Goal: Information Seeking & Learning: Learn about a topic

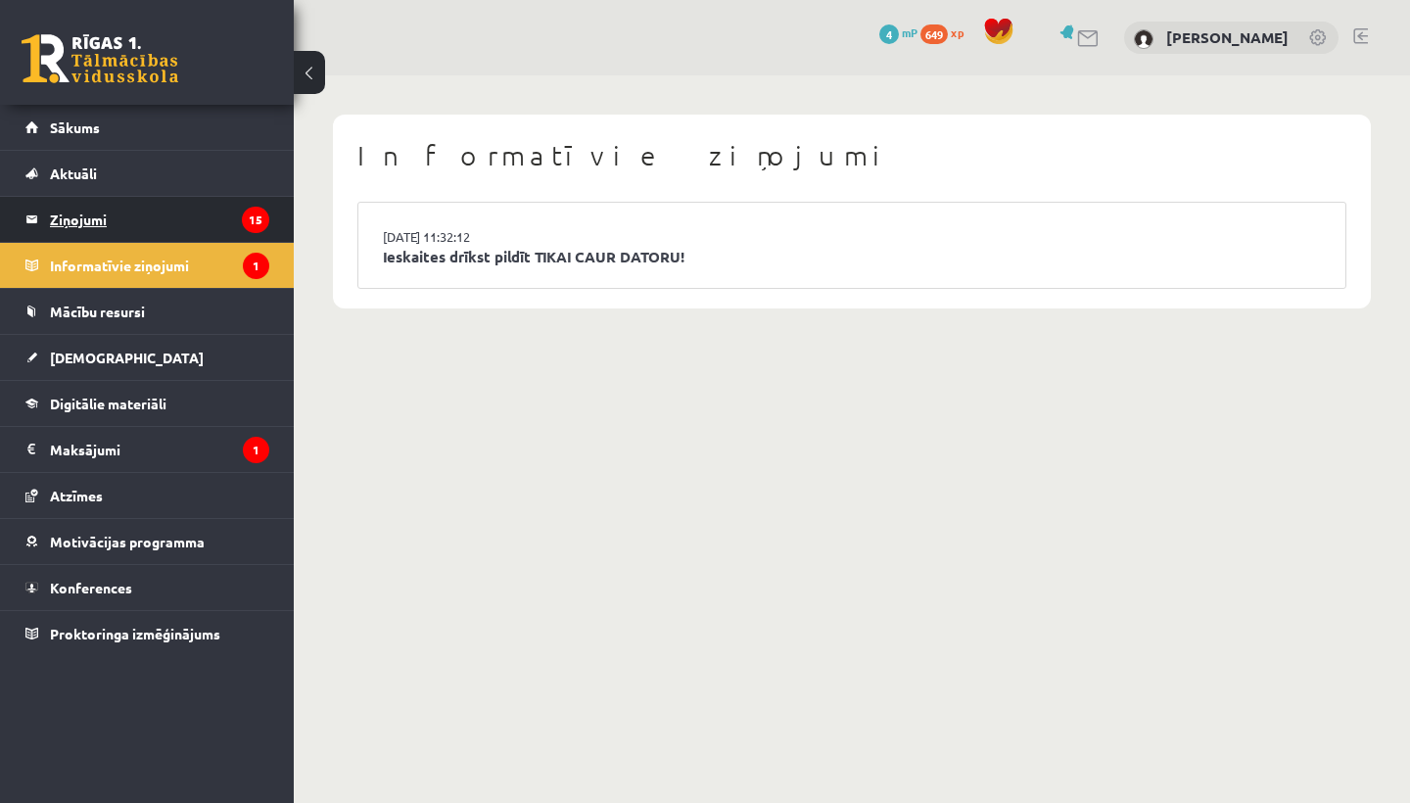
click at [89, 223] on legend "Ziņojumi 15" at bounding box center [159, 219] width 219 height 45
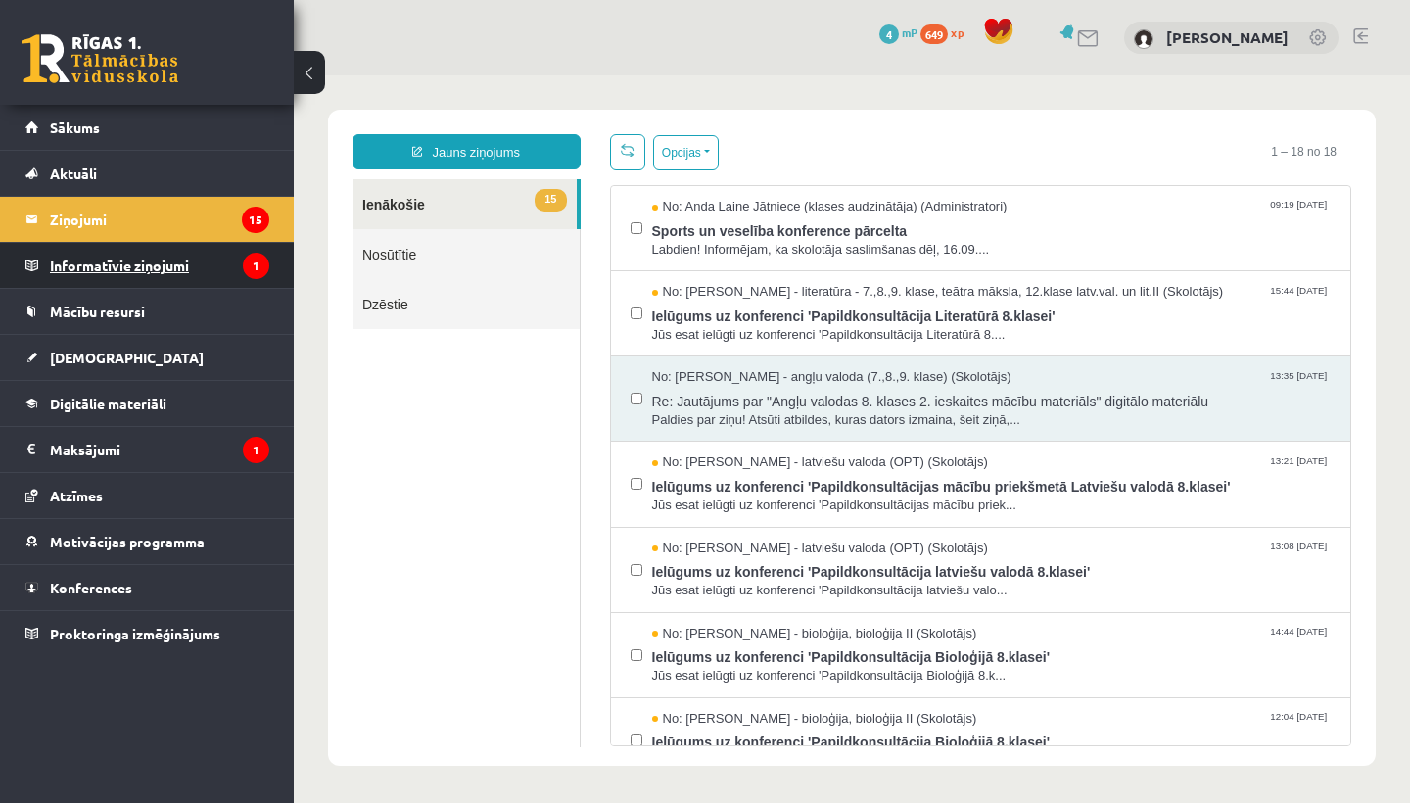
click at [212, 275] on legend "Informatīvie ziņojumi 1" at bounding box center [159, 265] width 219 height 45
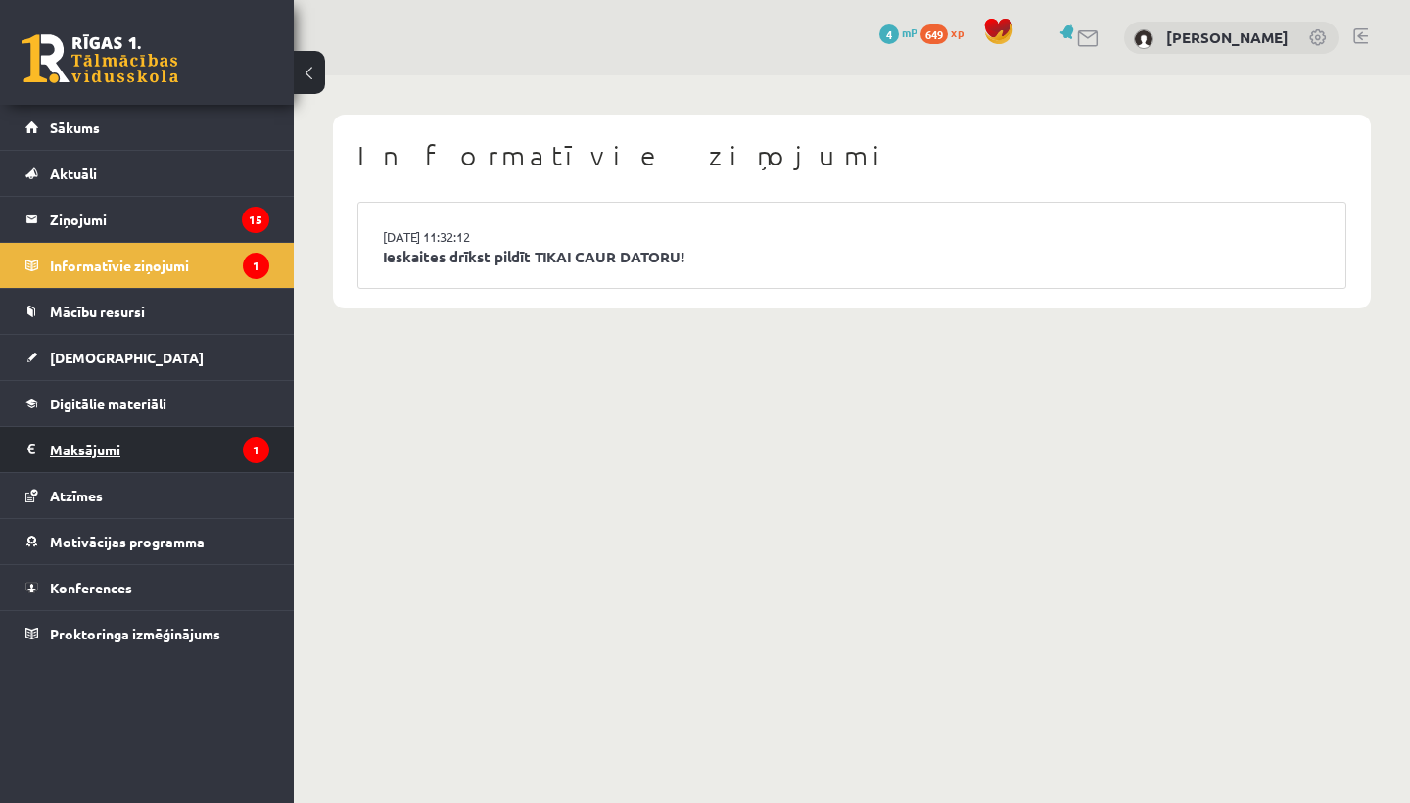
click at [189, 459] on legend "Maksājumi 1" at bounding box center [159, 449] width 219 height 45
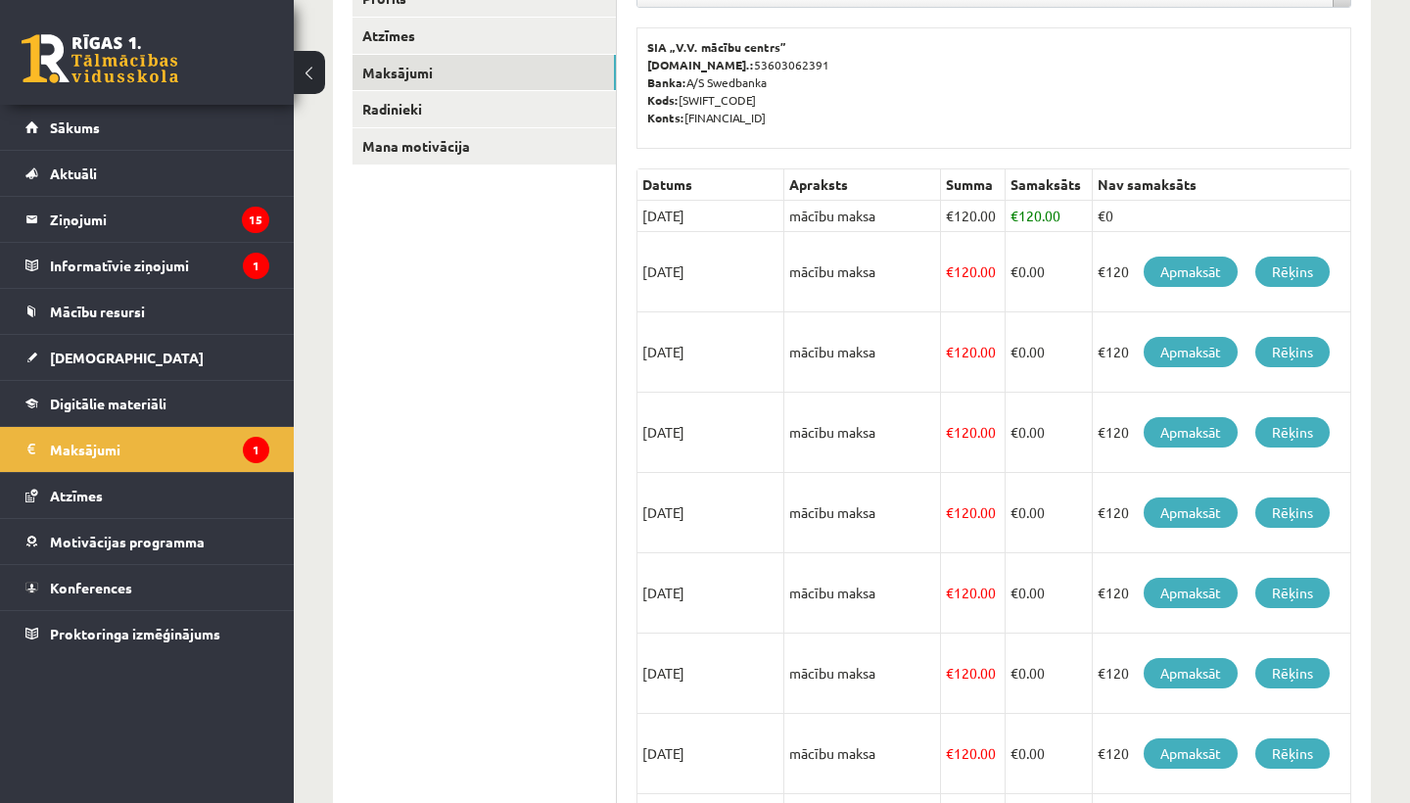
scroll to position [289, 0]
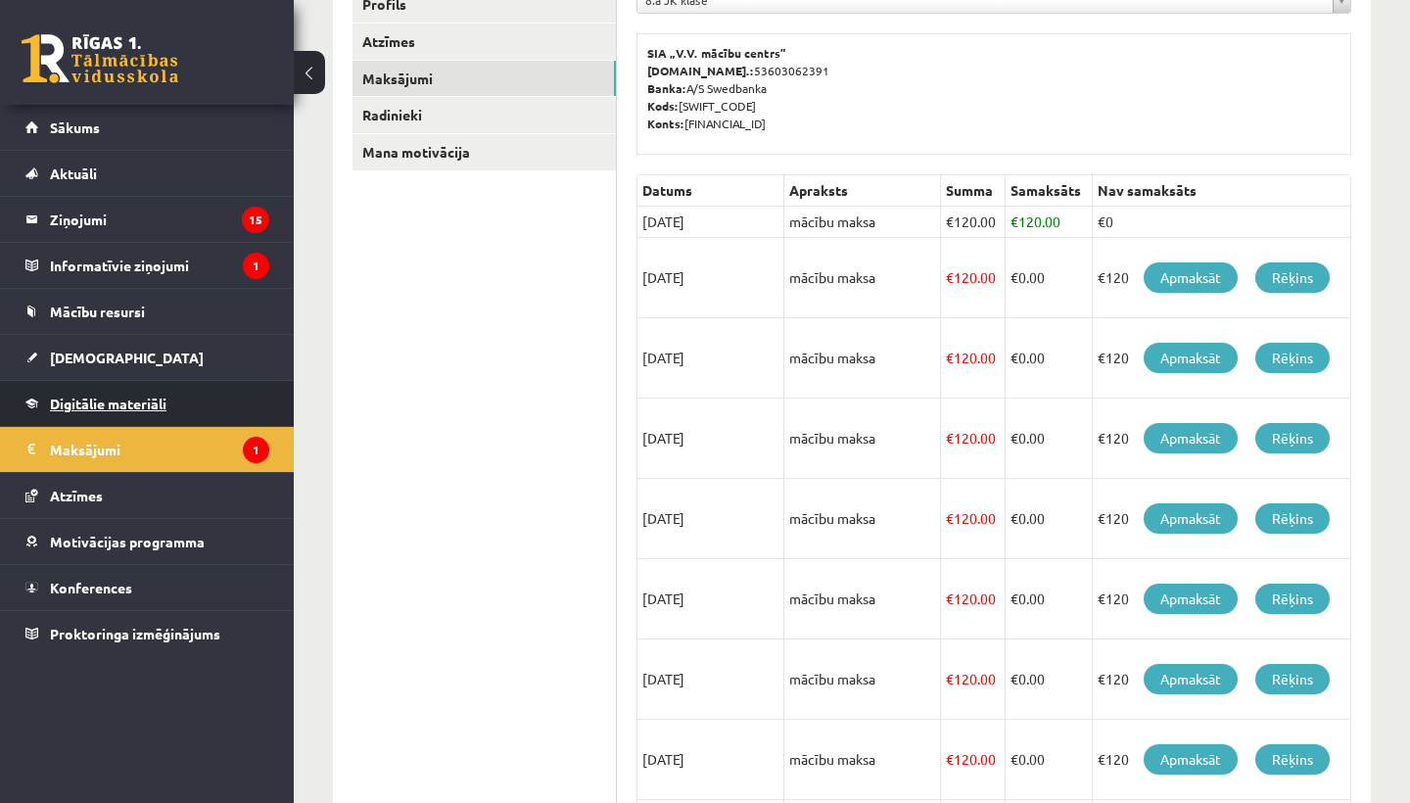
click at [103, 404] on span "Digitālie materiāli" at bounding box center [108, 404] width 117 height 18
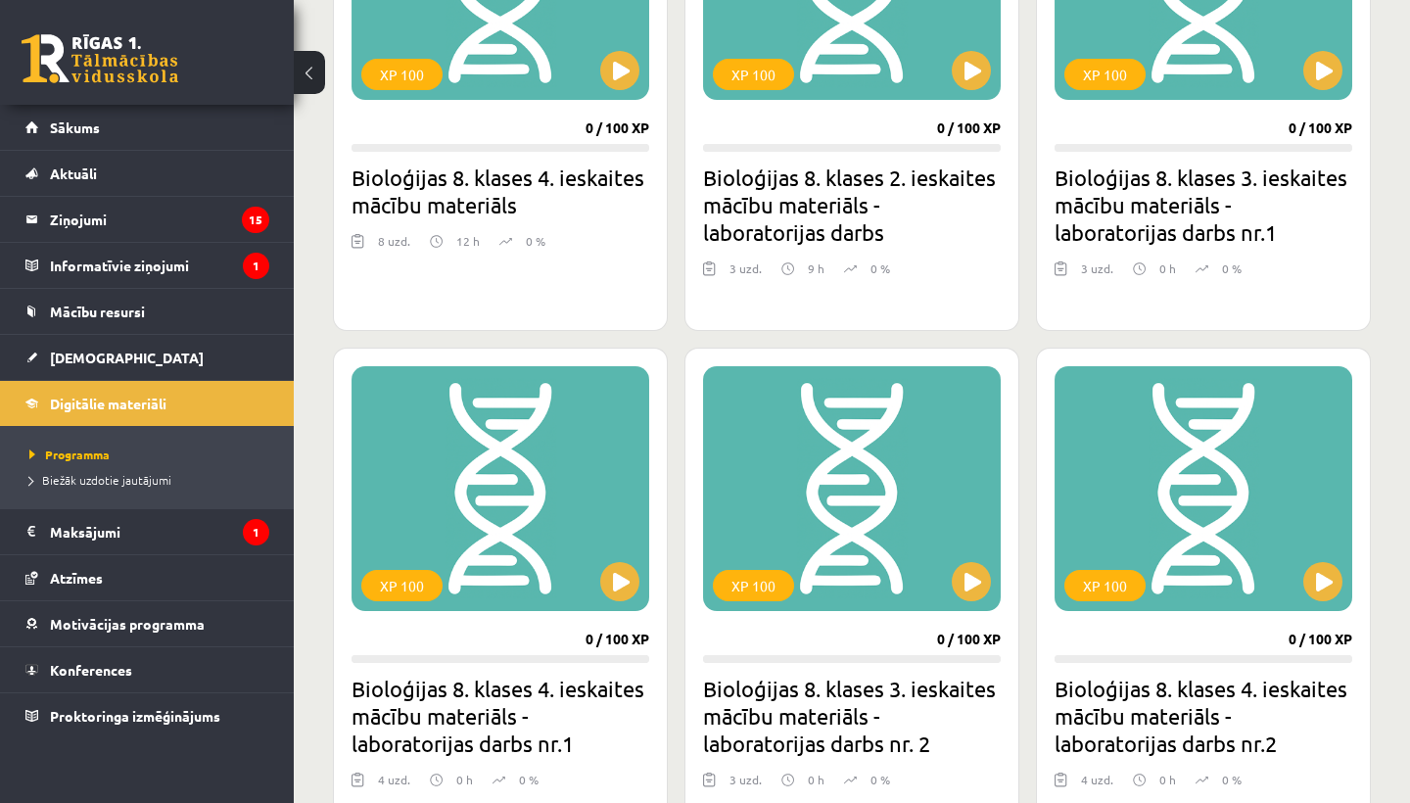
scroll to position [1207, 0]
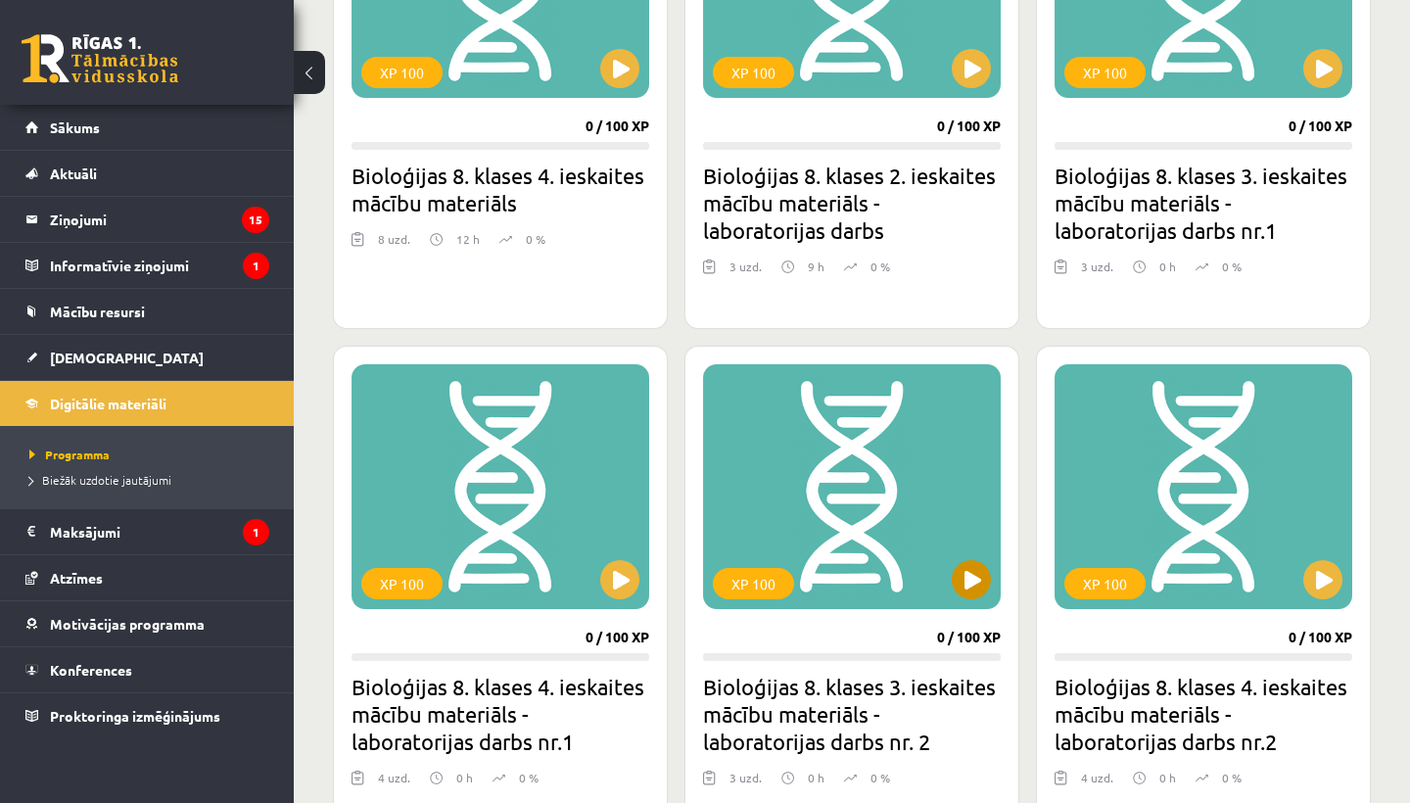
click at [973, 579] on button at bounding box center [971, 579] width 39 height 39
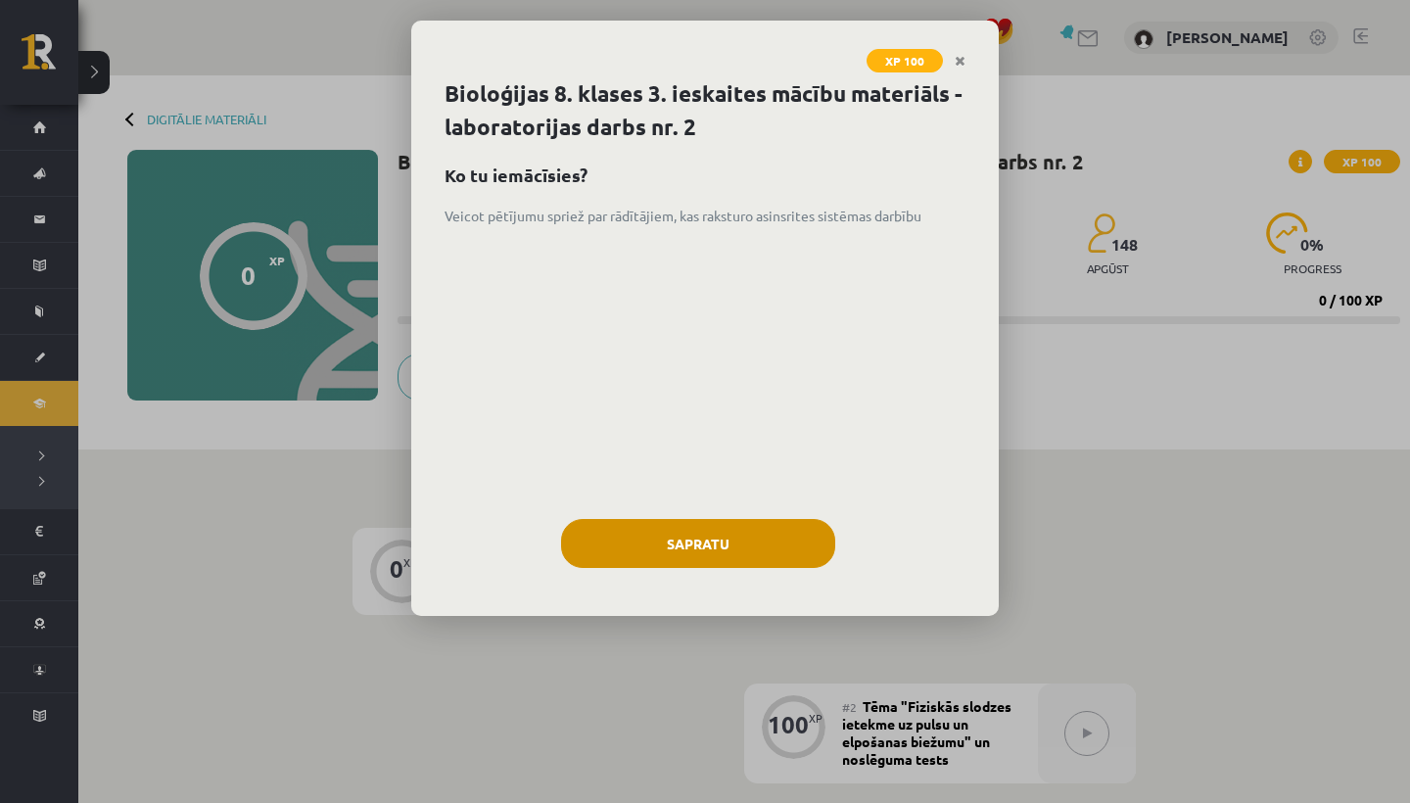
click at [695, 542] on button "Sapratu" at bounding box center [698, 543] width 274 height 49
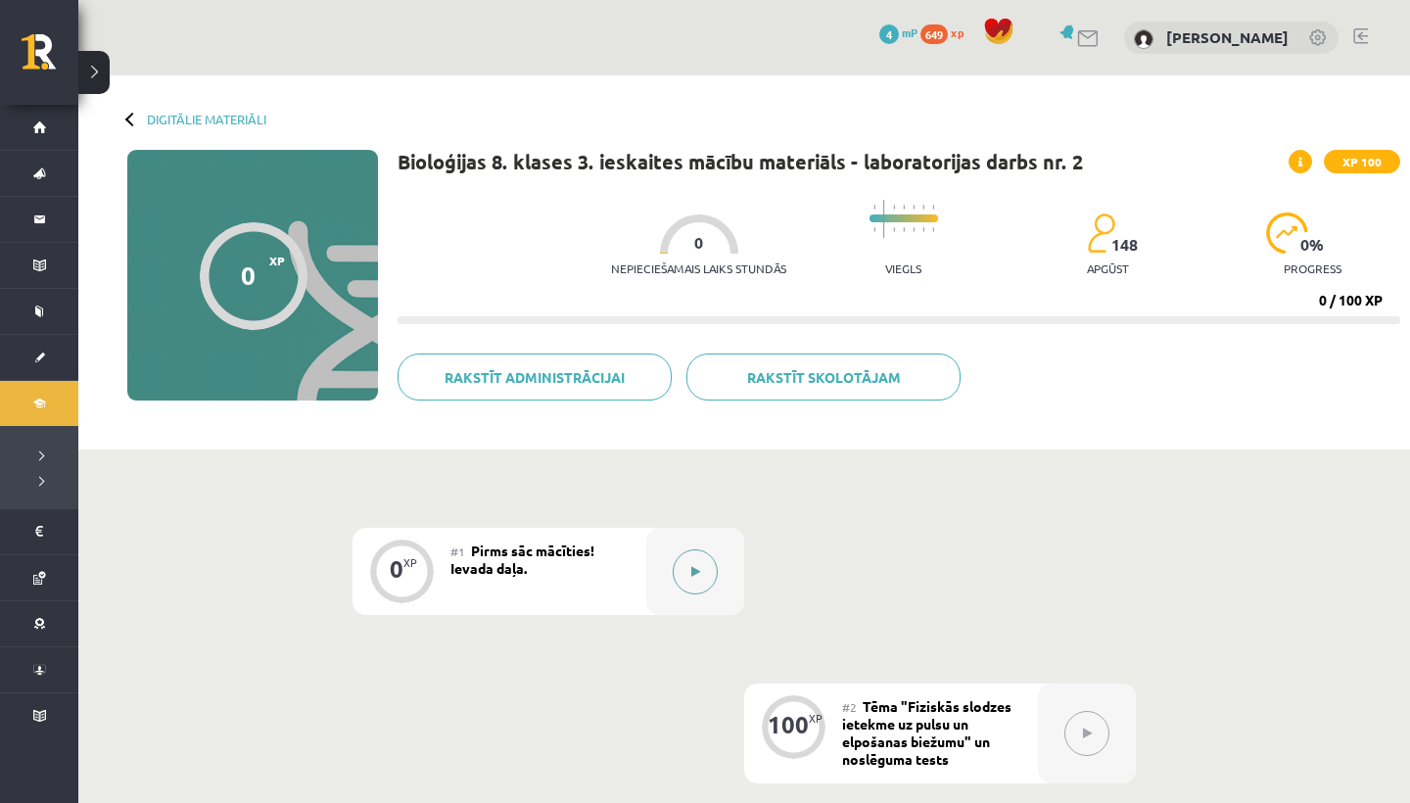
click at [691, 571] on icon at bounding box center [695, 572] width 9 height 12
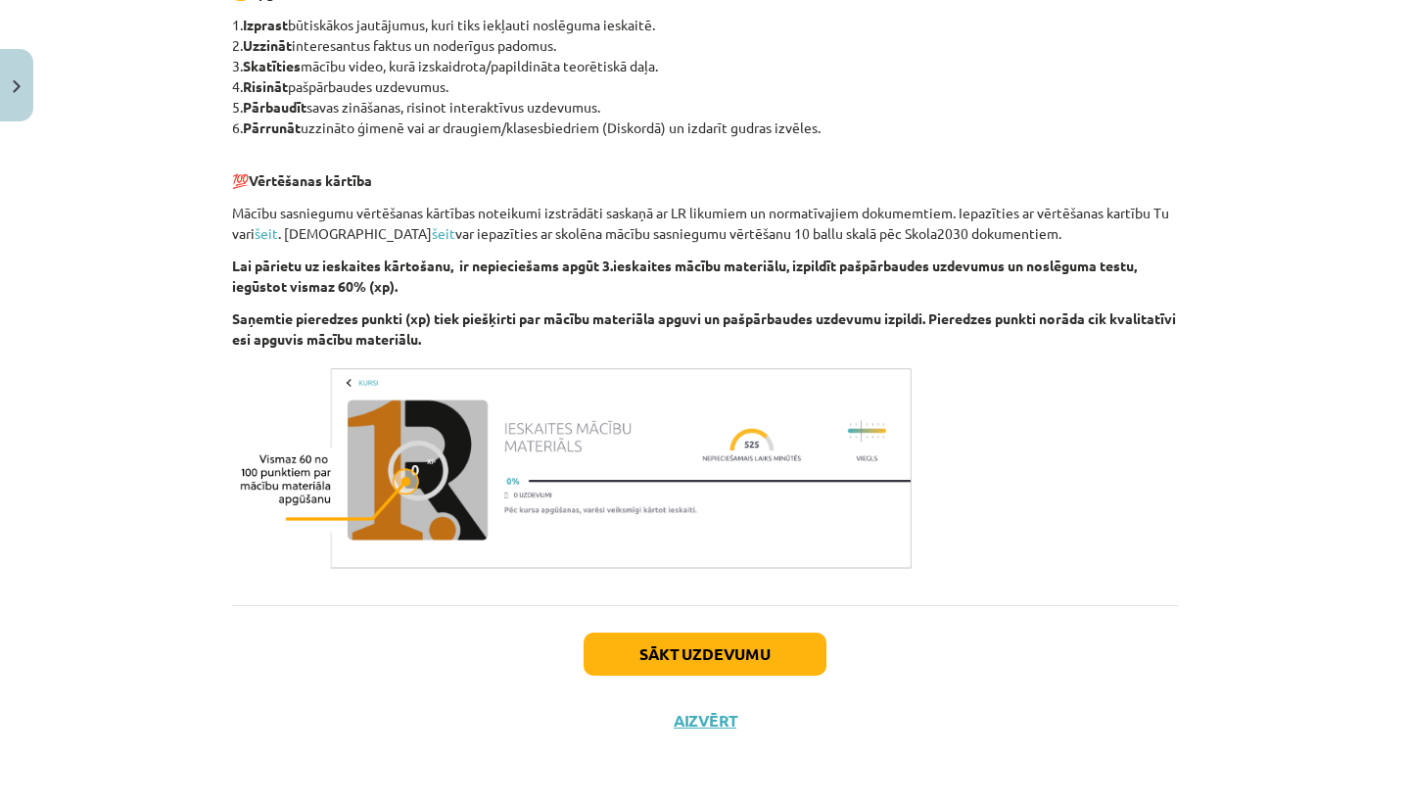
scroll to position [934, 0]
click at [689, 646] on button "Sākt uzdevumu" at bounding box center [705, 654] width 243 height 43
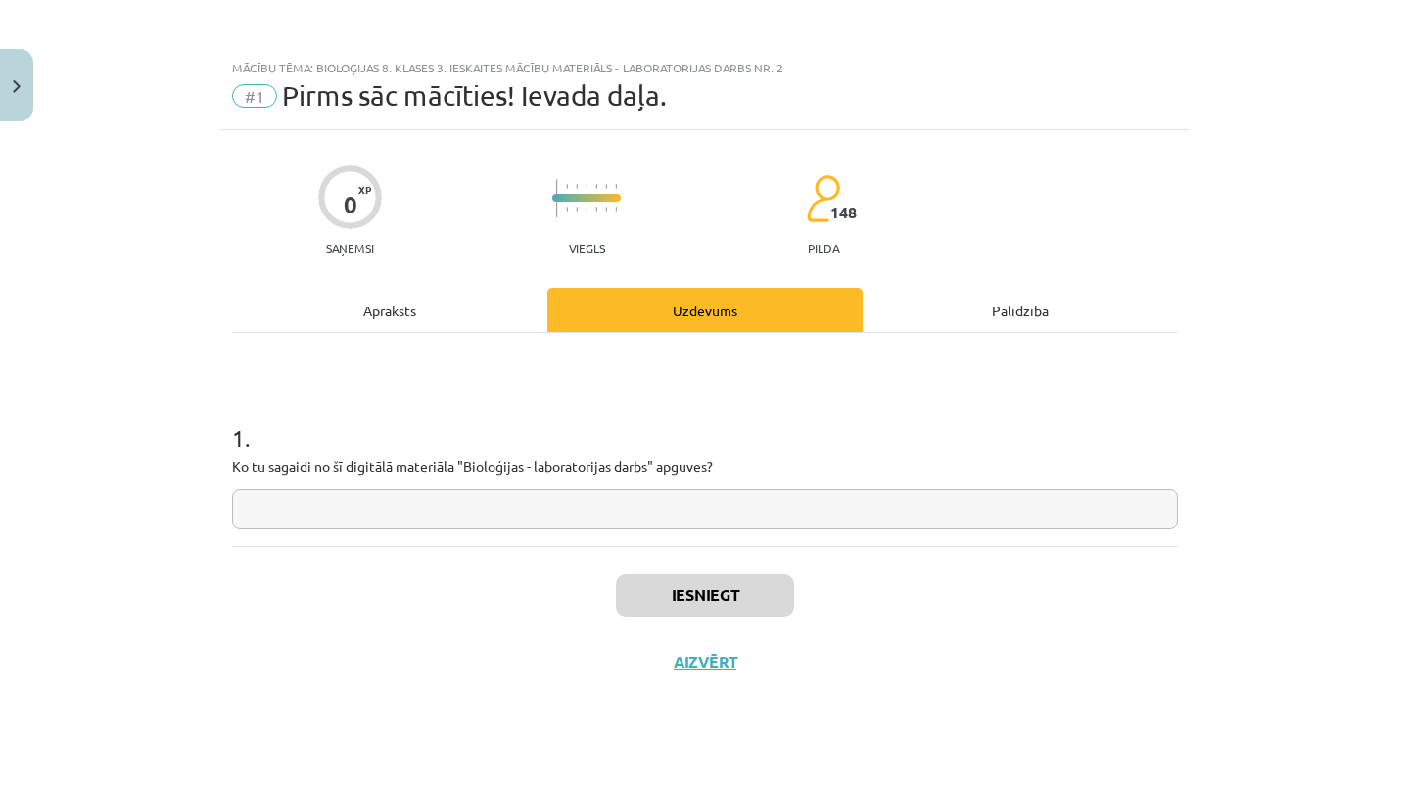
click at [689, 646] on div "Mācību tēma: Bioloģijas 8. klases 3. ieskaites mācību materiāls - laboratorijas…" at bounding box center [705, 401] width 1410 height 803
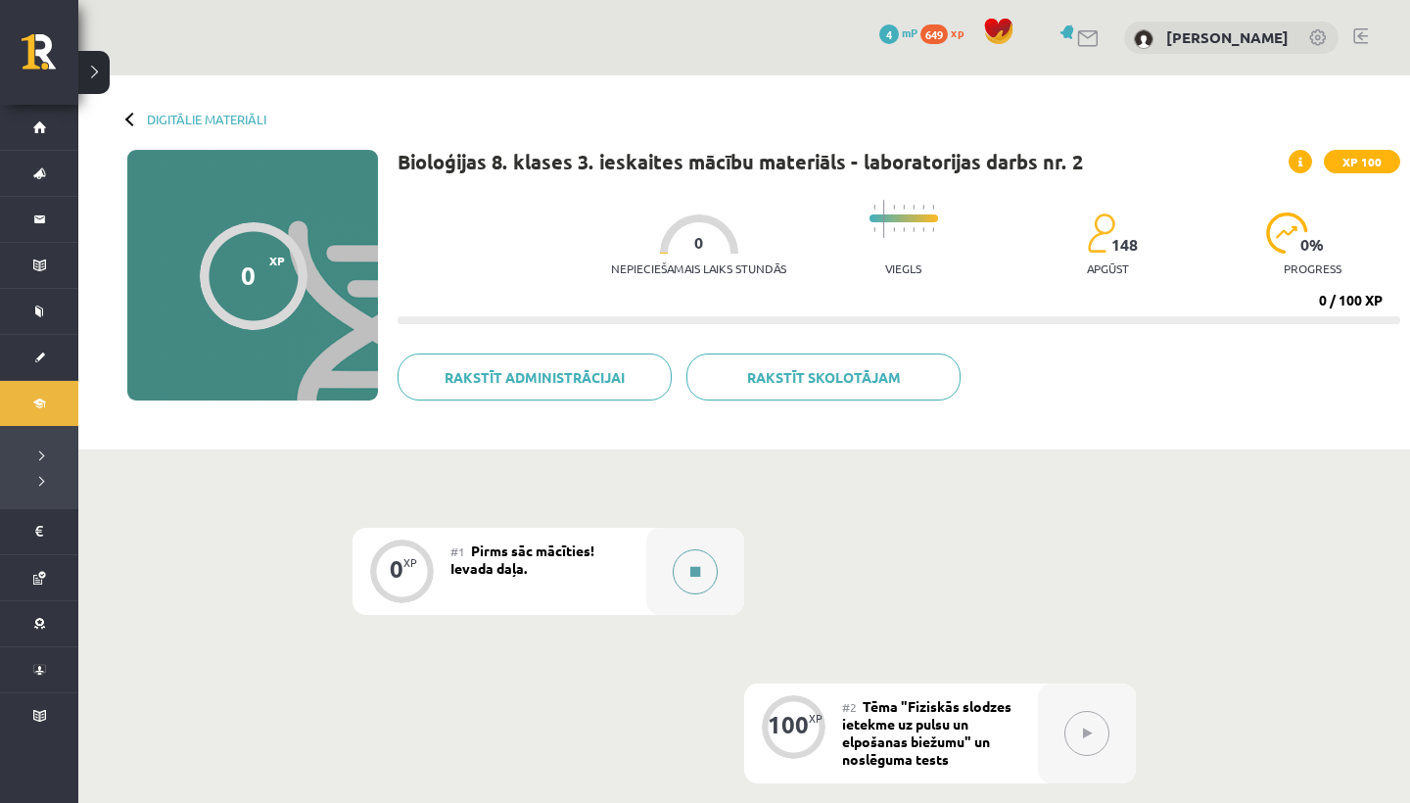
click at [698, 571] on icon at bounding box center [695, 572] width 10 height 12
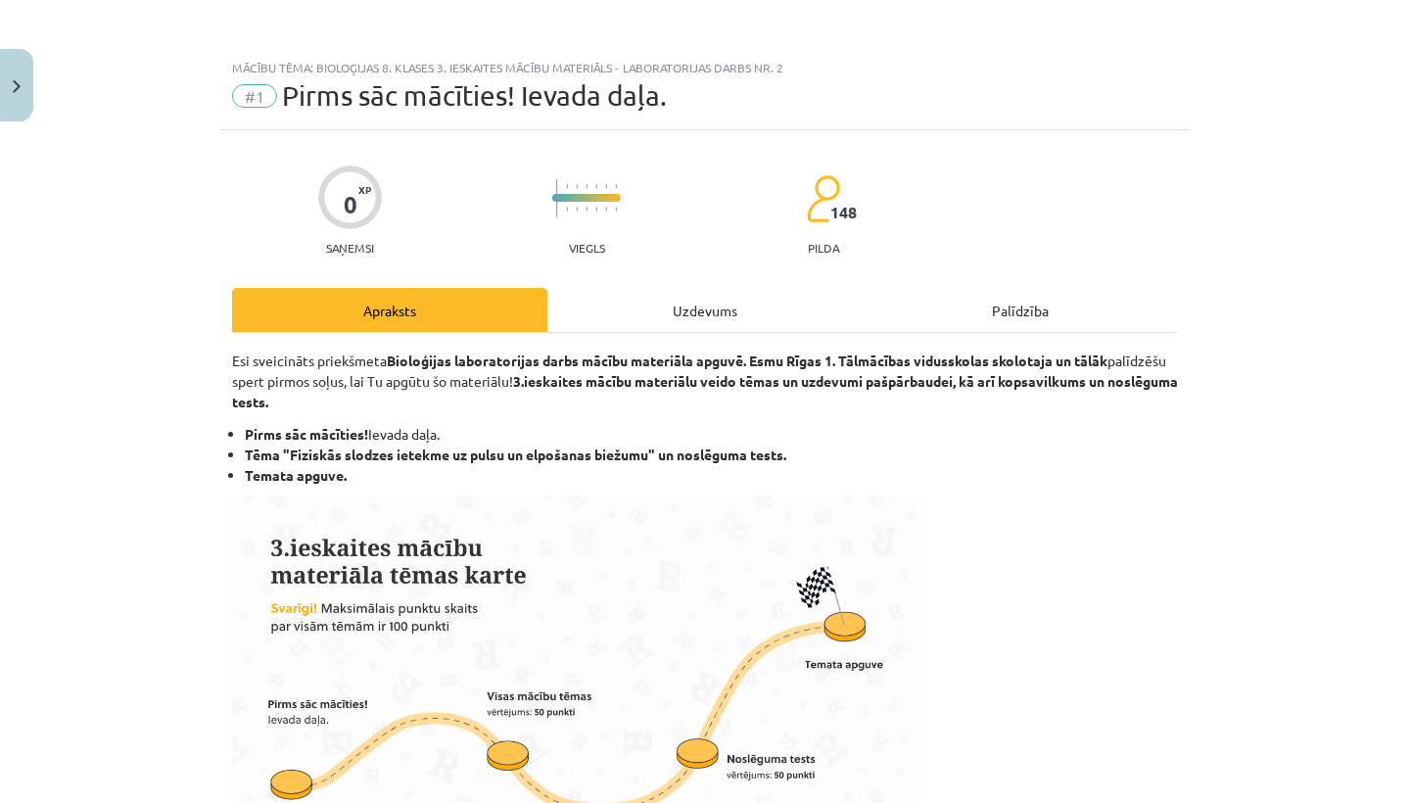
click at [754, 302] on div "Uzdevums" at bounding box center [704, 310] width 315 height 44
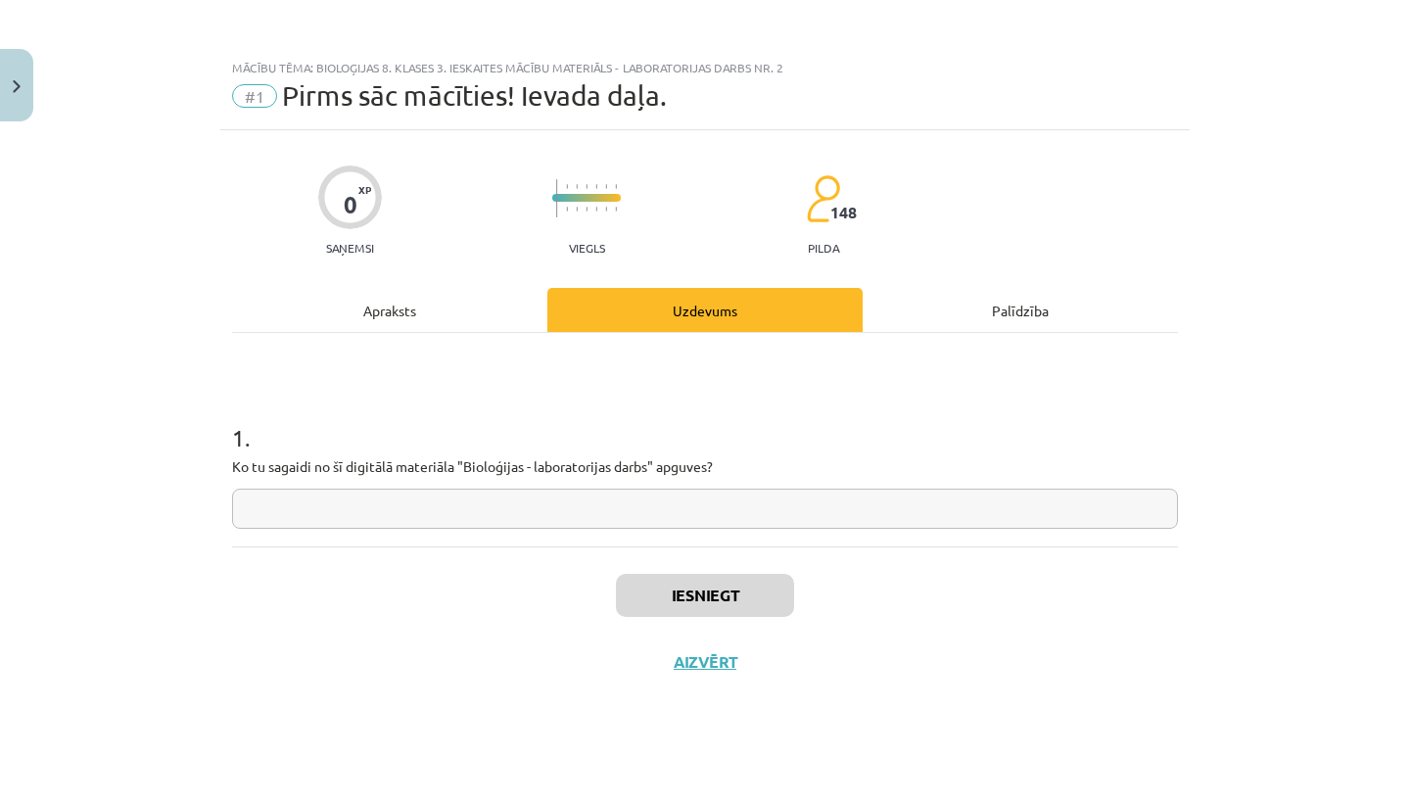
click at [256, 511] on input "text" at bounding box center [705, 509] width 946 height 40
type input "******"
click at [705, 601] on button "Iesniegt" at bounding box center [705, 595] width 178 height 43
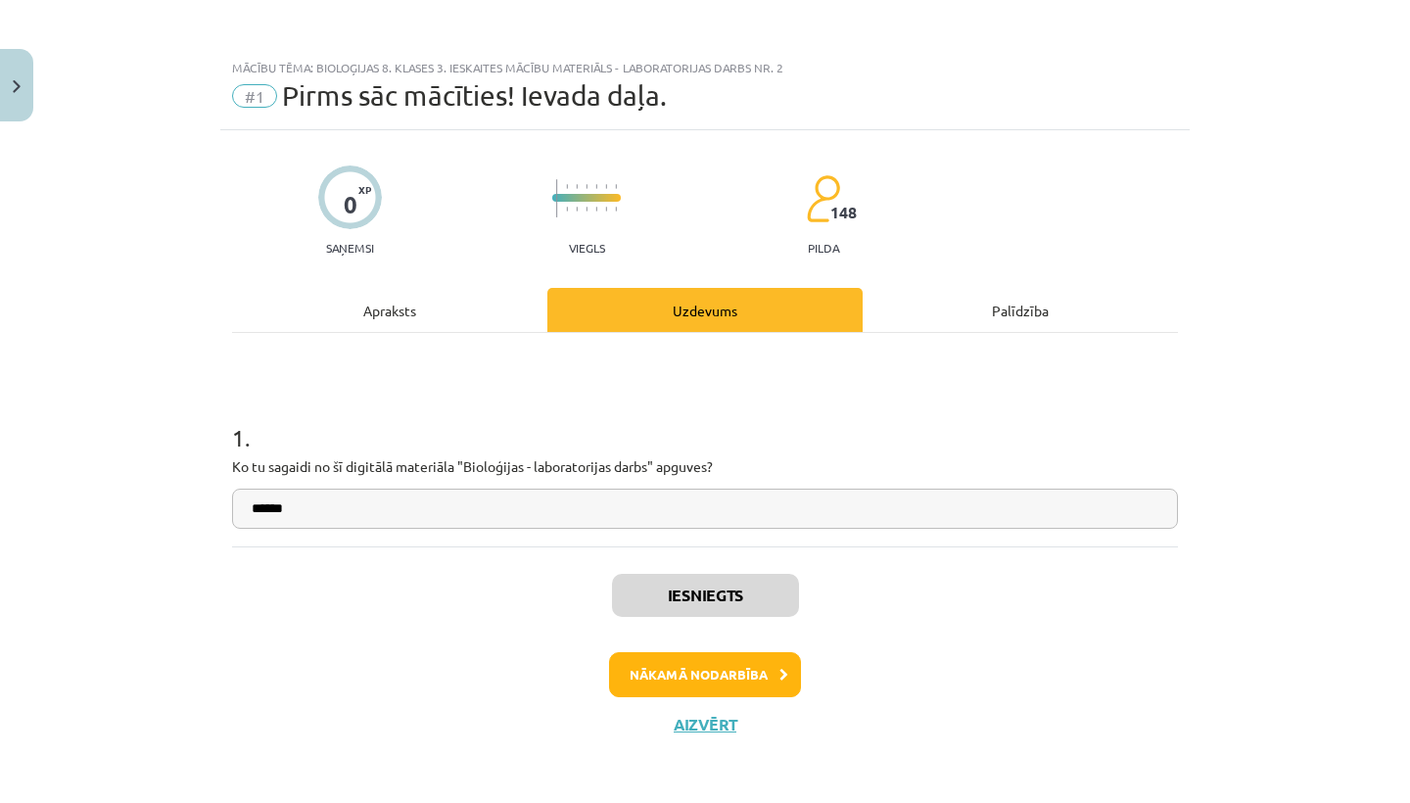
click at [714, 672] on button "Nākamā nodarbība" at bounding box center [705, 674] width 192 height 45
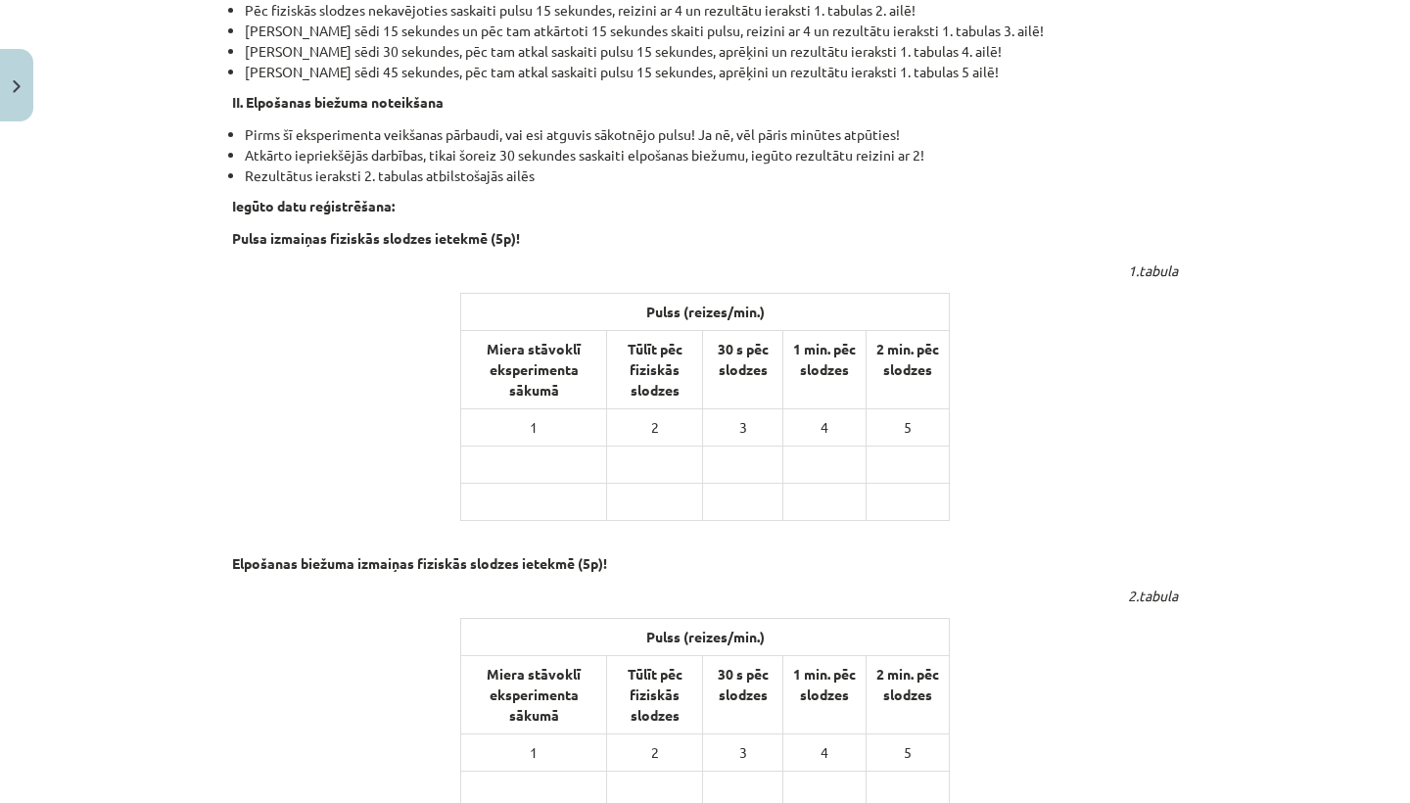
scroll to position [770, 0]
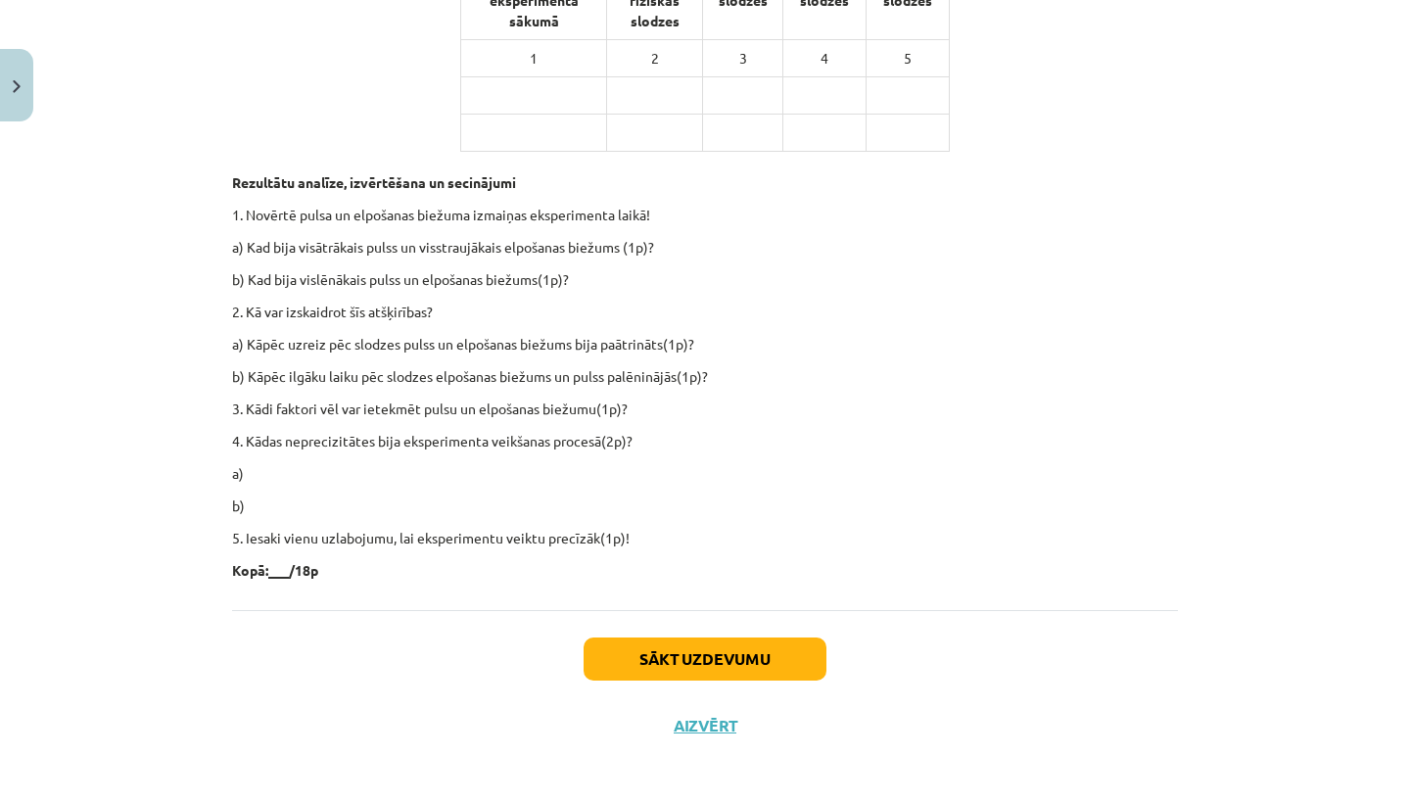
click at [691, 653] on button "Sākt uzdevumu" at bounding box center [705, 658] width 243 height 43
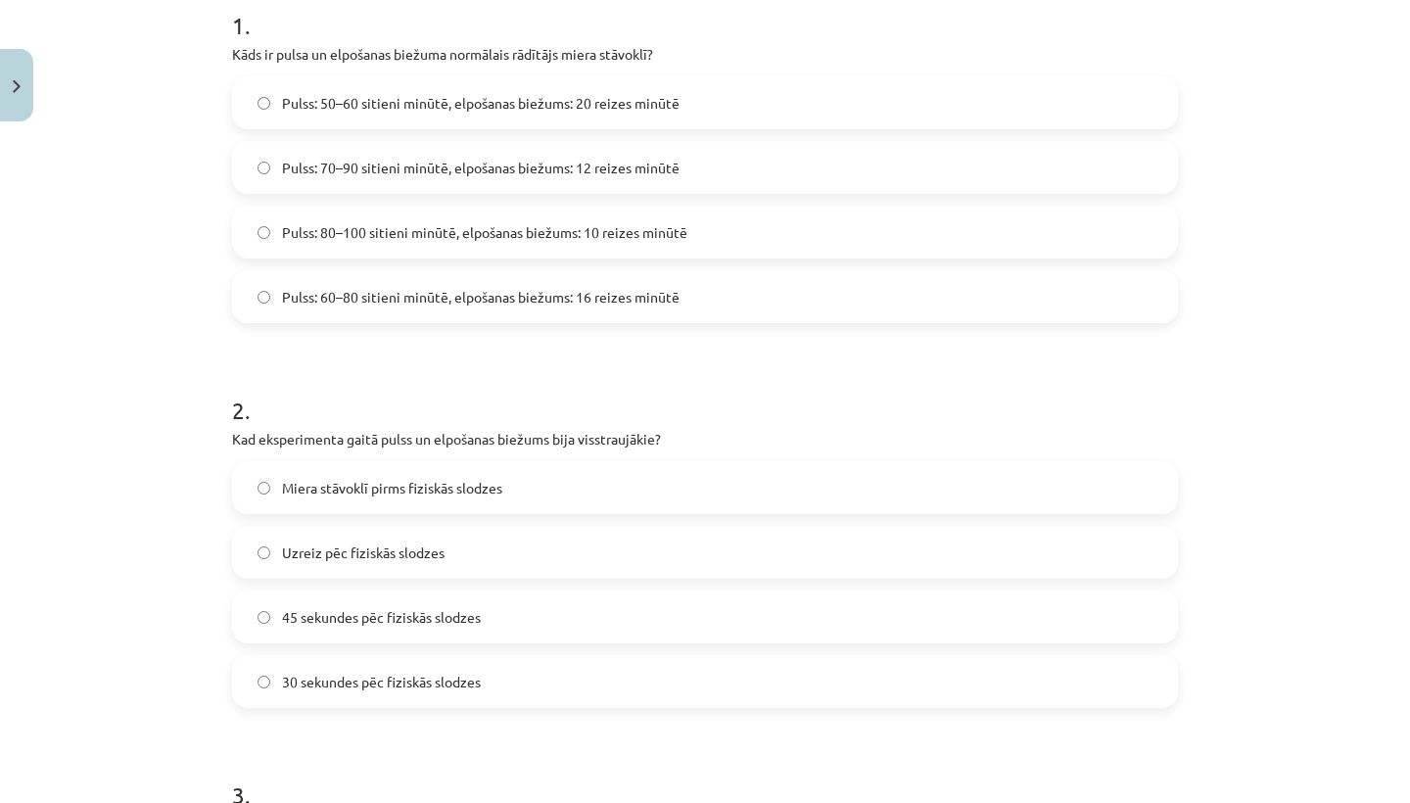
scroll to position [442, 0]
click at [254, 293] on label "Pulss: 60–80 sitieni minūtē, elpošanas biežums: 16 reizes minūtē" at bounding box center [705, 298] width 942 height 49
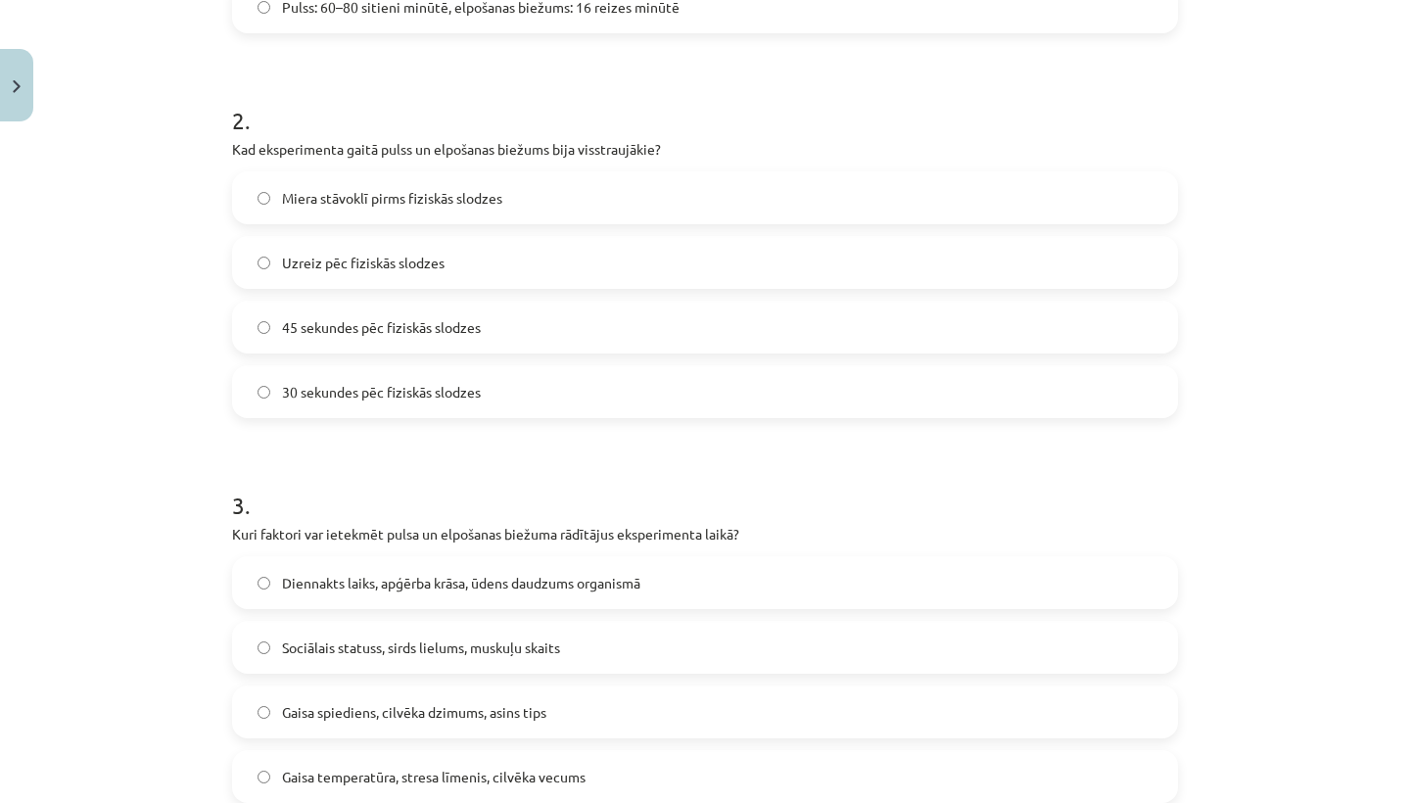
scroll to position [740, 0]
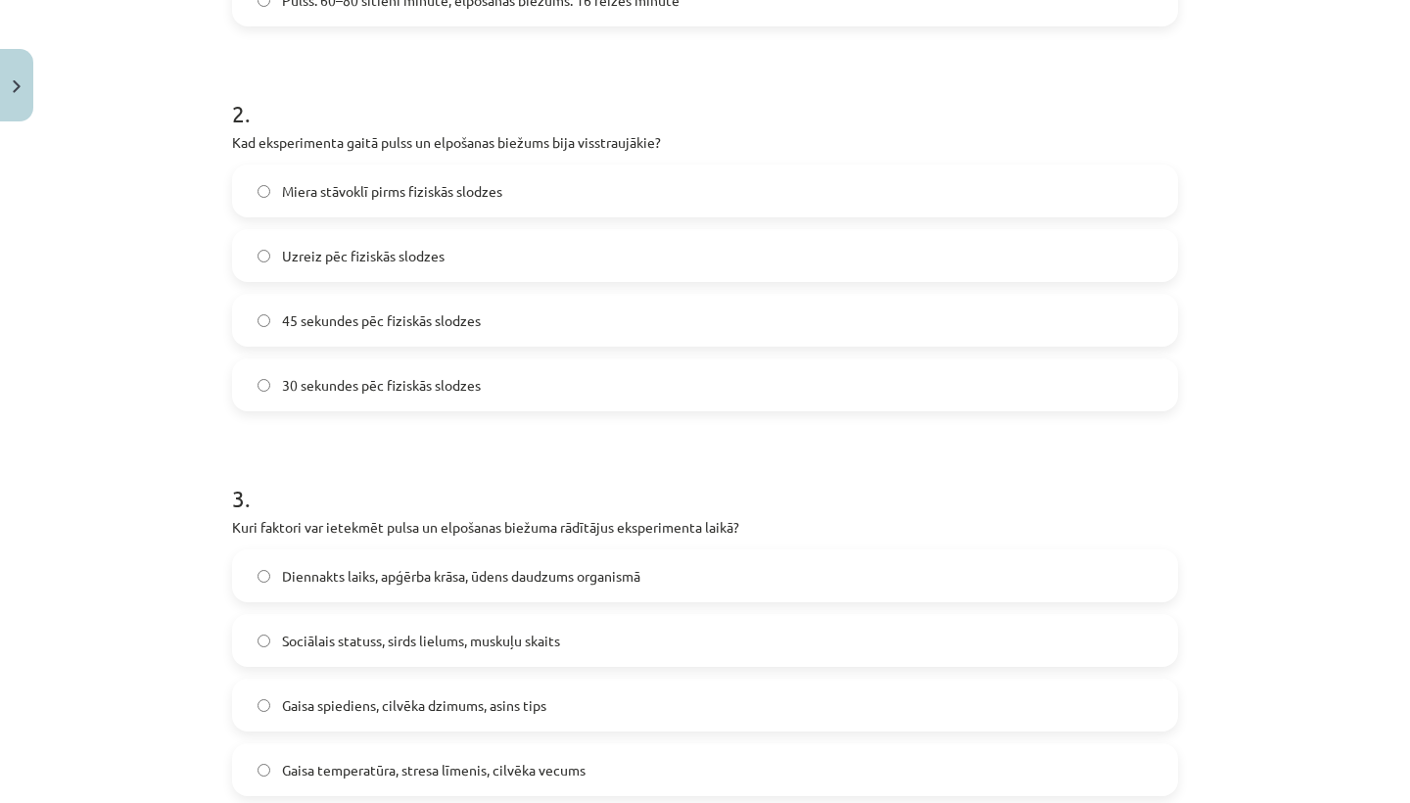
click at [257, 257] on label "Uzreiz pēc fiziskās slodzes" at bounding box center [705, 255] width 942 height 49
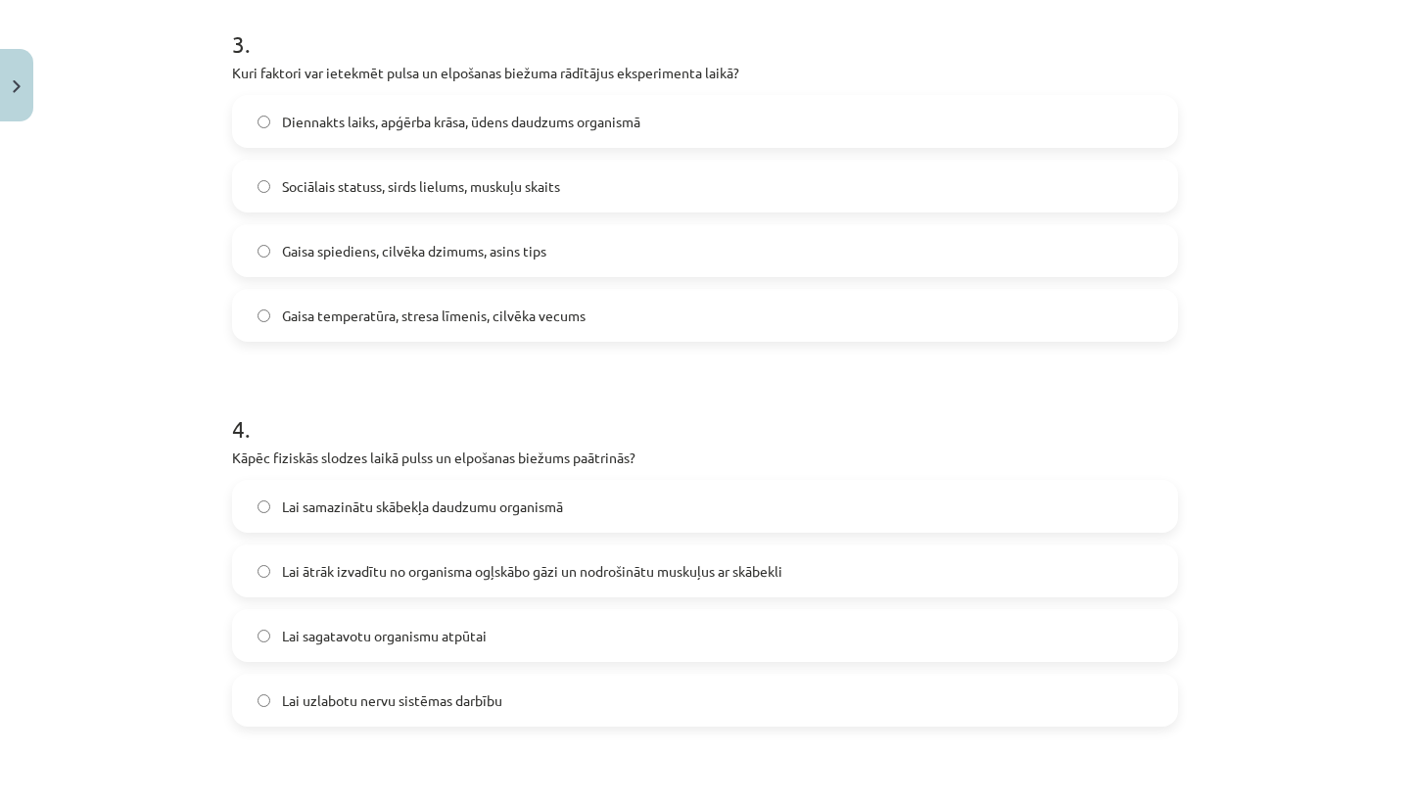
scroll to position [1193, 0]
click at [245, 311] on label "Gaisa temperatūra, stresa līmenis, cilvēka vecums" at bounding box center [705, 317] width 942 height 49
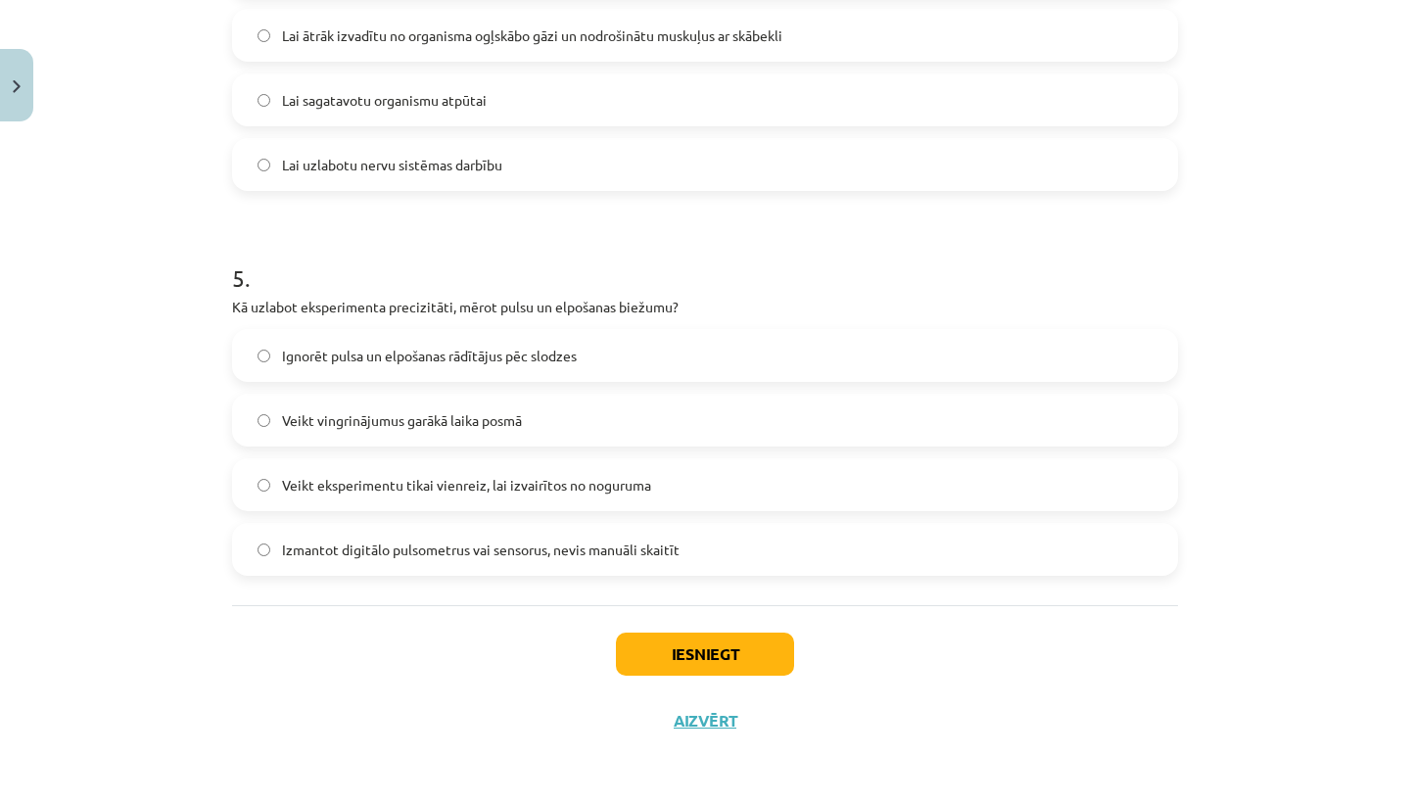
scroll to position [1733, 0]
click at [670, 648] on button "Iesniegt" at bounding box center [705, 654] width 178 height 43
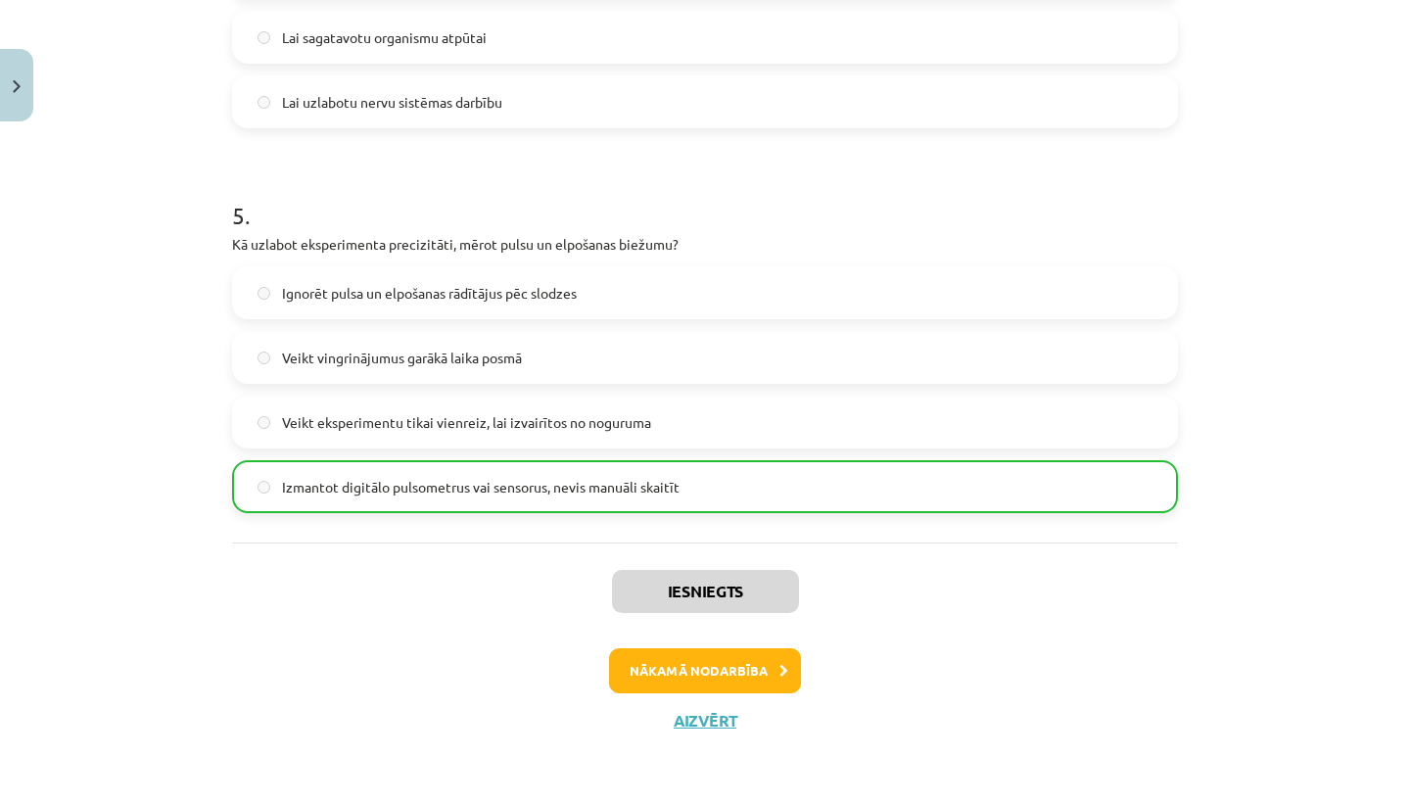
scroll to position [1795, 0]
click at [674, 673] on button "Nākamā nodarbība" at bounding box center [705, 670] width 192 height 45
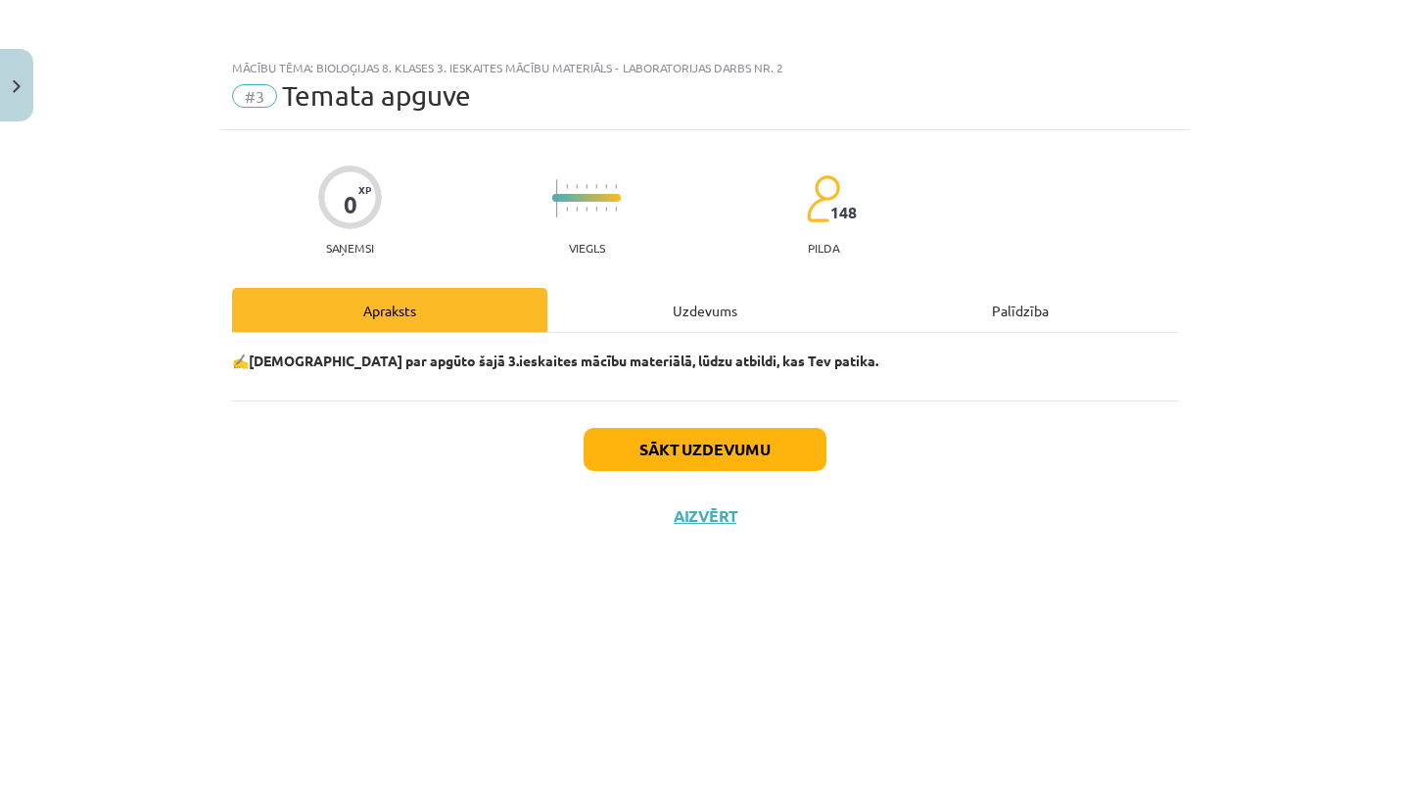
click at [733, 443] on button "Sākt uzdevumu" at bounding box center [705, 449] width 243 height 43
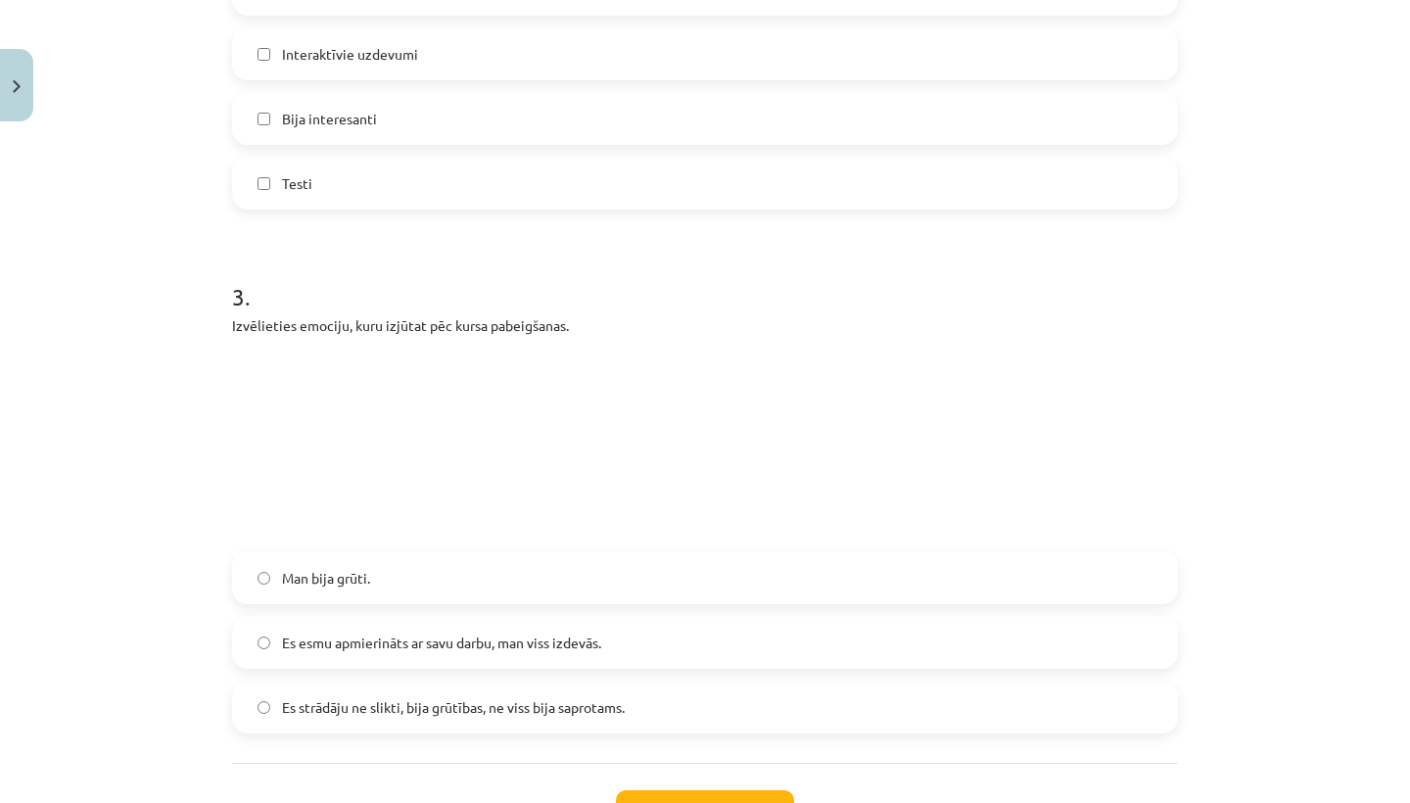
scroll to position [1288, 0]
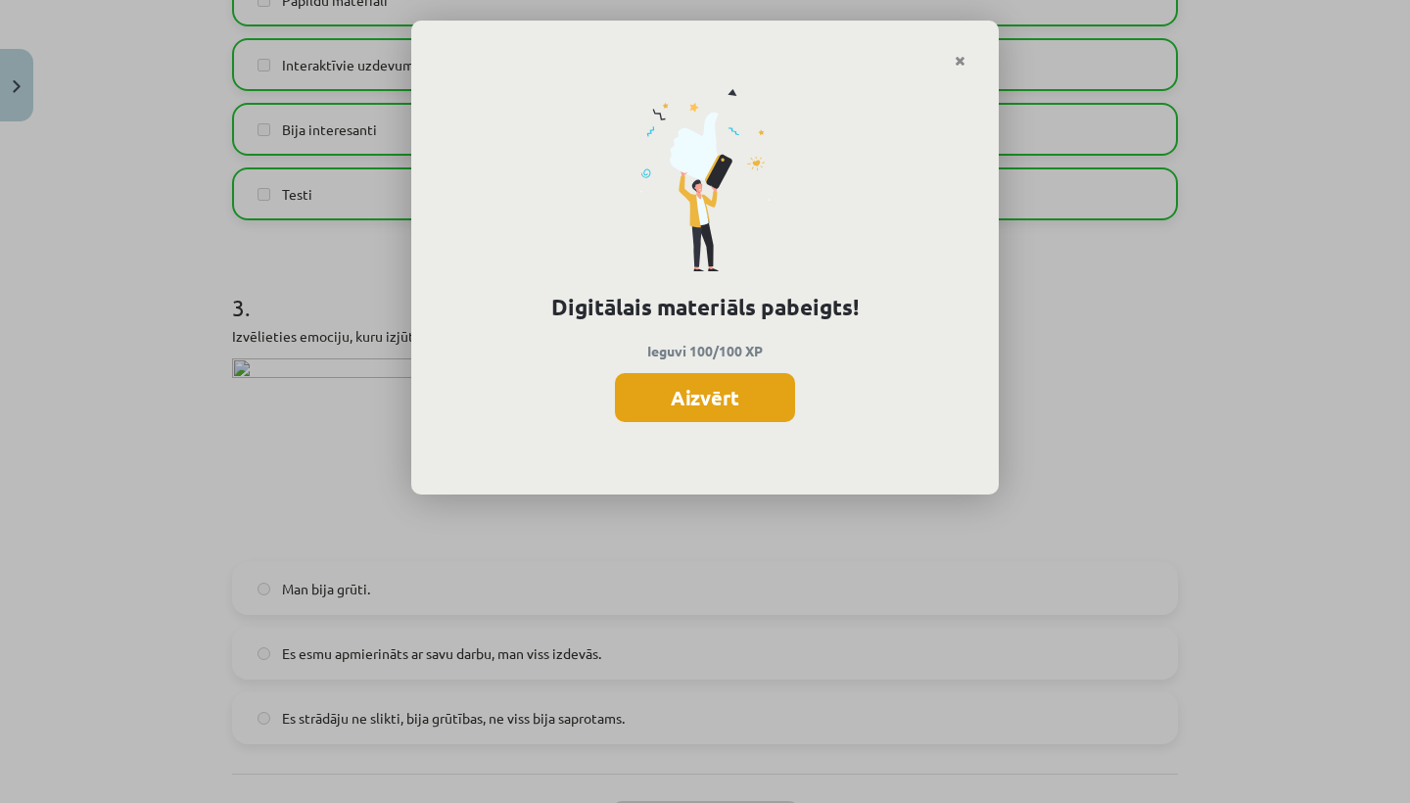
click at [650, 399] on button "Aizvērt" at bounding box center [705, 397] width 180 height 49
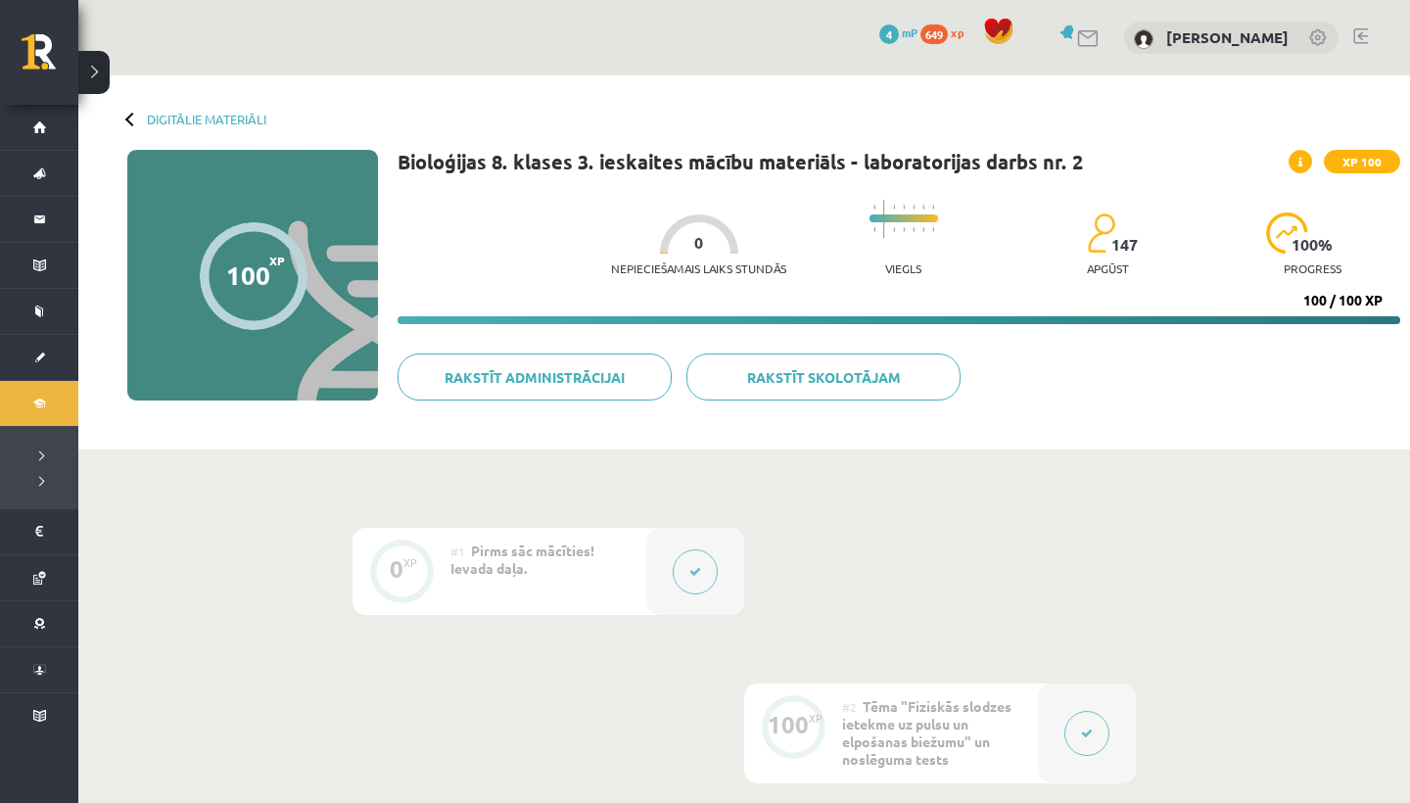
scroll to position [0, 0]
click at [161, 110] on div "Digitālie materiāli 100 XP XP 100 100 / 100 XP Bioloģijas 8. klases 3. ieskaite…" at bounding box center [744, 262] width 1332 height 374
click at [183, 117] on link "Digitālie materiāli" at bounding box center [206, 119] width 119 height 15
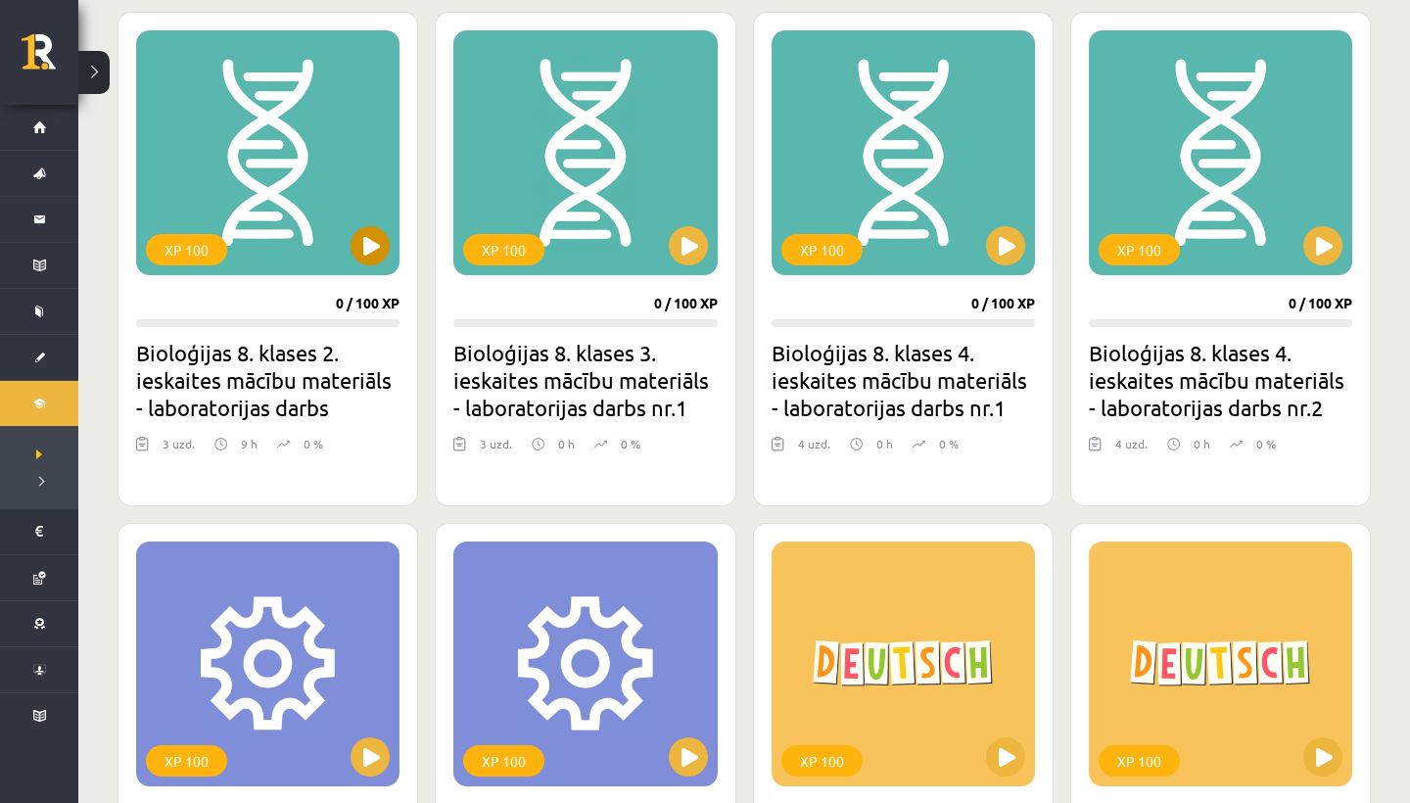
scroll to position [1026, 0]
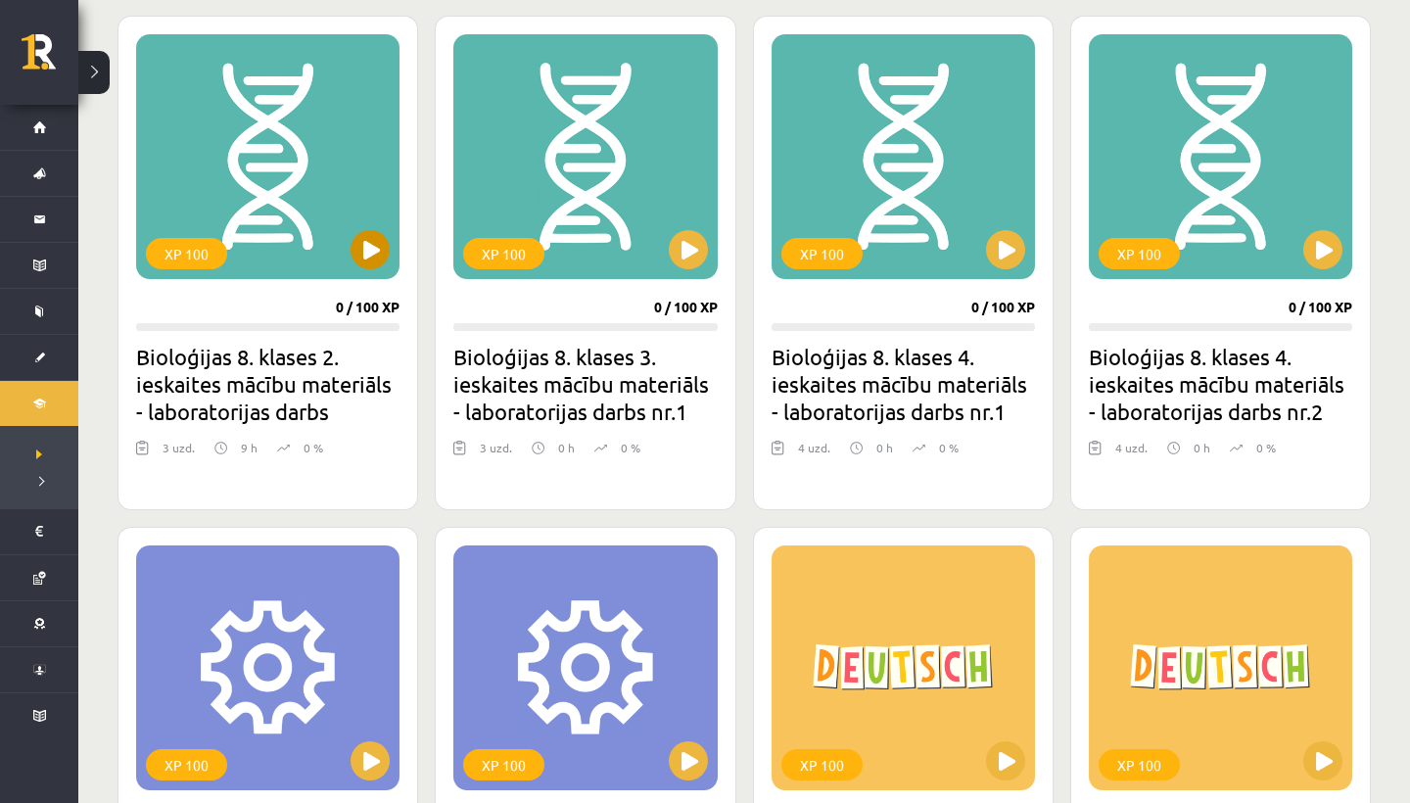
click at [369, 249] on button at bounding box center [370, 249] width 39 height 39
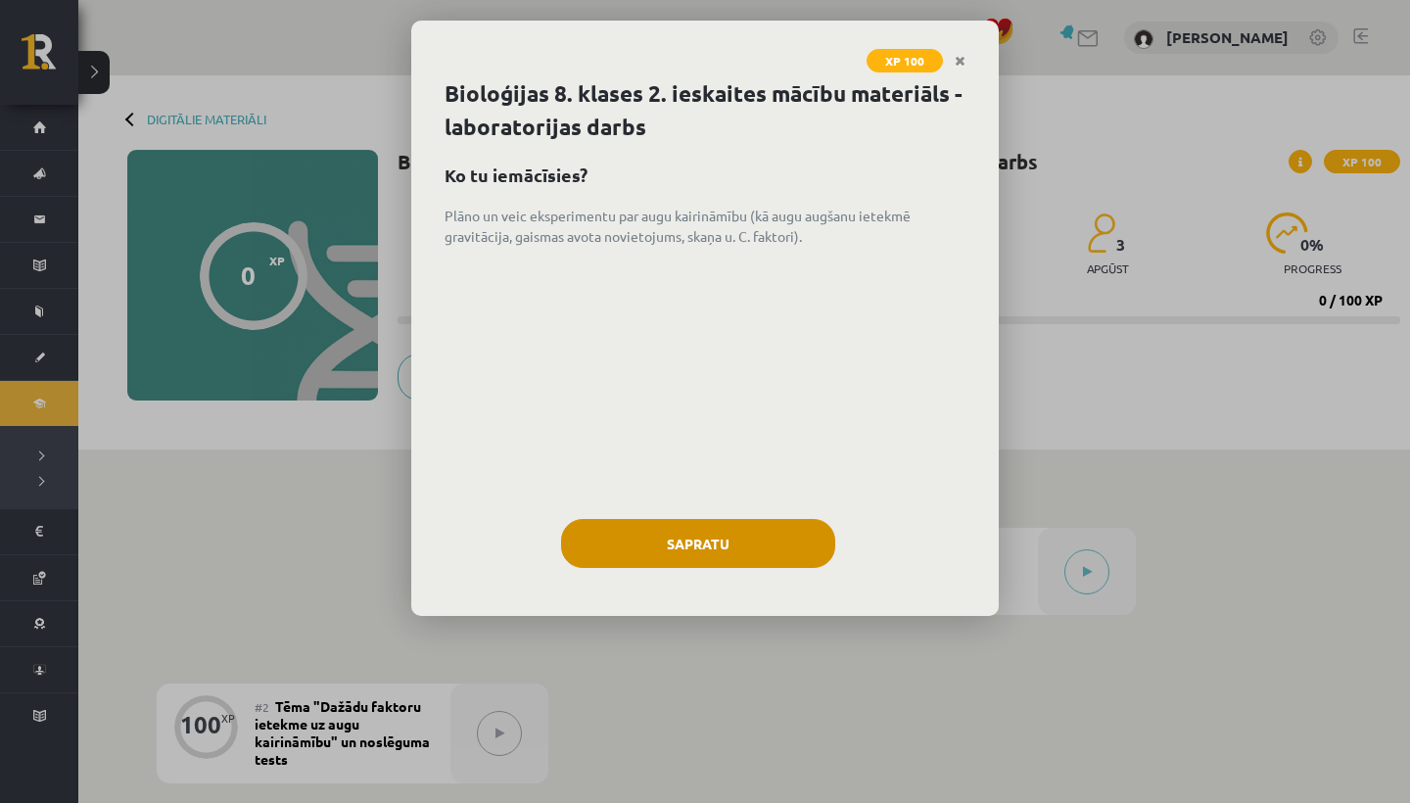
click at [696, 543] on button "Sapratu" at bounding box center [698, 543] width 274 height 49
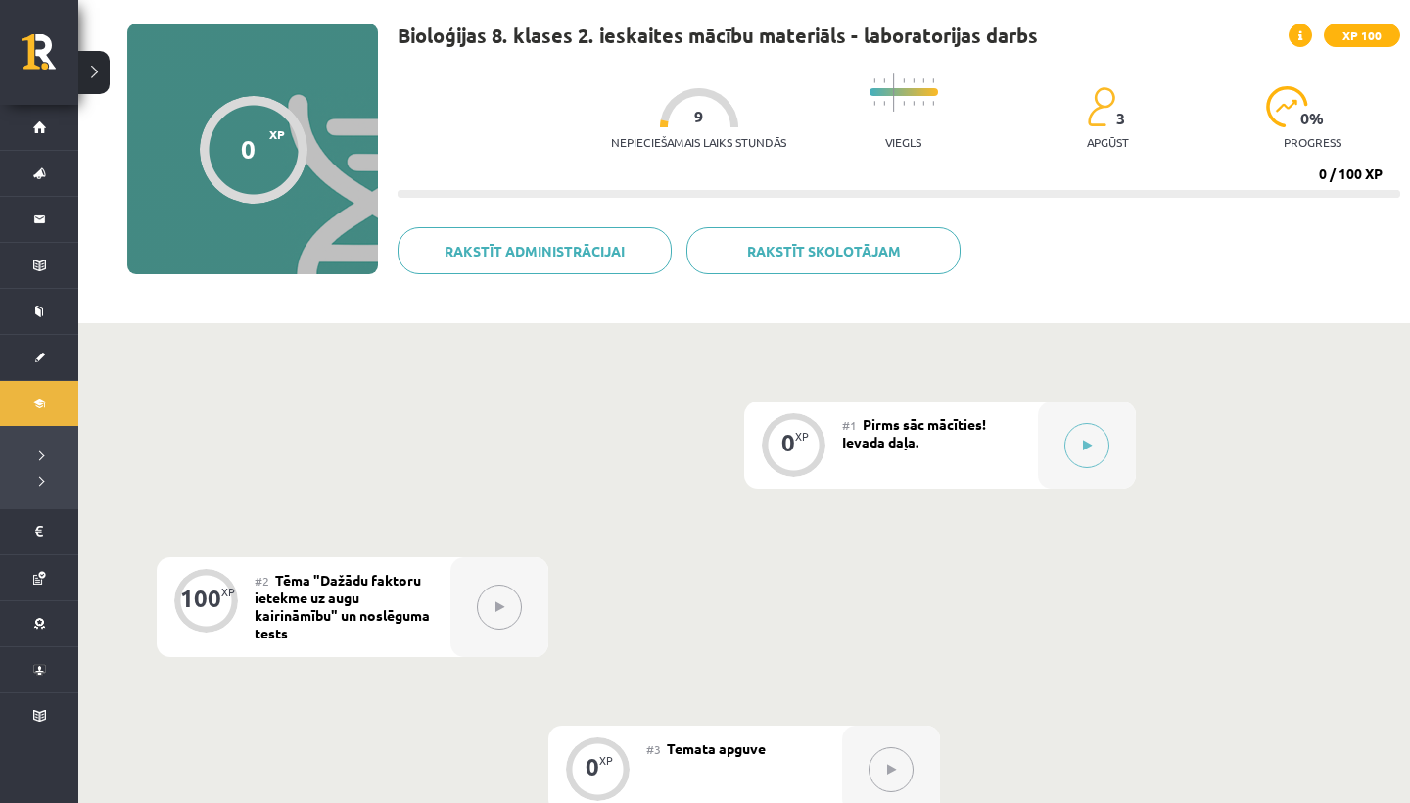
scroll to position [124, 0]
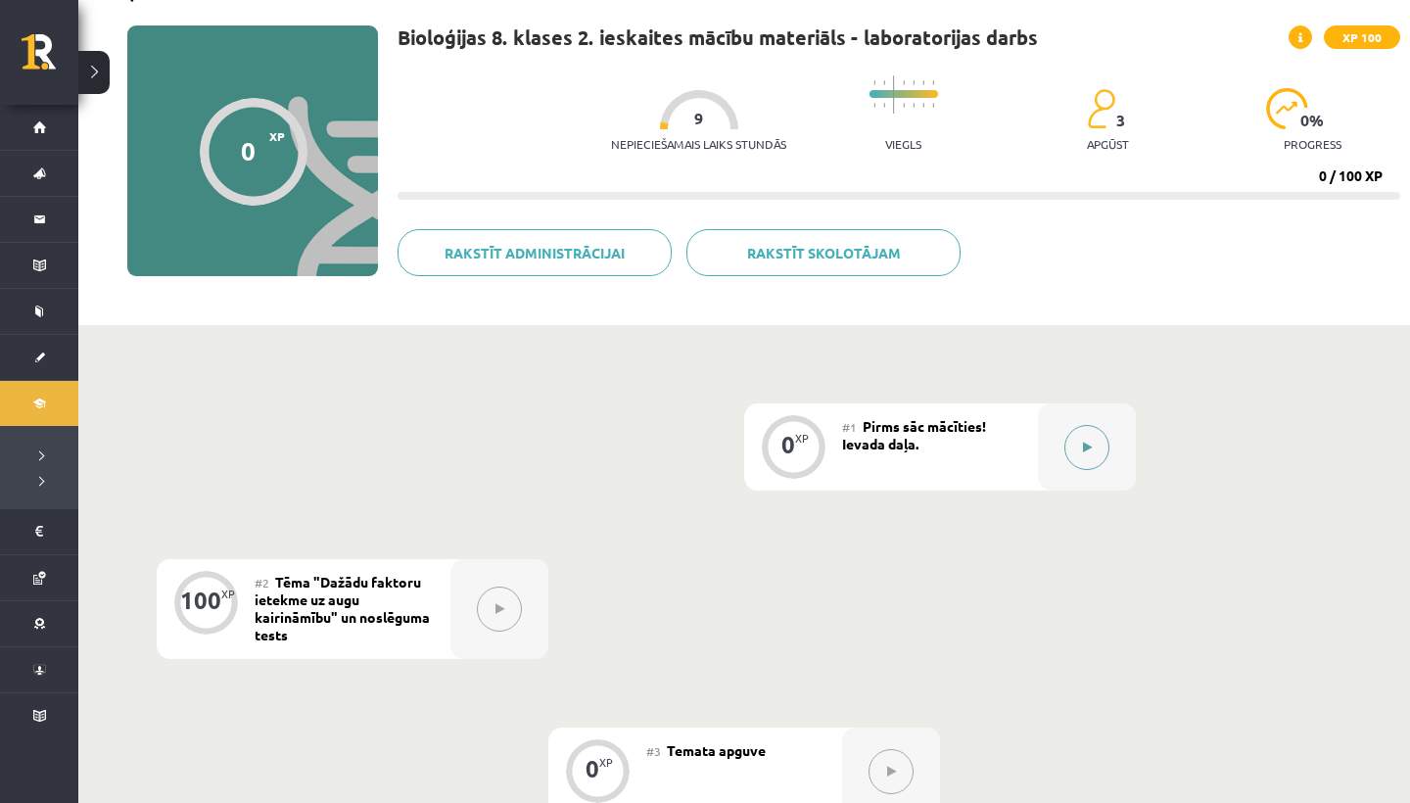
click at [1086, 440] on button at bounding box center [1086, 447] width 45 height 45
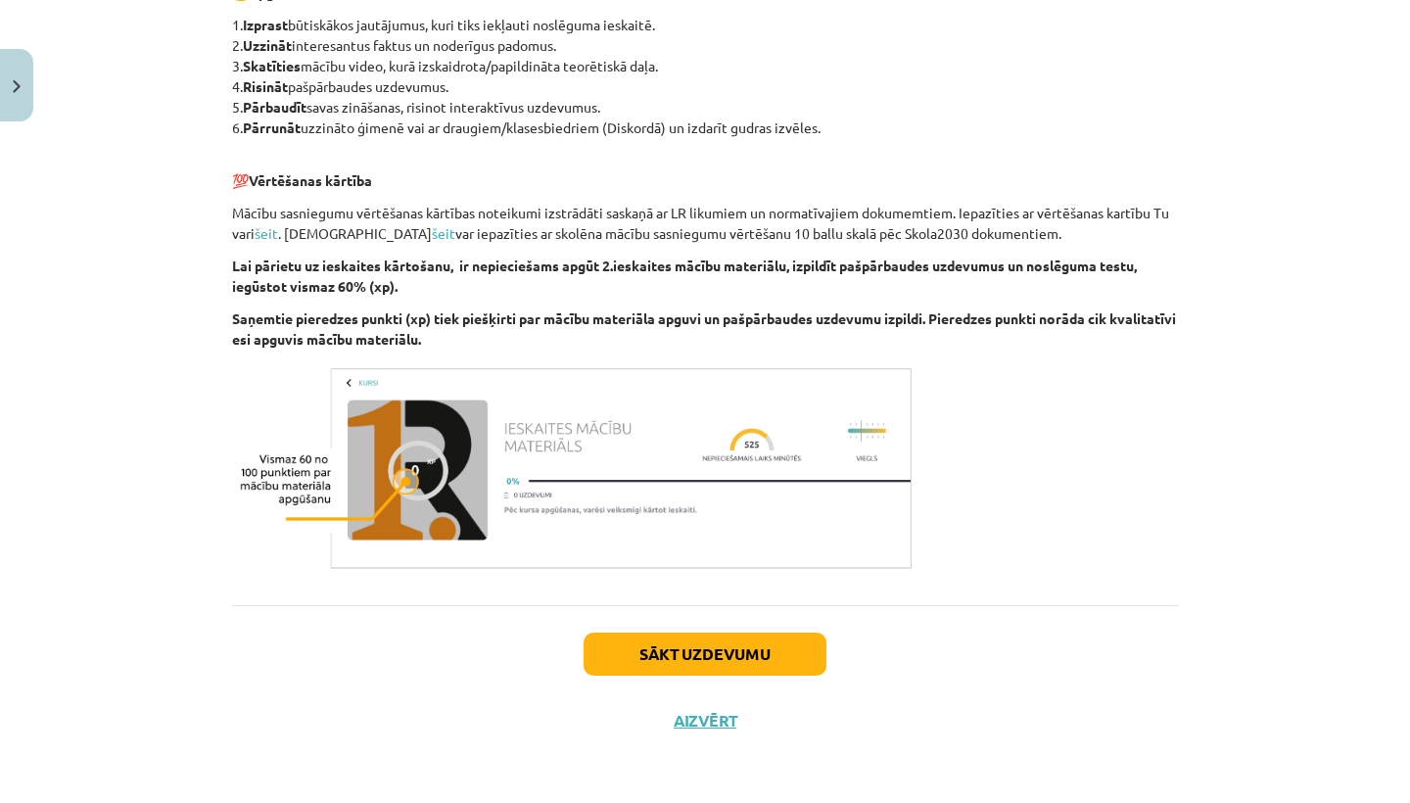
scroll to position [934, 0]
click at [616, 626] on div "Sākt uzdevumu Aizvērt" at bounding box center [705, 673] width 946 height 137
click at [635, 660] on button "Sākt uzdevumu" at bounding box center [705, 654] width 243 height 43
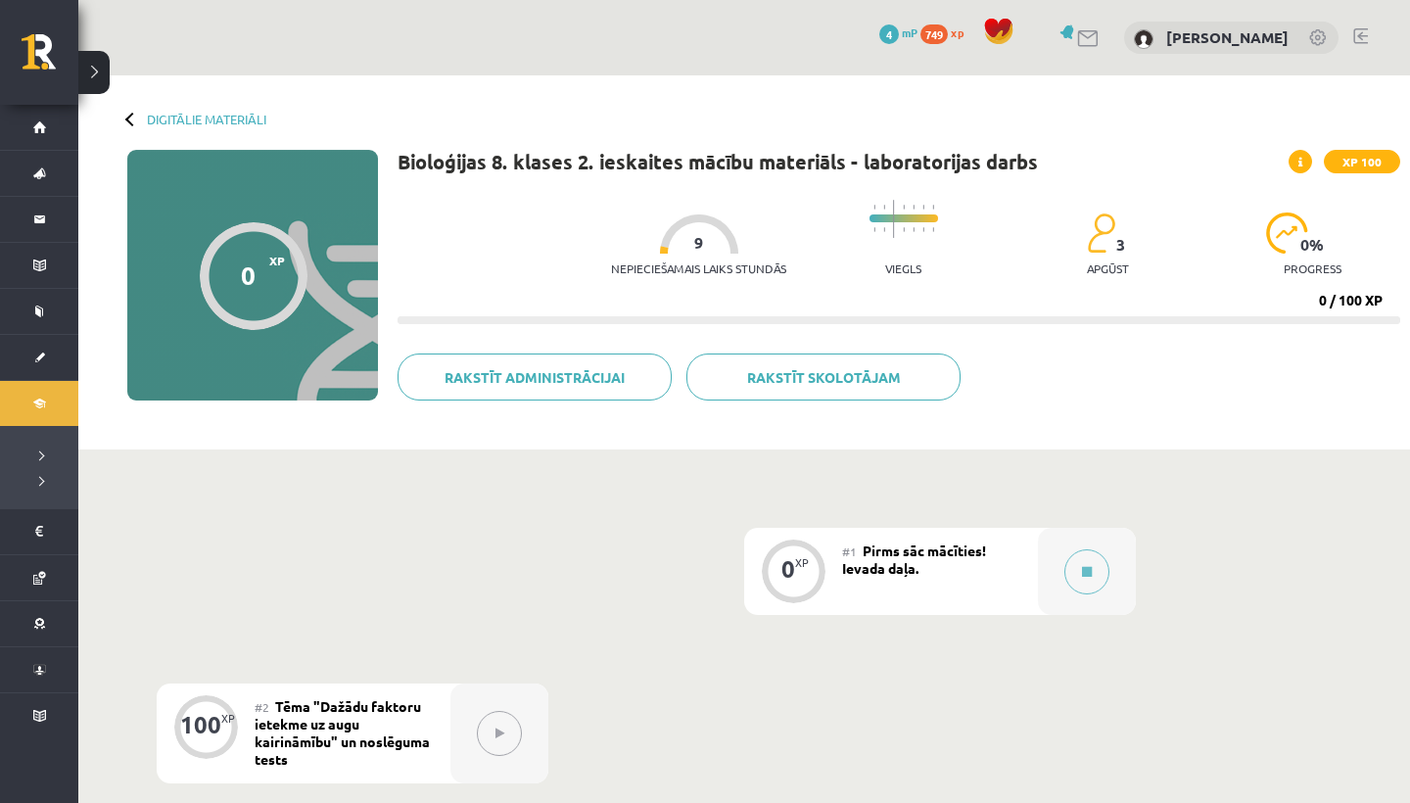
scroll to position [124, 0]
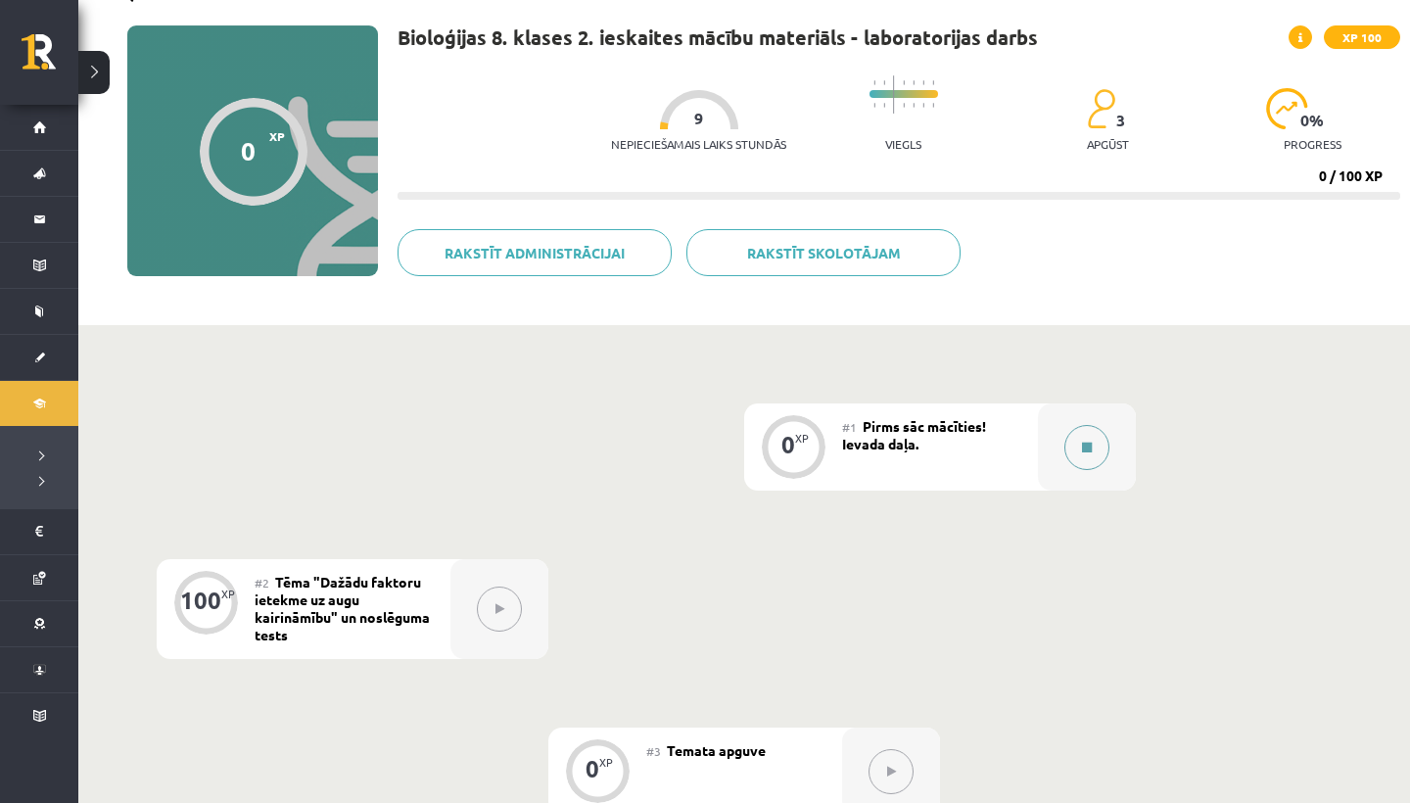
click at [1097, 461] on button at bounding box center [1086, 447] width 45 height 45
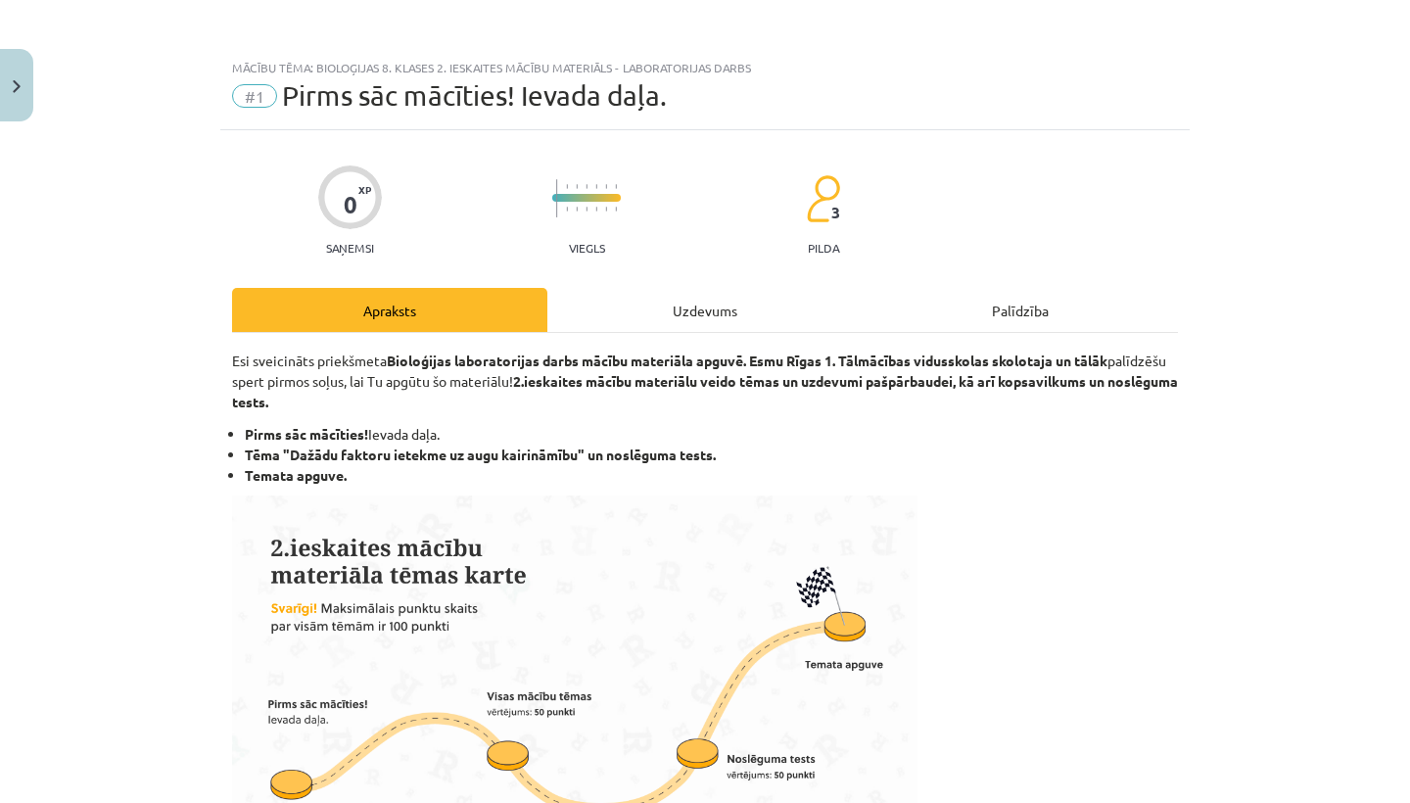
click at [730, 322] on div "Uzdevums" at bounding box center [704, 310] width 315 height 44
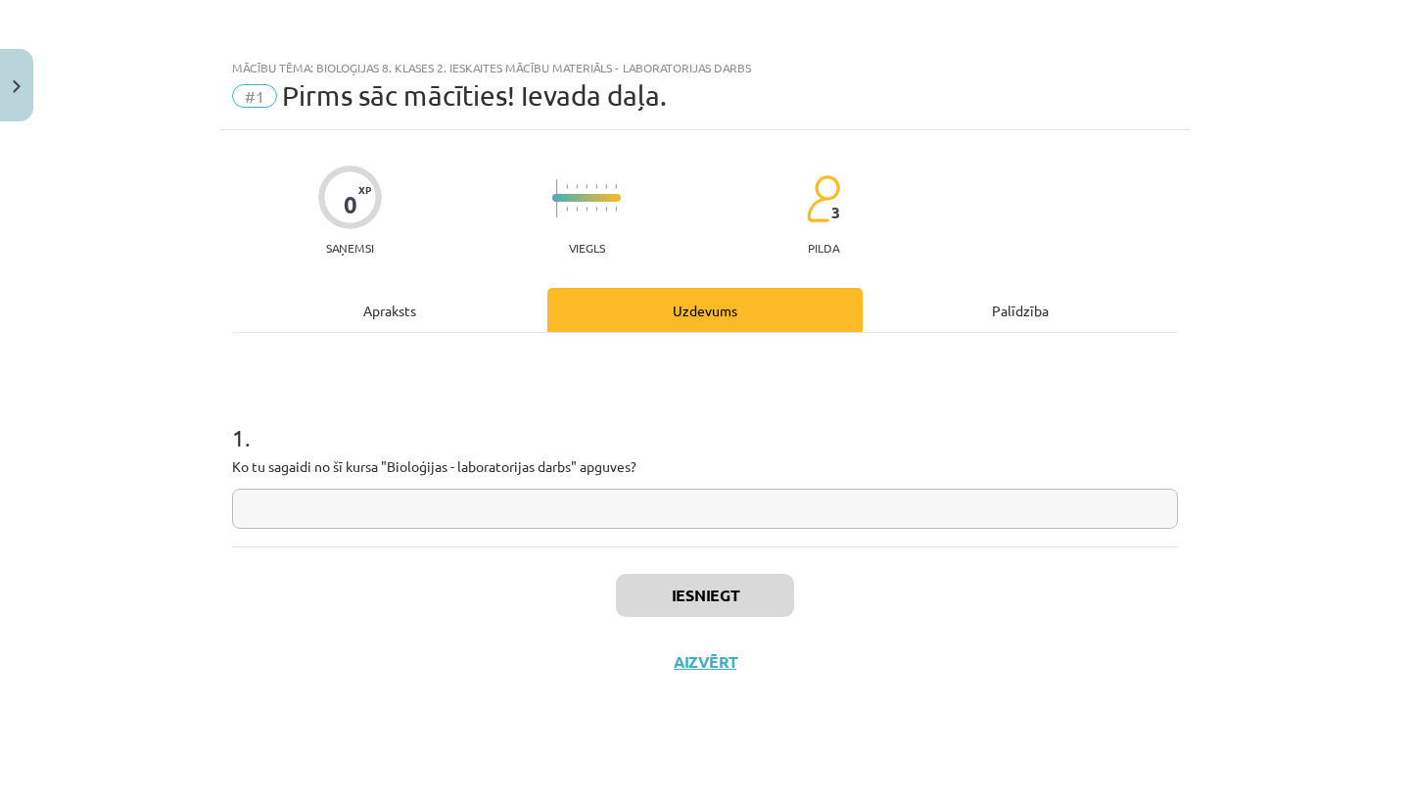
click at [255, 505] on input "text" at bounding box center [705, 509] width 946 height 40
type input "*****"
click at [676, 605] on button "Iesniegt" at bounding box center [705, 595] width 178 height 43
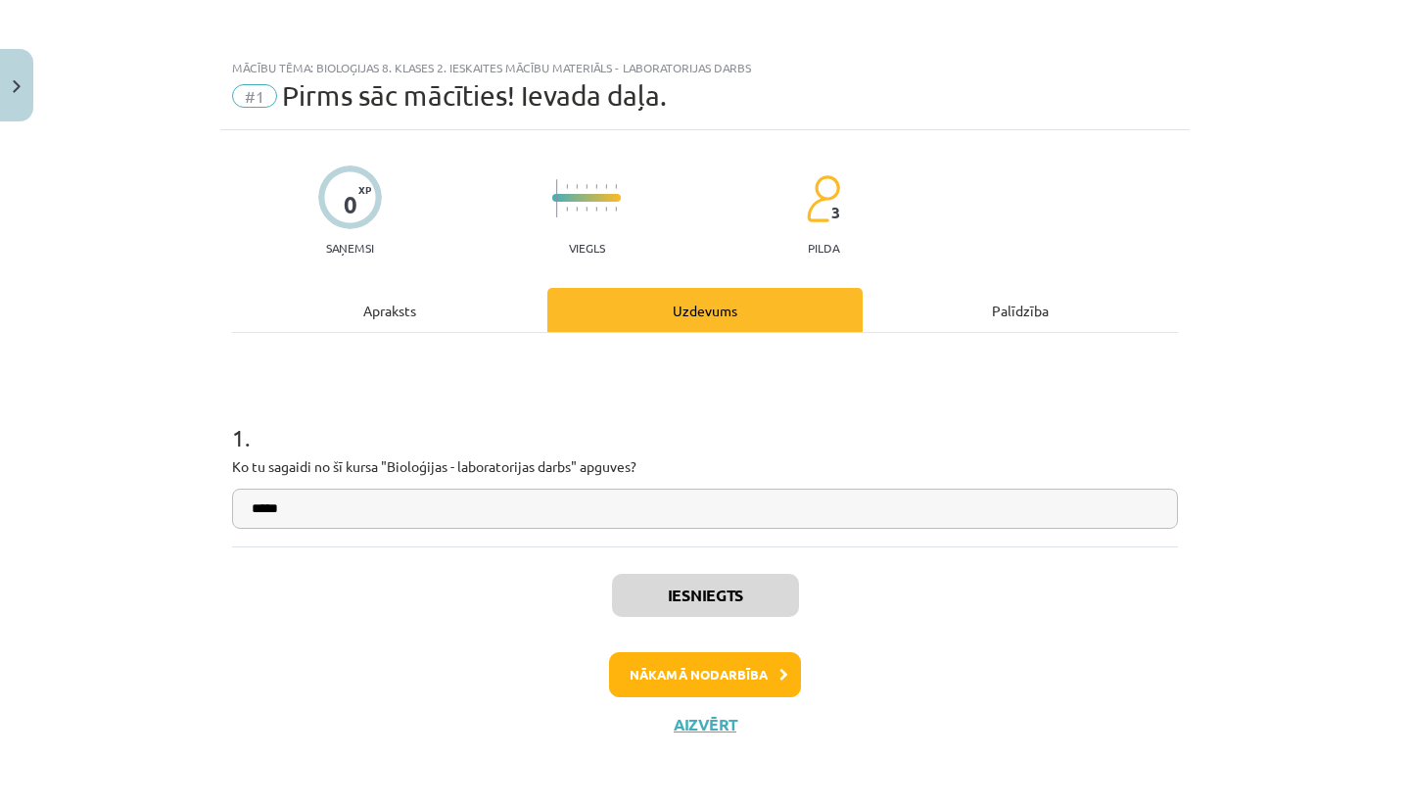
click at [674, 666] on button "Nākamā nodarbība" at bounding box center [705, 674] width 192 height 45
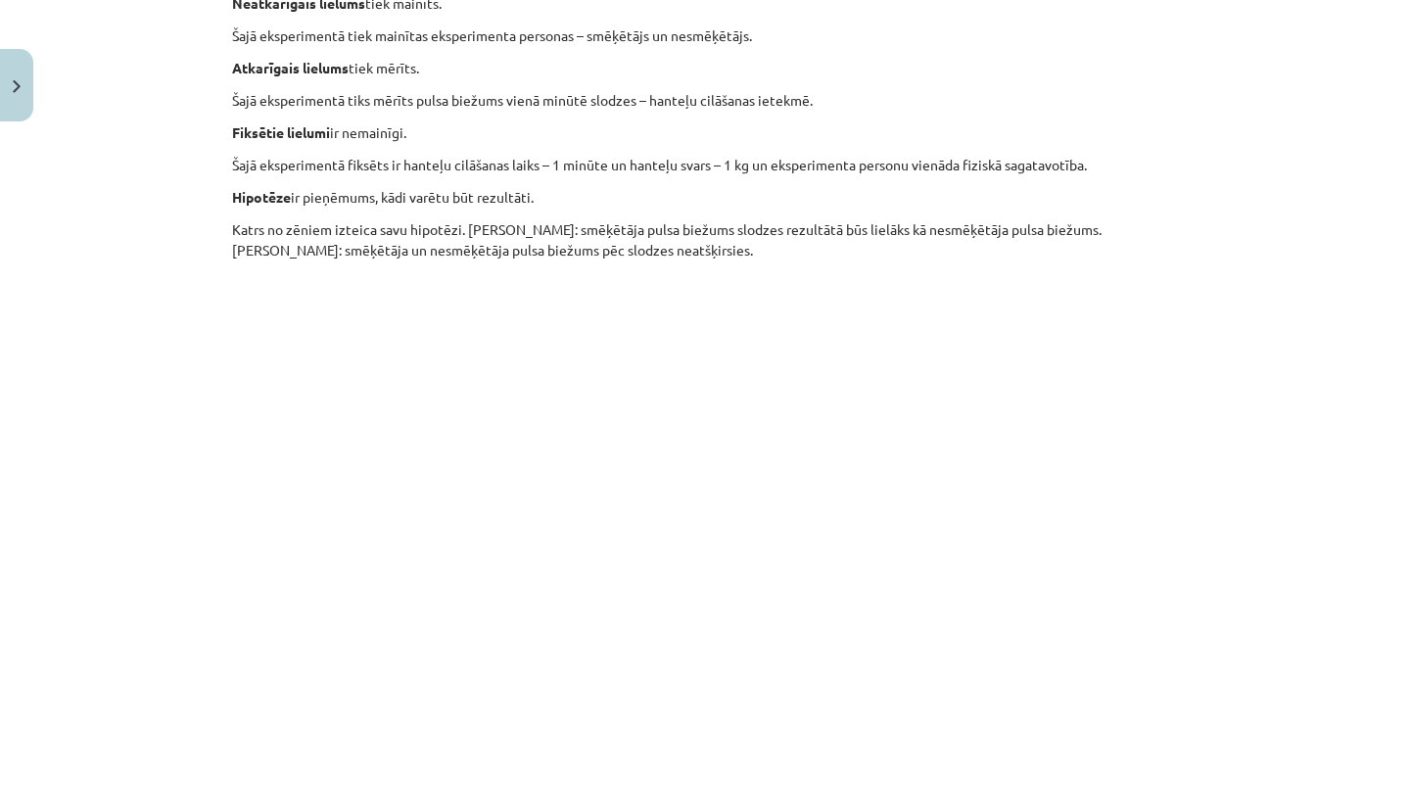
scroll to position [726, 0]
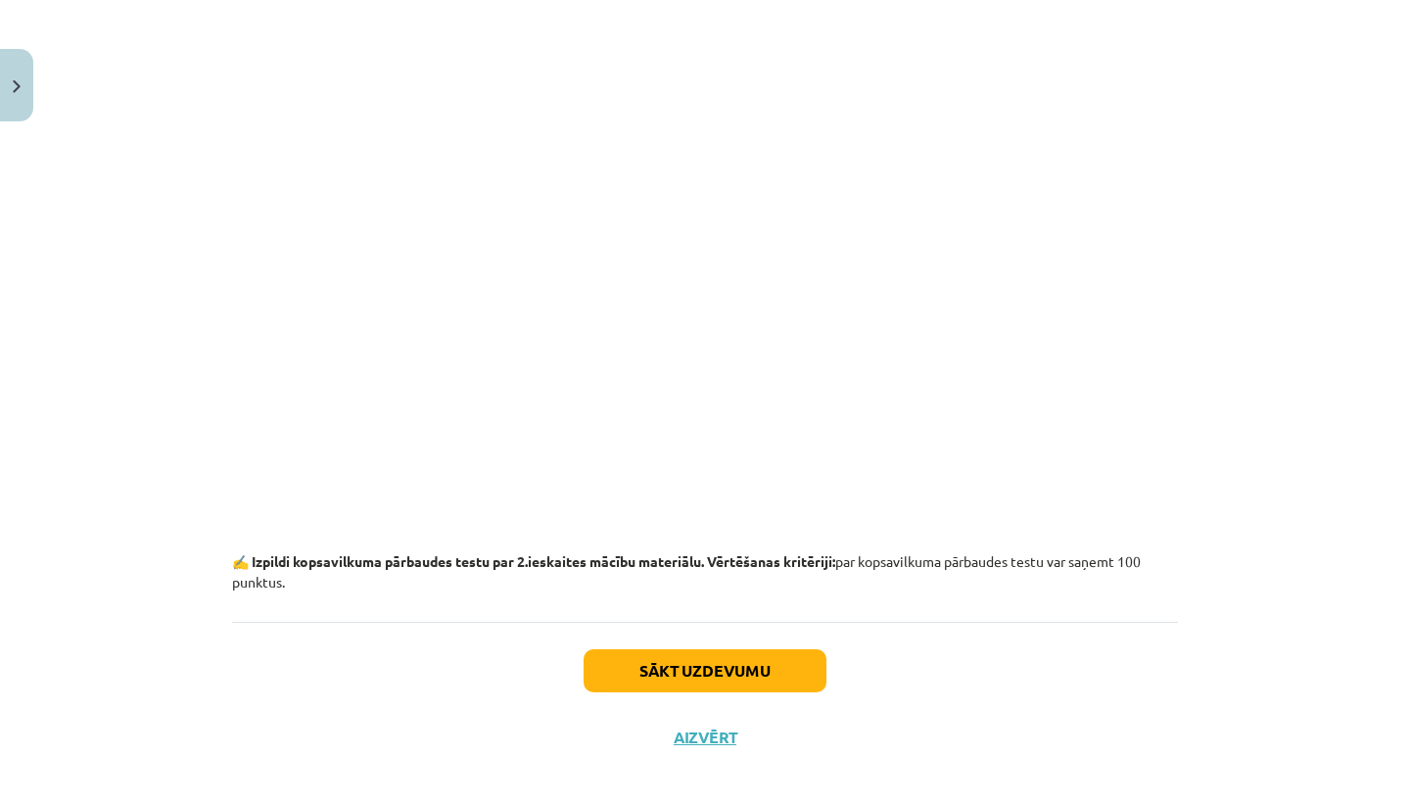
click at [685, 656] on button "Sākt uzdevumu" at bounding box center [705, 670] width 243 height 43
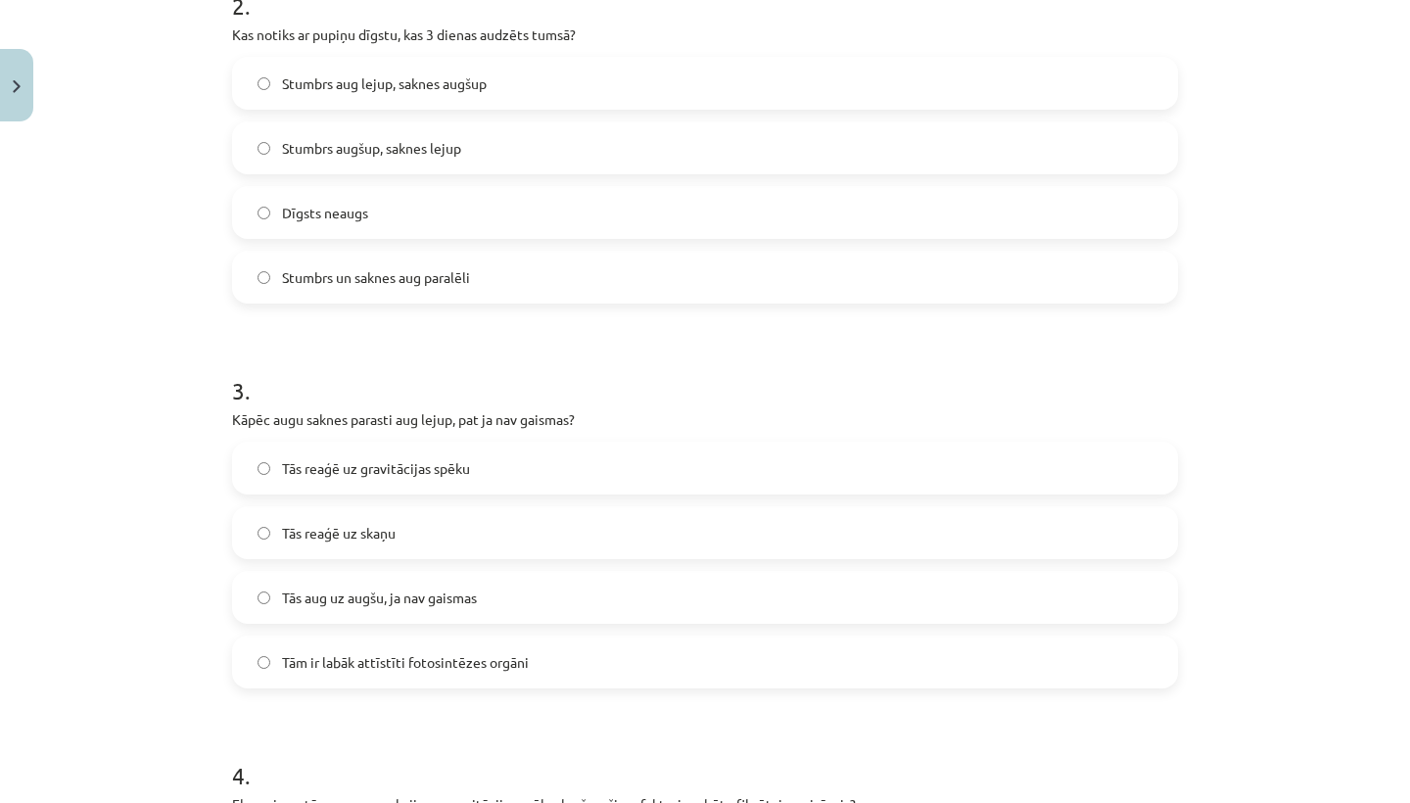
scroll to position [846, 0]
click at [256, 146] on label "Stumbrs augšup, saknes lejup" at bounding box center [705, 149] width 942 height 49
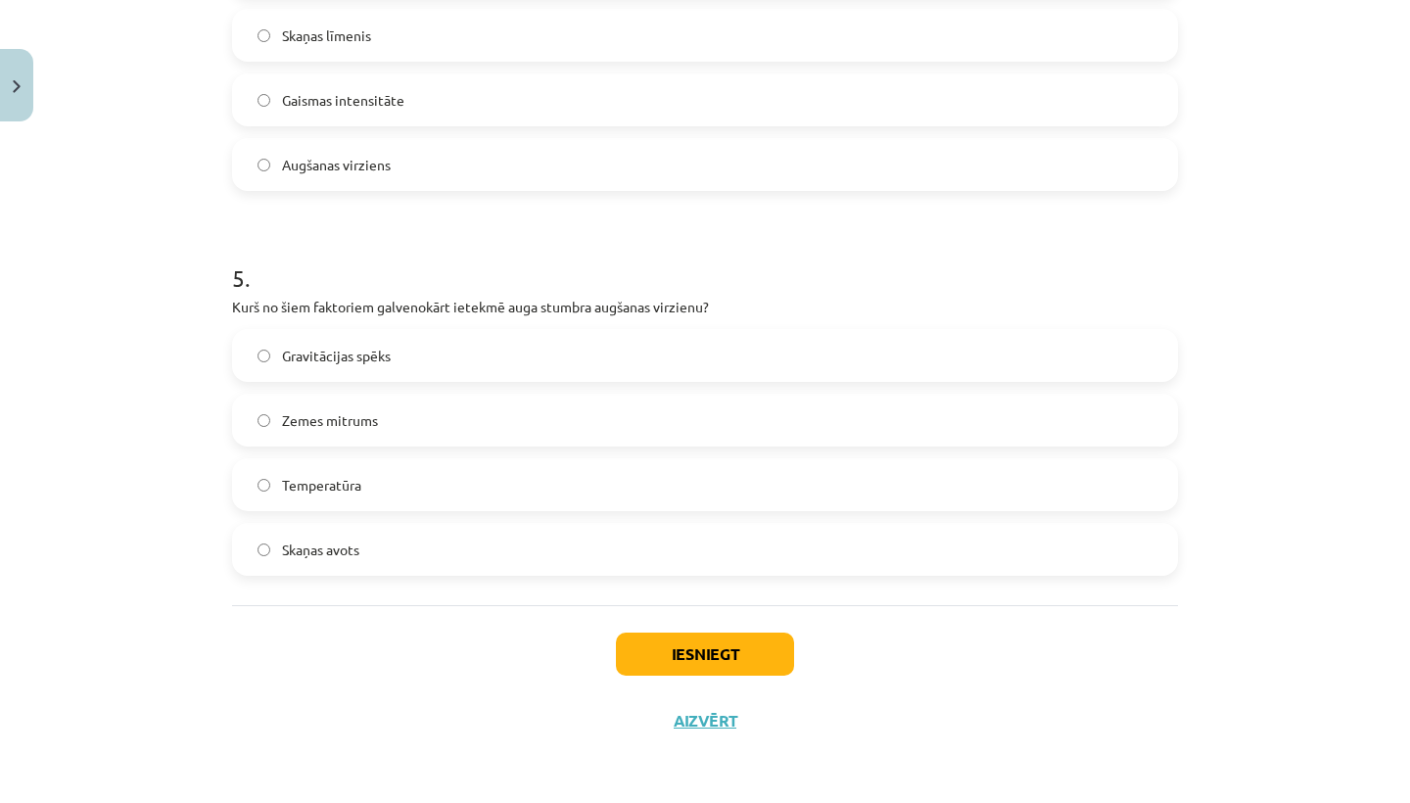
scroll to position [1733, 0]
click at [255, 358] on label "Gravitācijas spēks" at bounding box center [705, 355] width 942 height 49
click at [665, 660] on button "Iesniegt" at bounding box center [705, 654] width 178 height 43
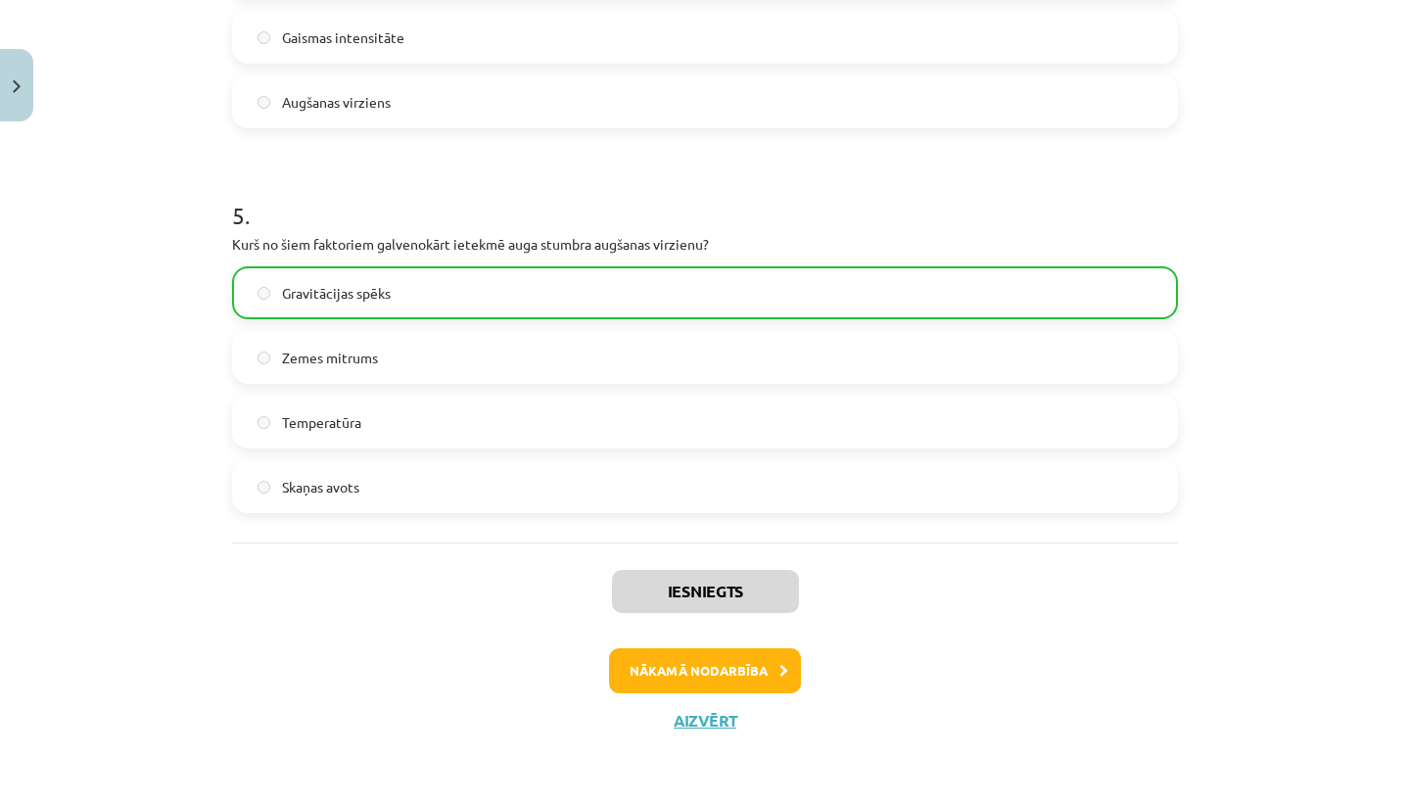
scroll to position [1795, 0]
click at [713, 674] on button "Nākamā nodarbība" at bounding box center [705, 670] width 192 height 45
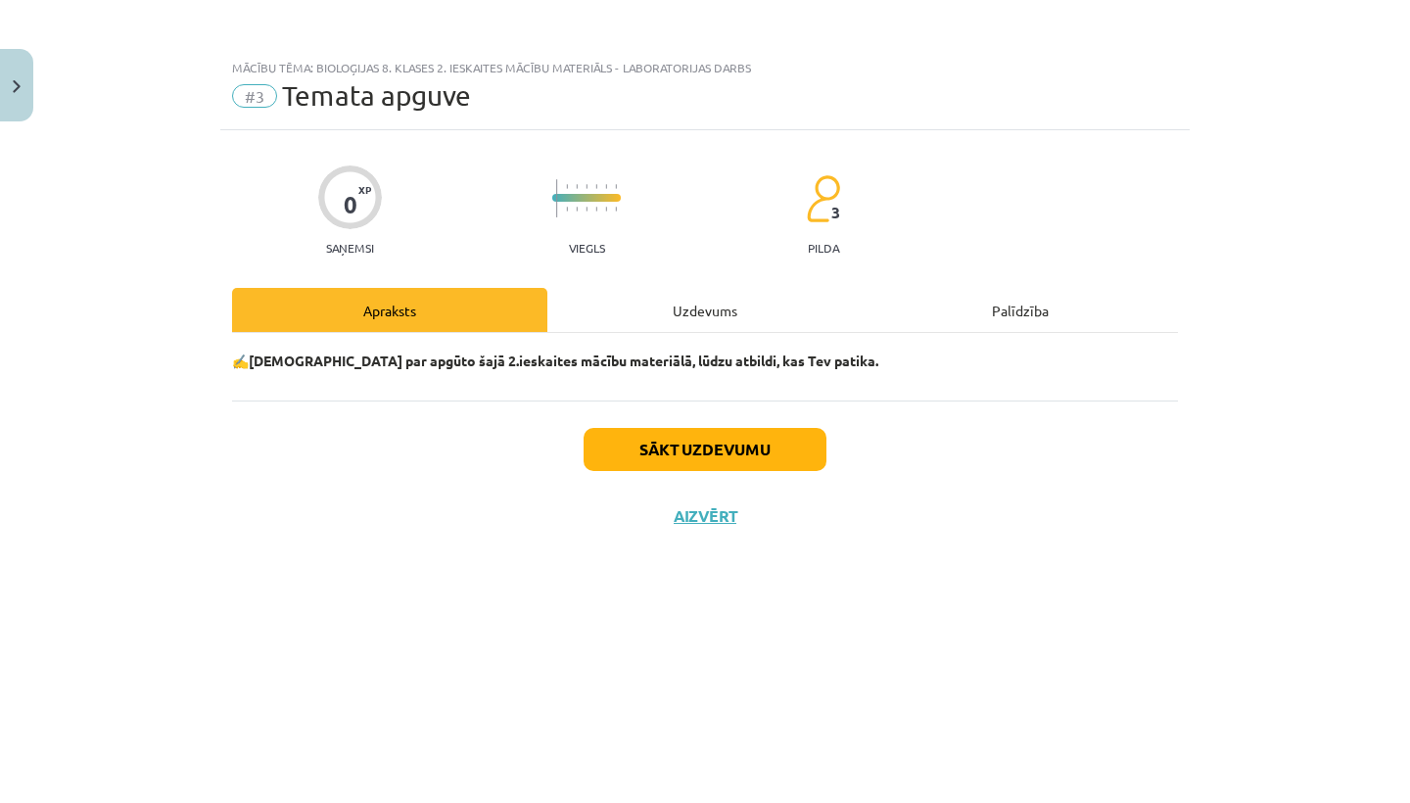
click at [659, 451] on button "Sākt uzdevumu" at bounding box center [705, 449] width 243 height 43
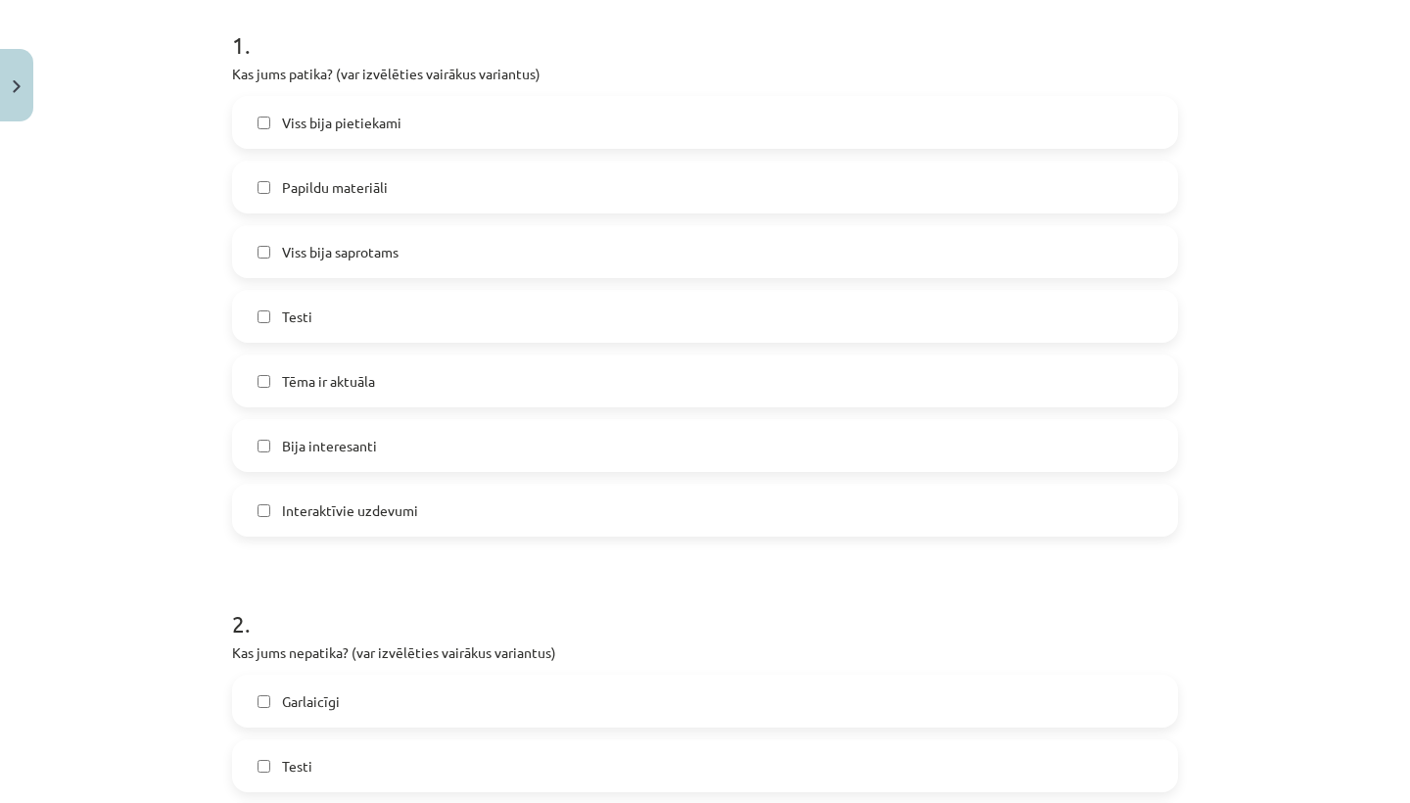
scroll to position [395, 0]
click at [271, 446] on label "Bija interesanti" at bounding box center [705, 443] width 942 height 49
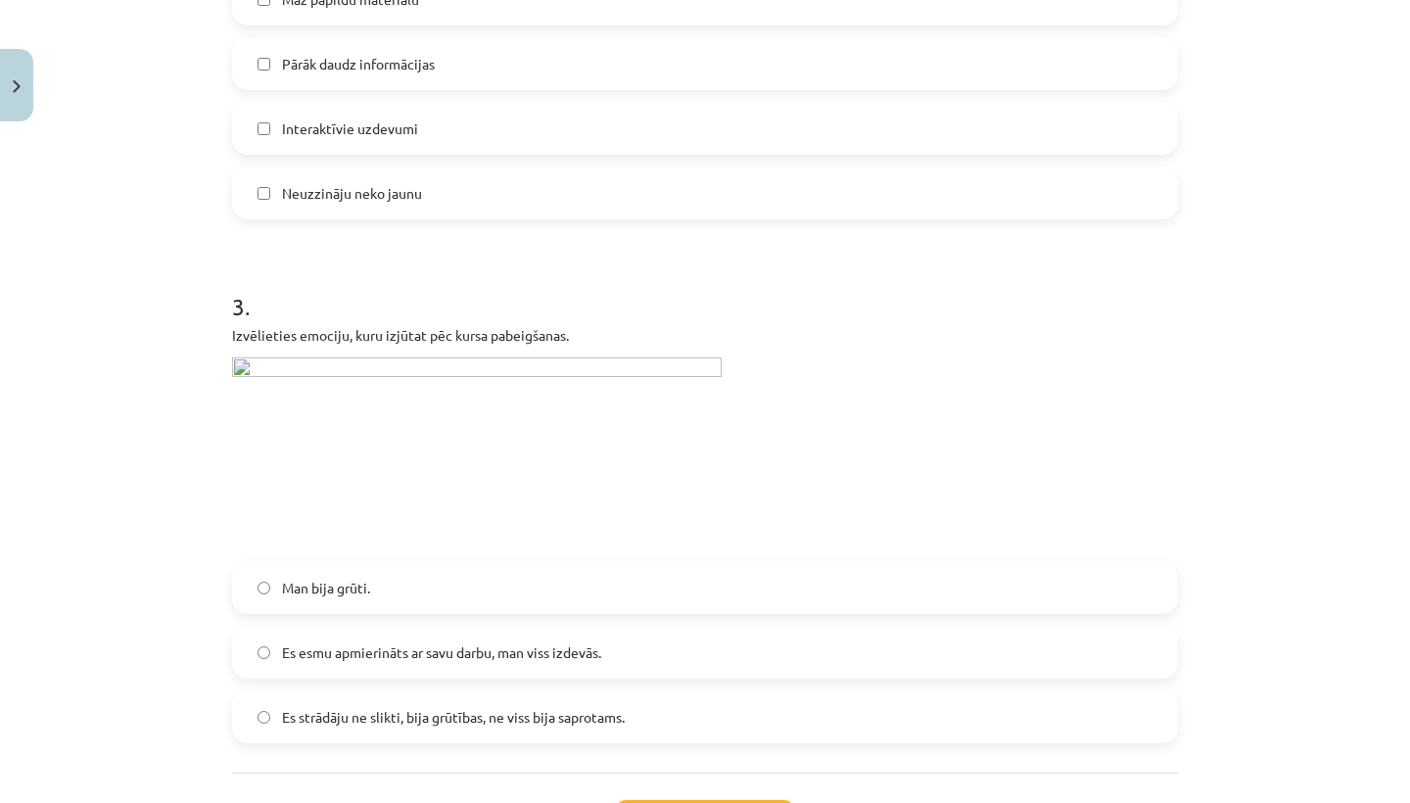
scroll to position [1288, 0]
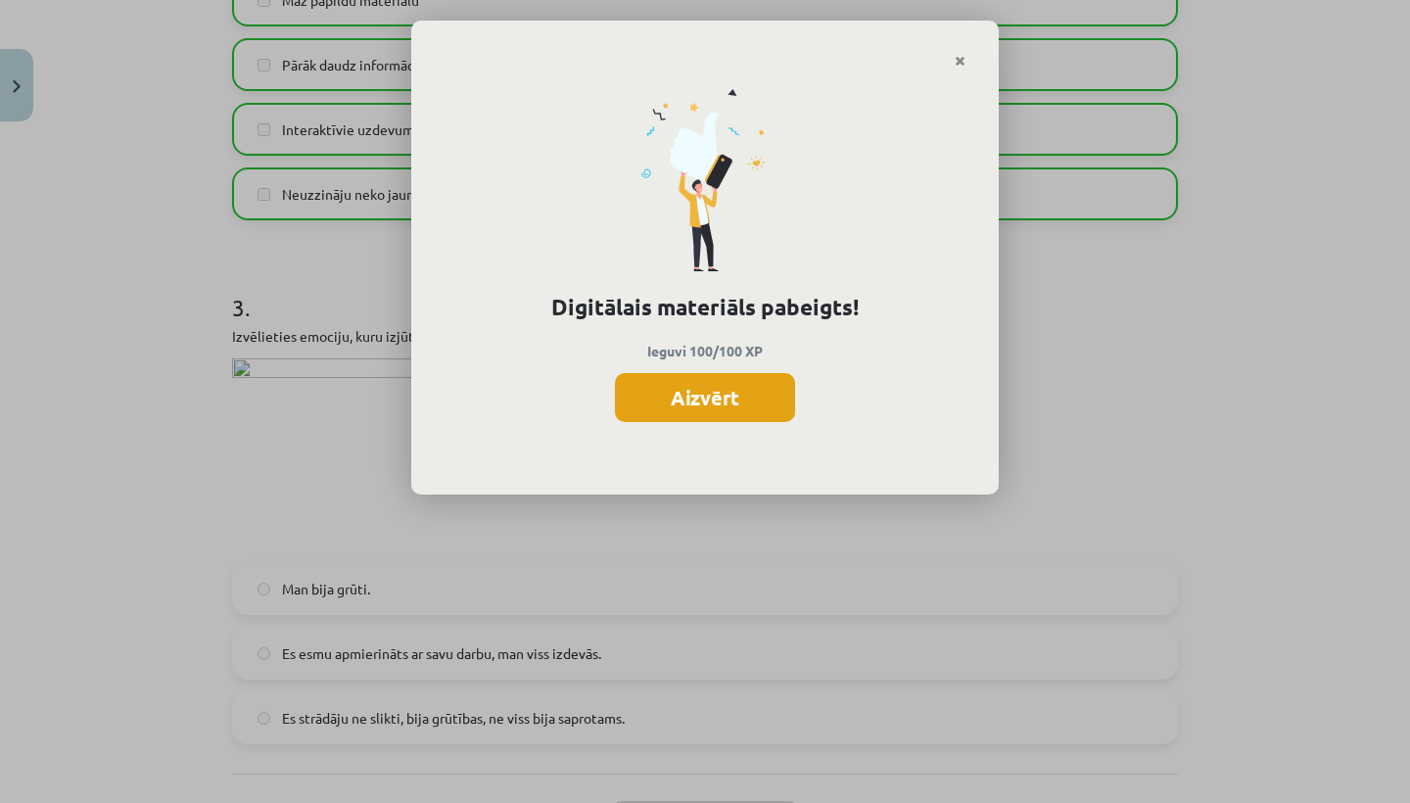
click at [681, 389] on button "Aizvērt" at bounding box center [705, 397] width 180 height 49
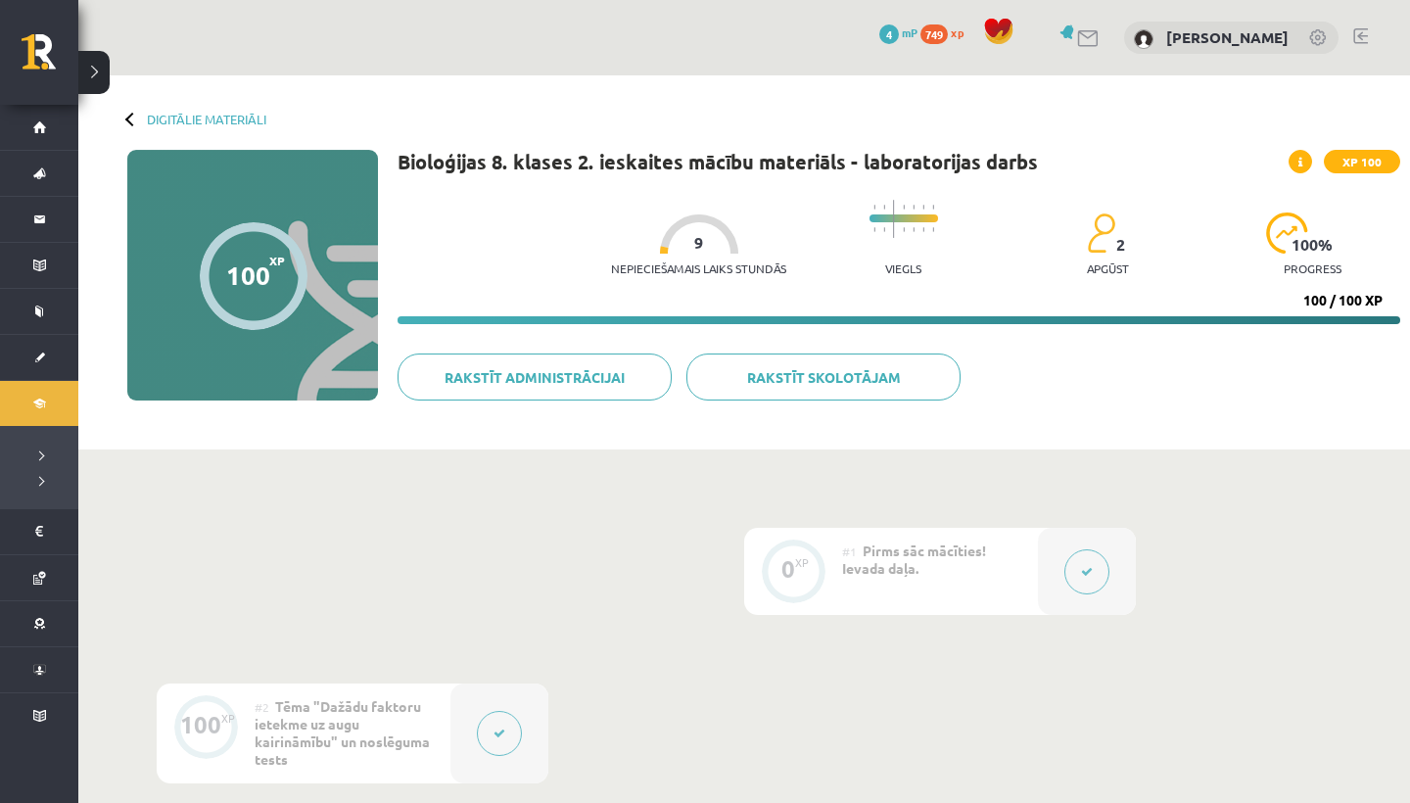
scroll to position [0, 0]
click at [199, 113] on link "Digitālie materiāli" at bounding box center [206, 119] width 119 height 15
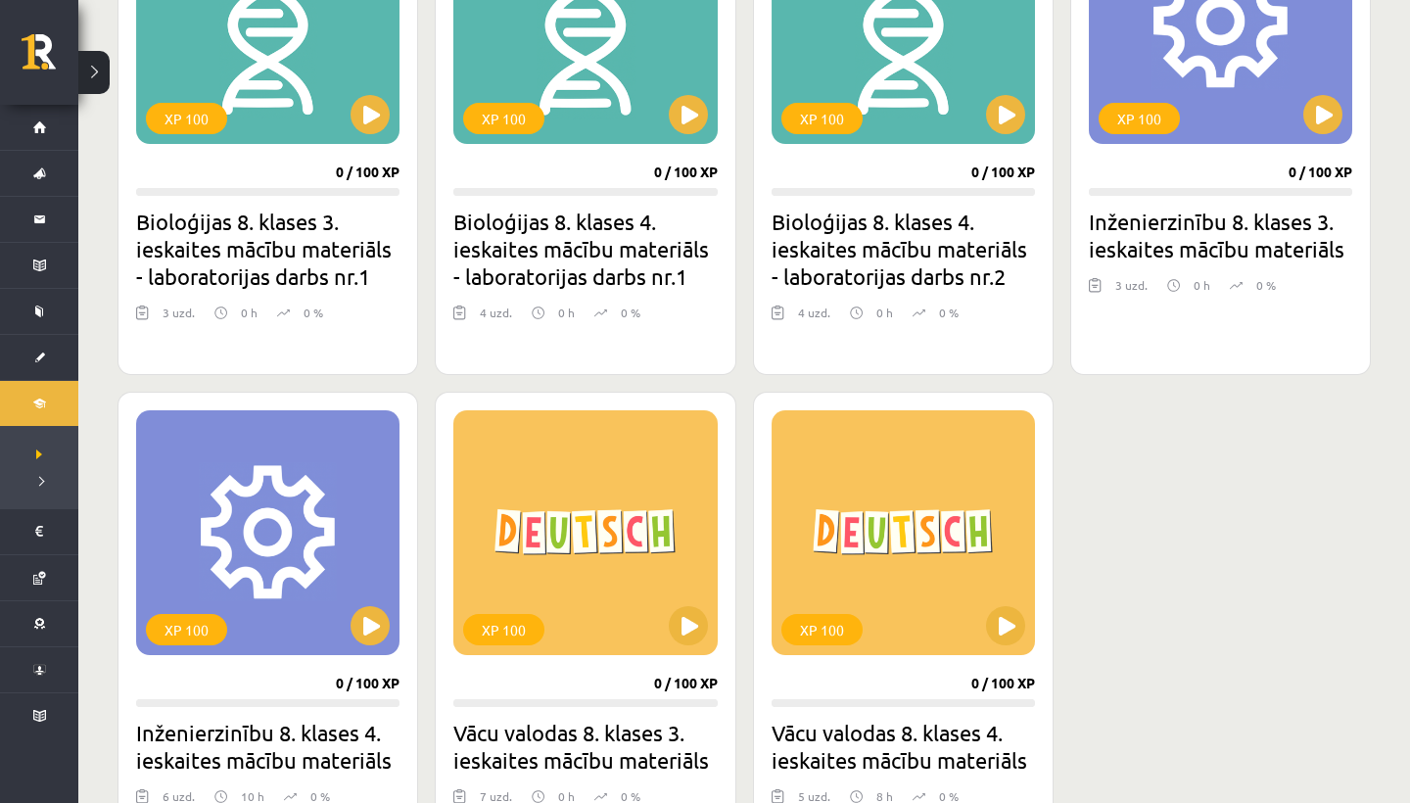
scroll to position [1072, 0]
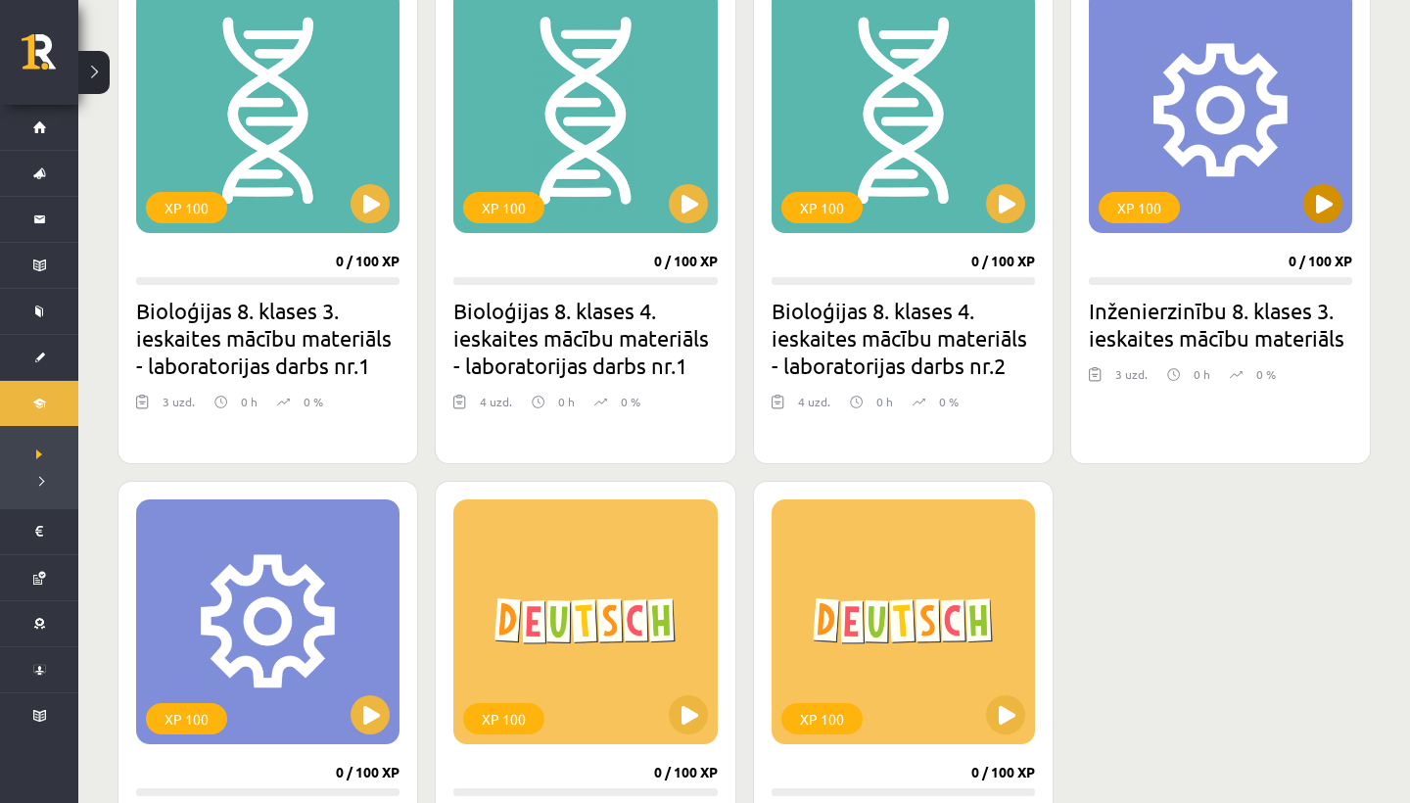
click at [1332, 214] on button at bounding box center [1322, 203] width 39 height 39
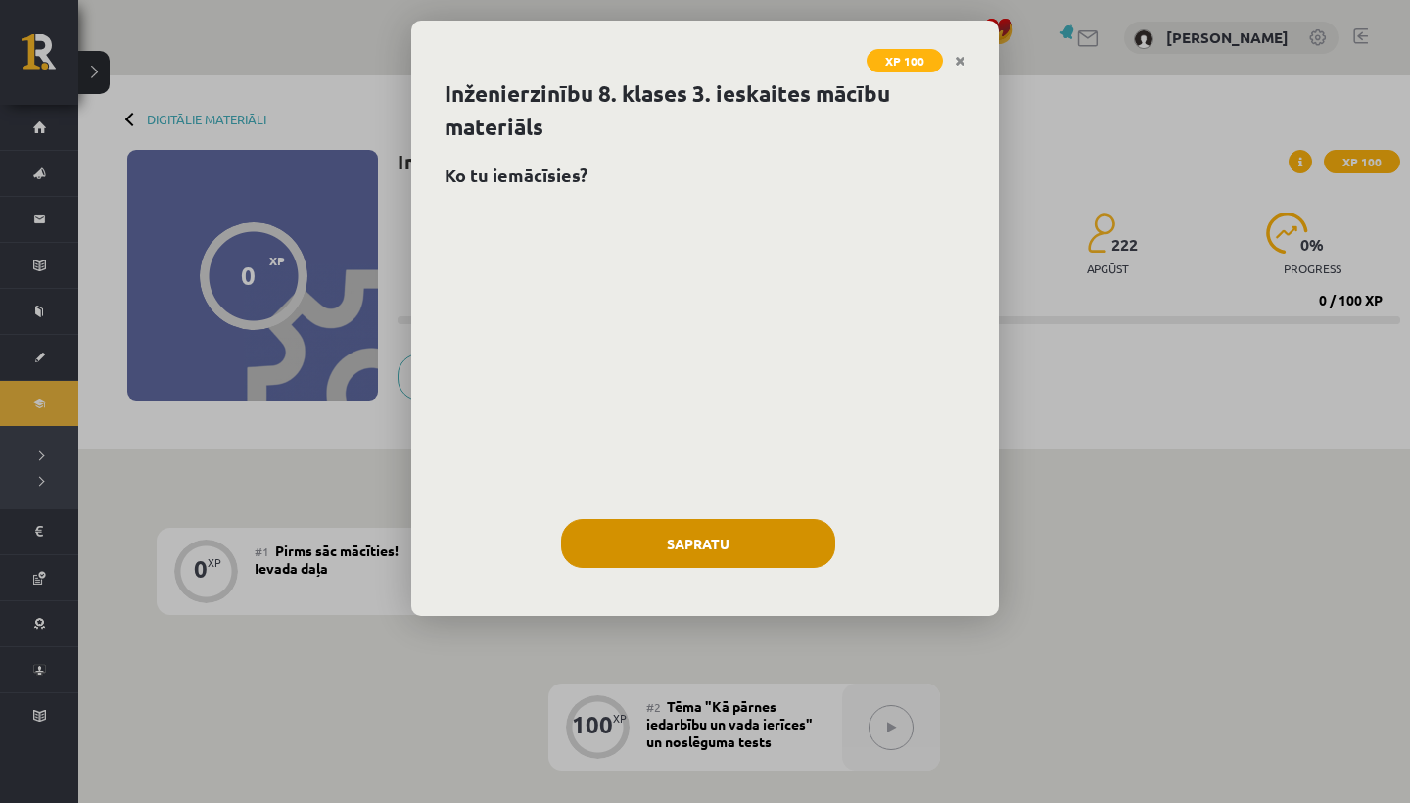
click at [628, 558] on button "Sapratu" at bounding box center [698, 543] width 274 height 49
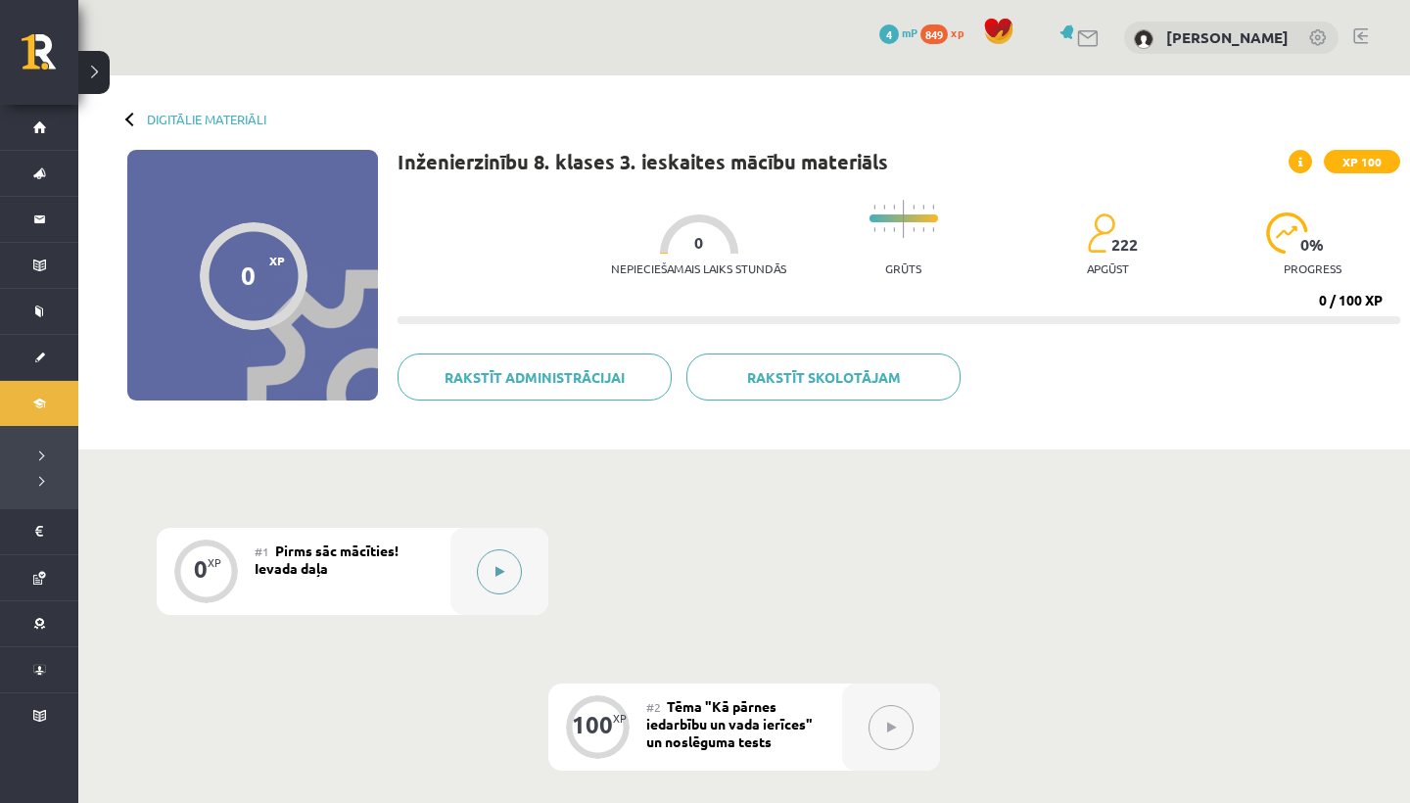
click at [491, 578] on button at bounding box center [499, 571] width 45 height 45
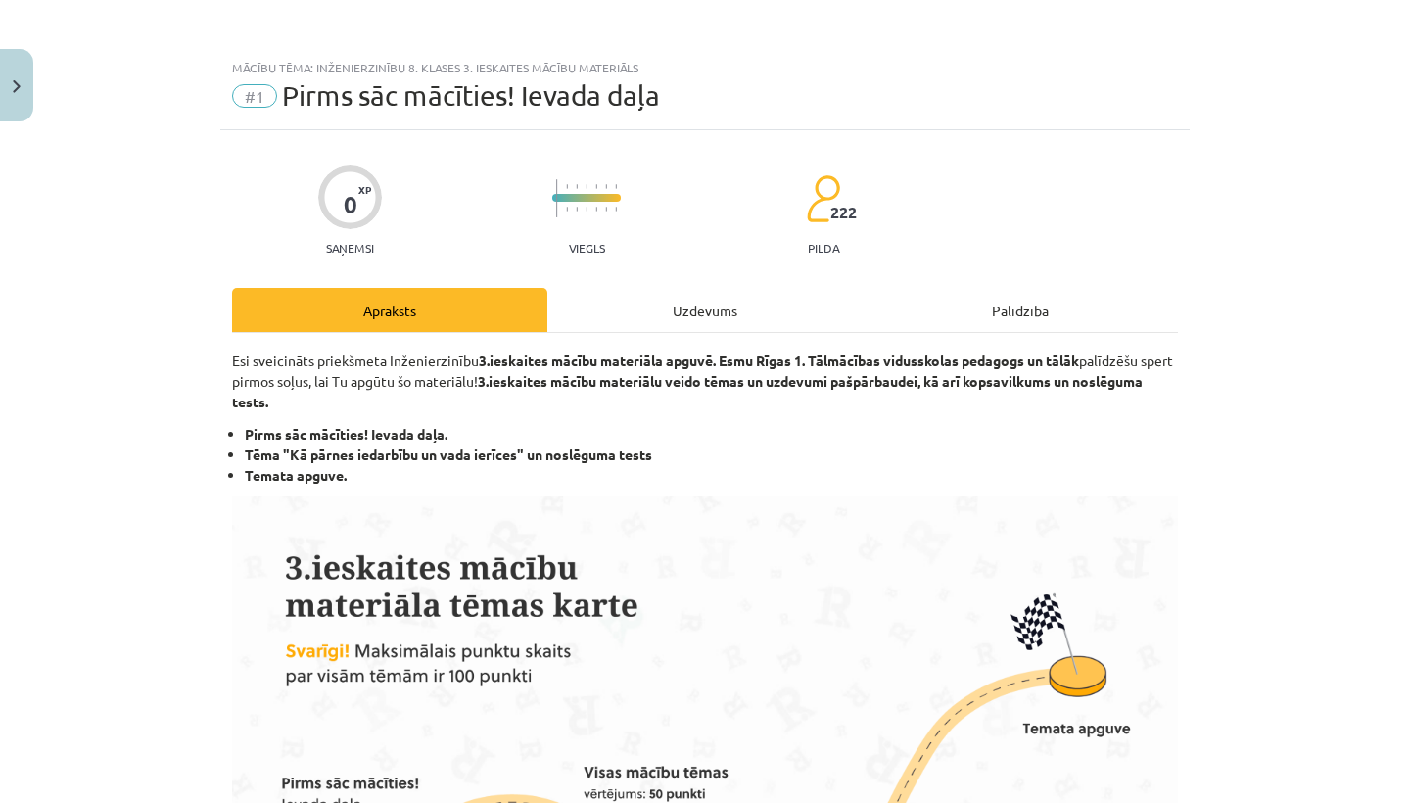
click at [644, 302] on div "Uzdevums" at bounding box center [704, 310] width 315 height 44
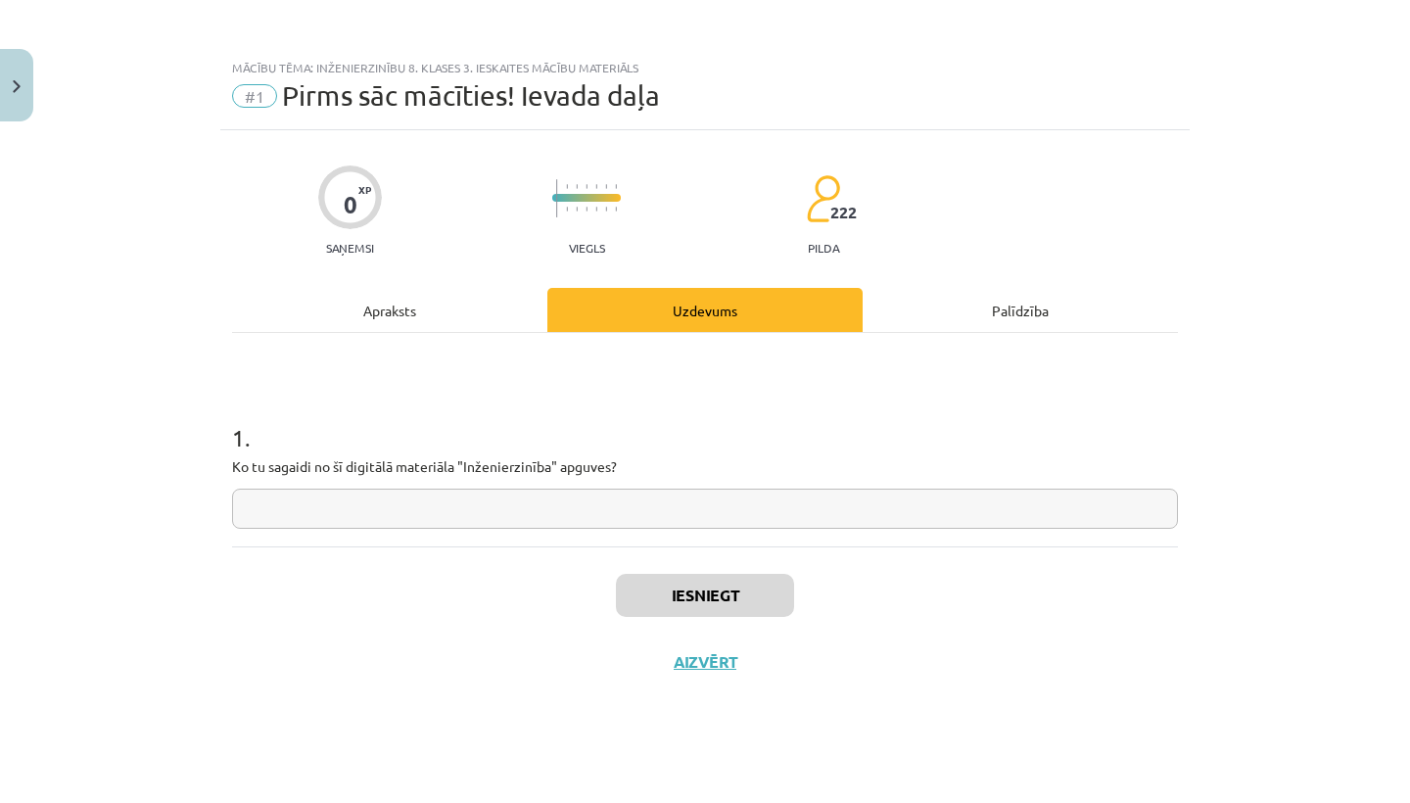
click at [259, 508] on input "text" at bounding box center [705, 509] width 946 height 40
type input "*****"
click at [641, 590] on button "Iesniegt" at bounding box center [705, 595] width 178 height 43
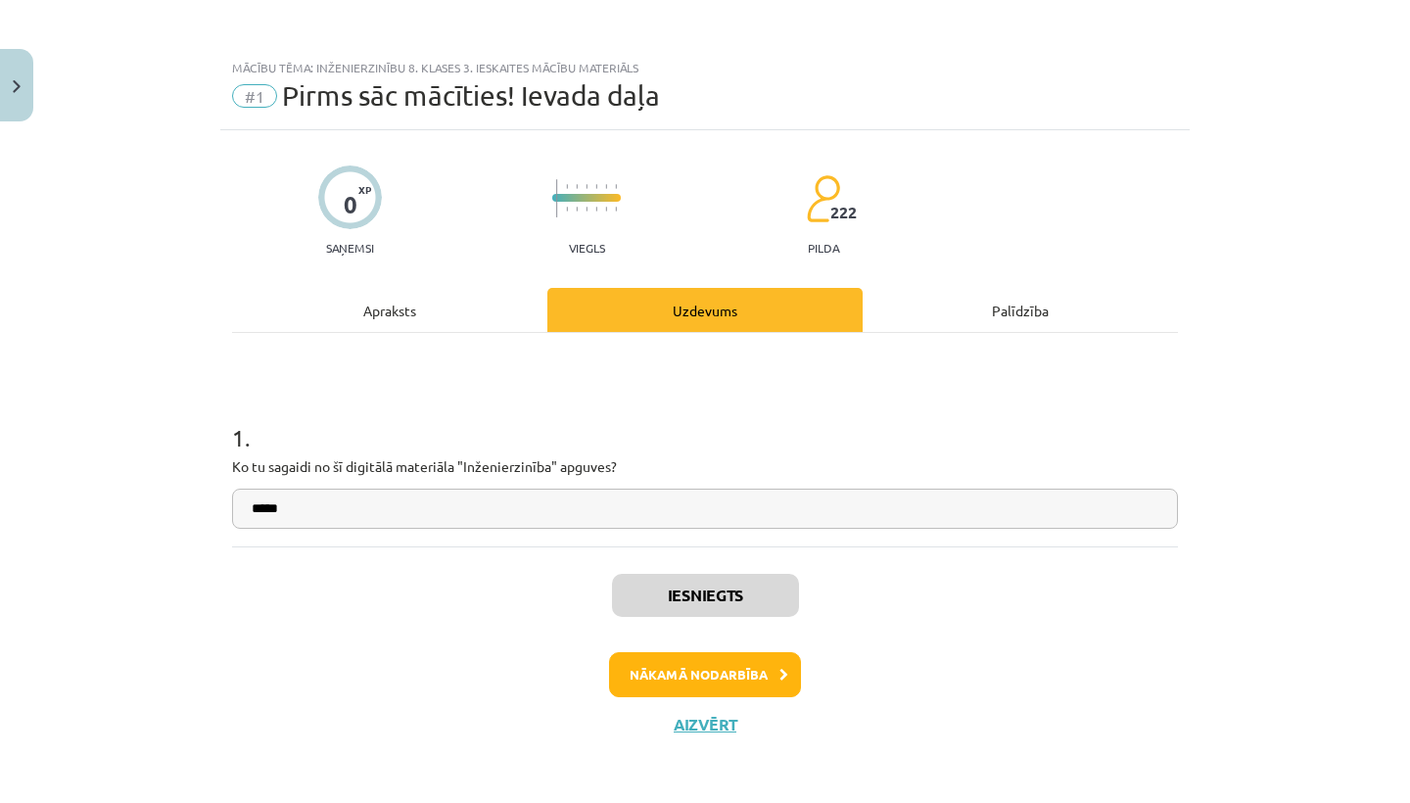
click at [703, 685] on button "Nākamā nodarbība" at bounding box center [705, 674] width 192 height 45
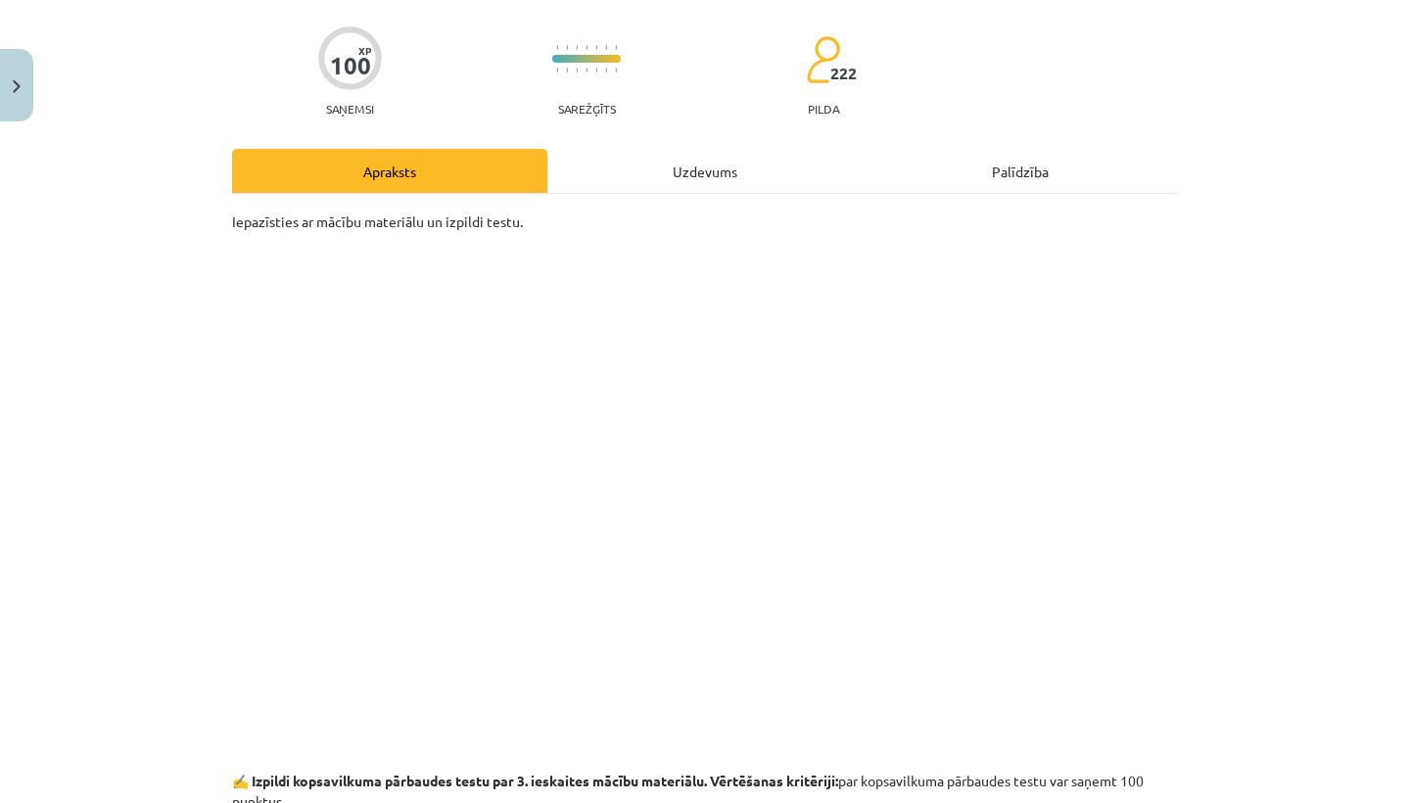
scroll to position [146, 0]
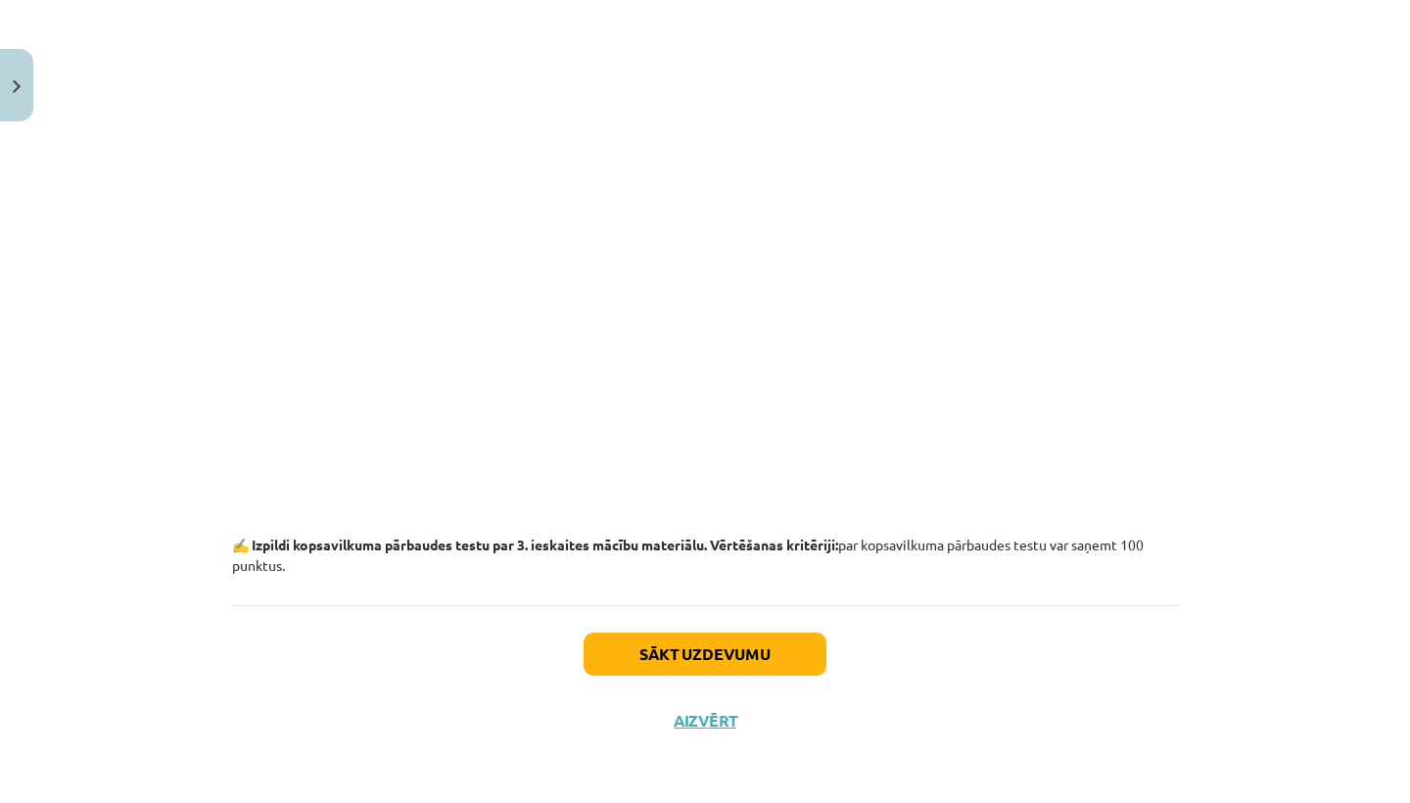
click at [720, 662] on button "Sākt uzdevumu" at bounding box center [705, 654] width 243 height 43
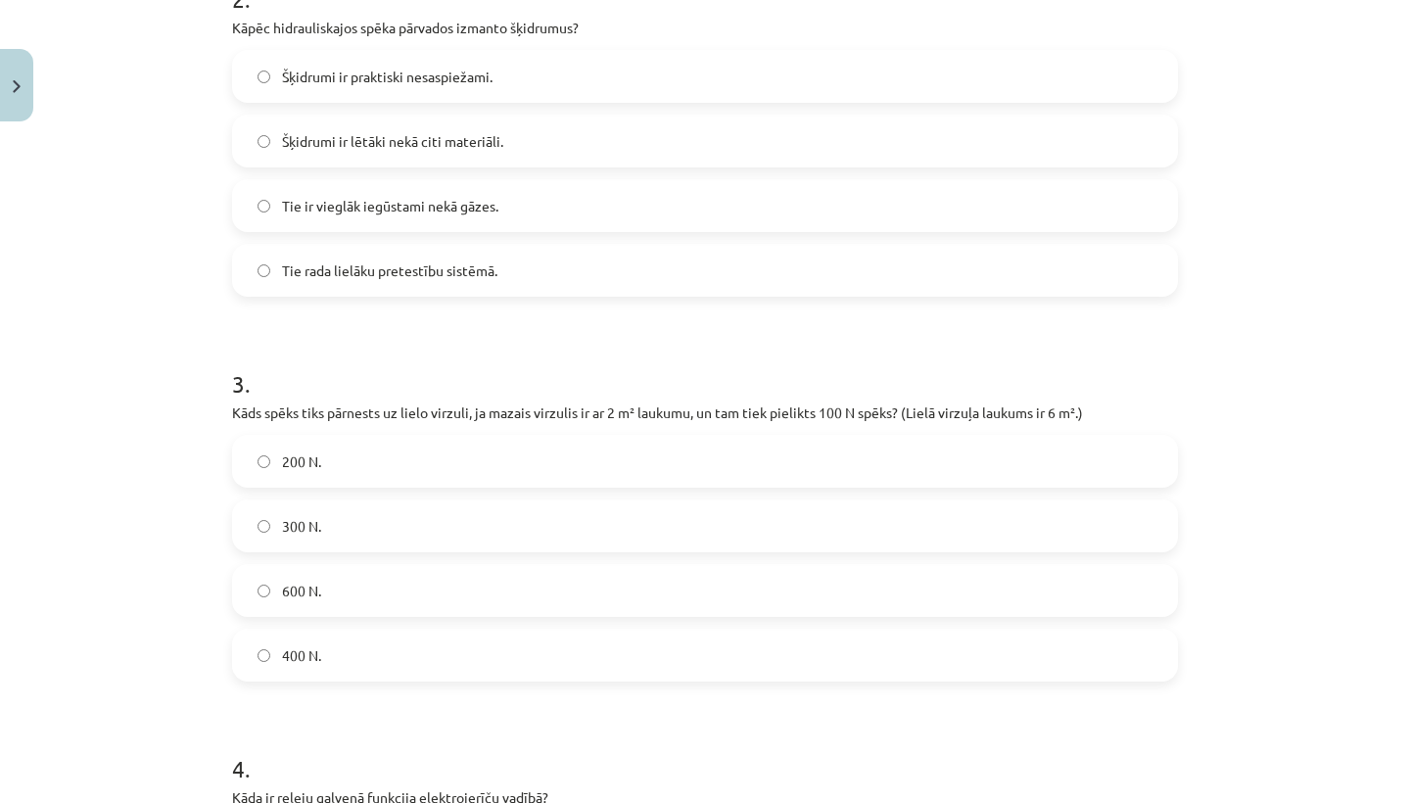
scroll to position [818, 0]
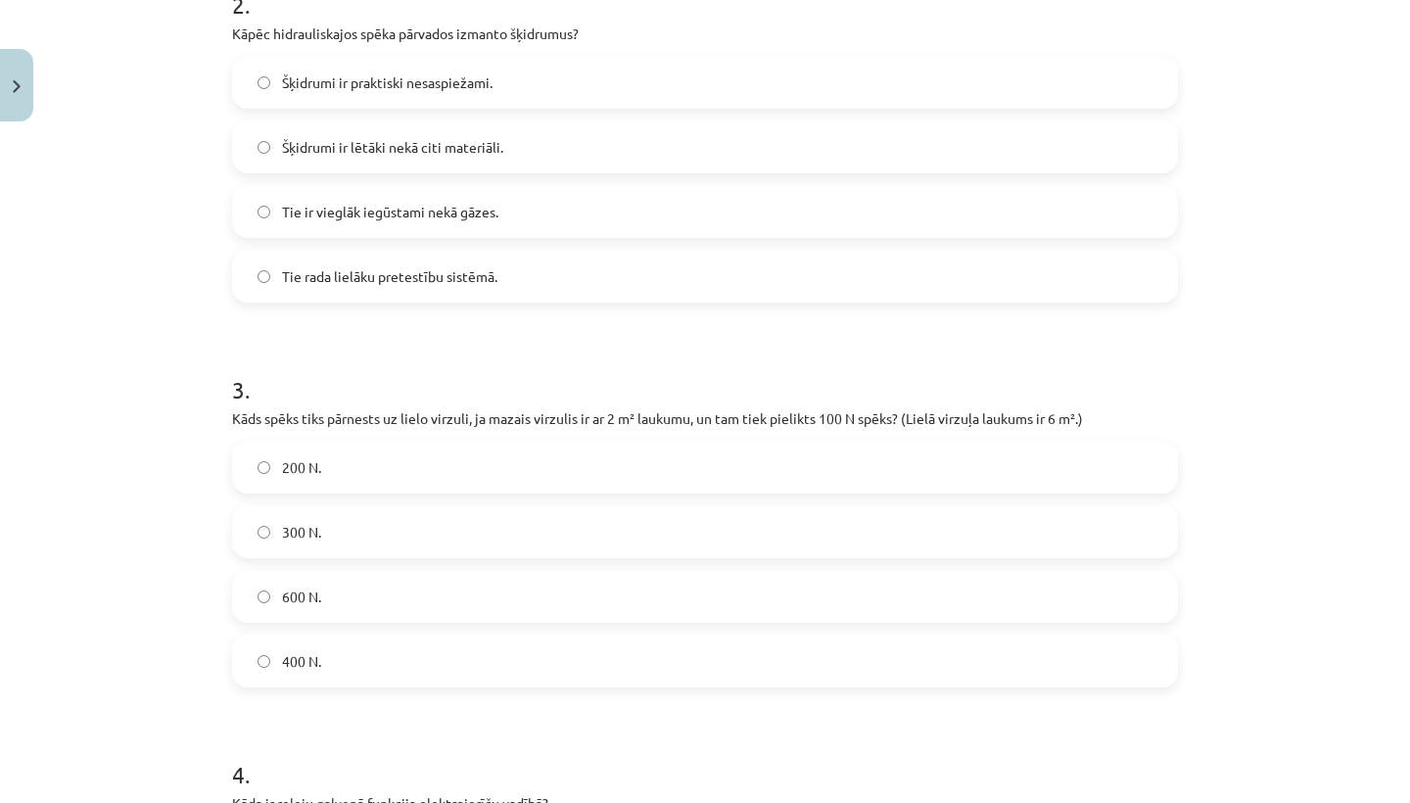
click at [245, 82] on label "Šķidrumi ir praktiski nesaspiežami." at bounding box center [705, 82] width 942 height 49
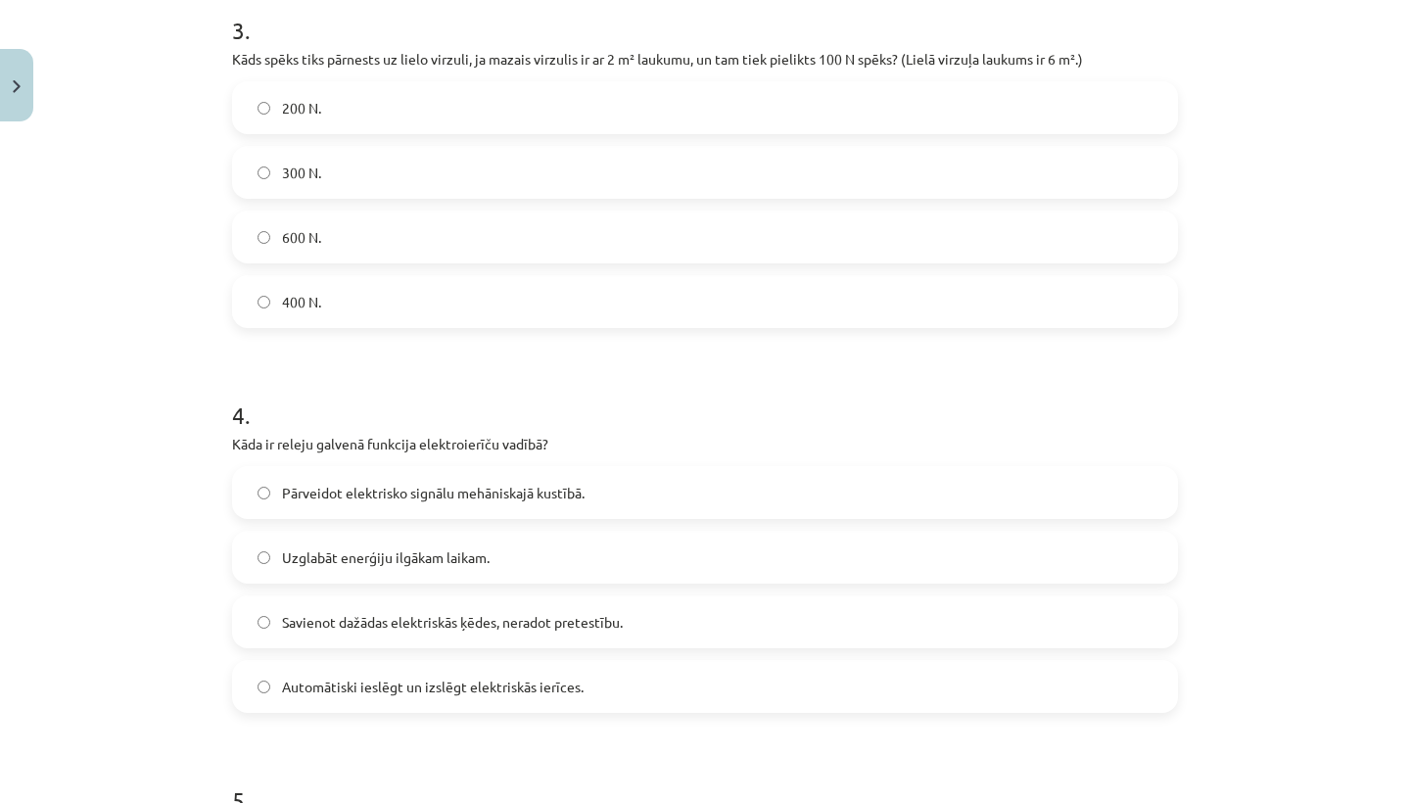
scroll to position [1182, 0]
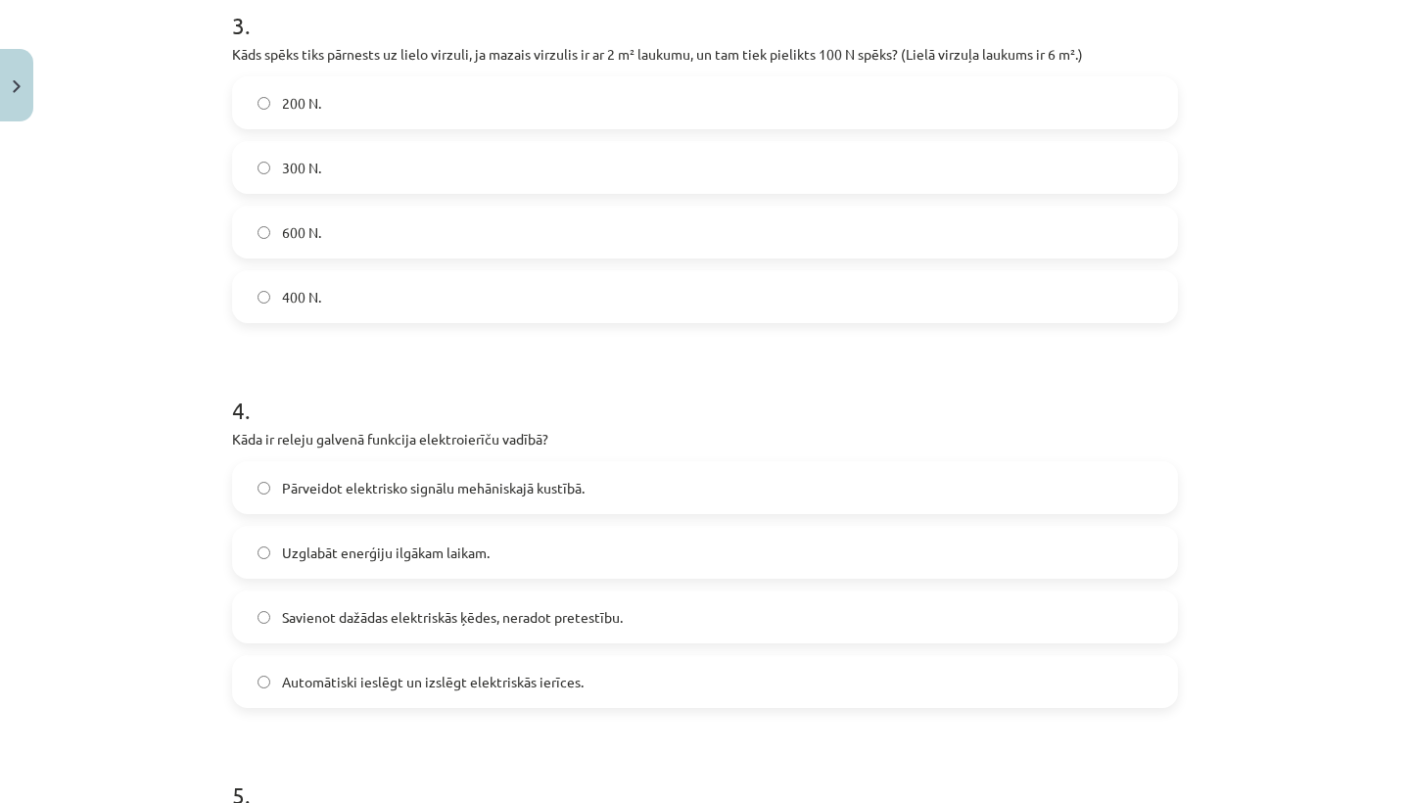
click at [257, 162] on label "300 N." at bounding box center [705, 167] width 942 height 49
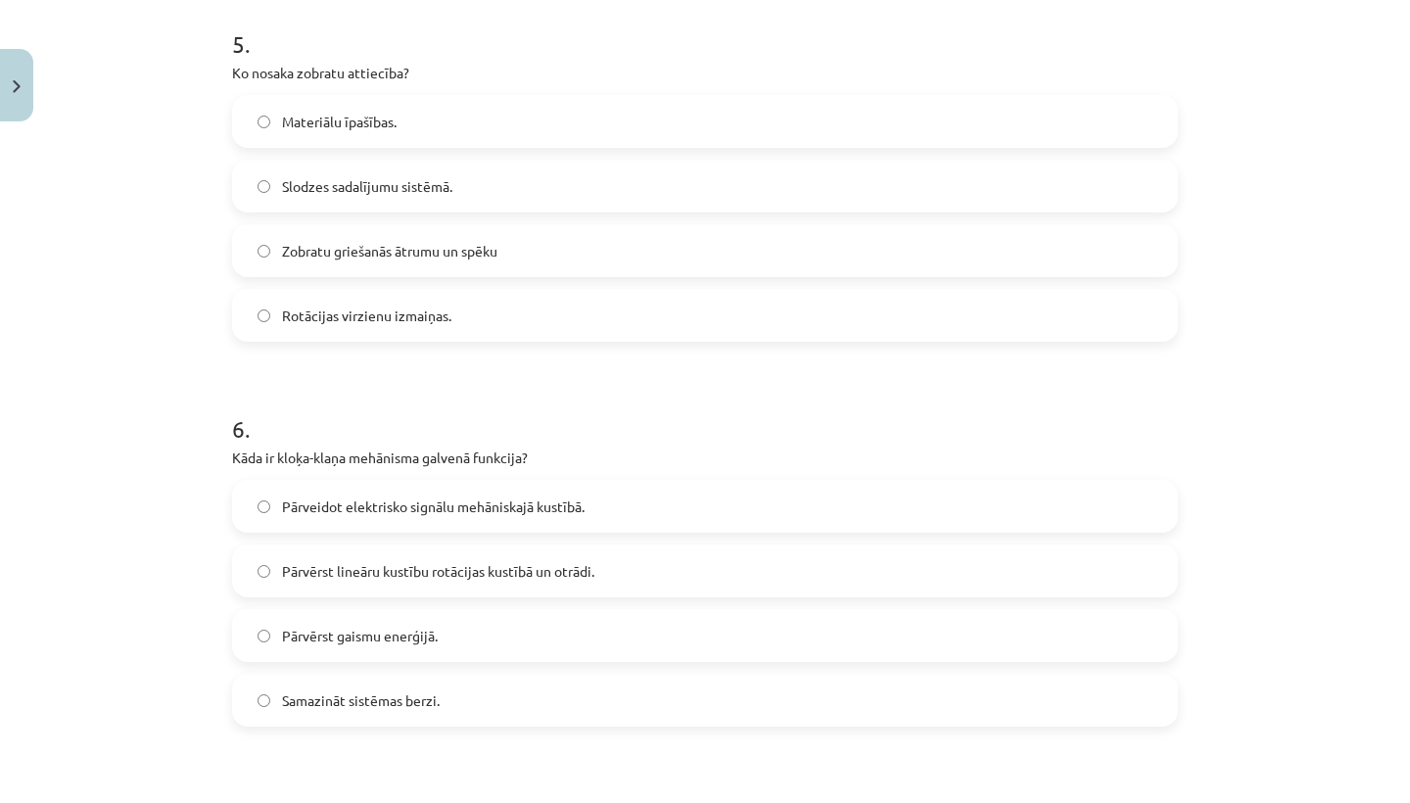
scroll to position [1929, 0]
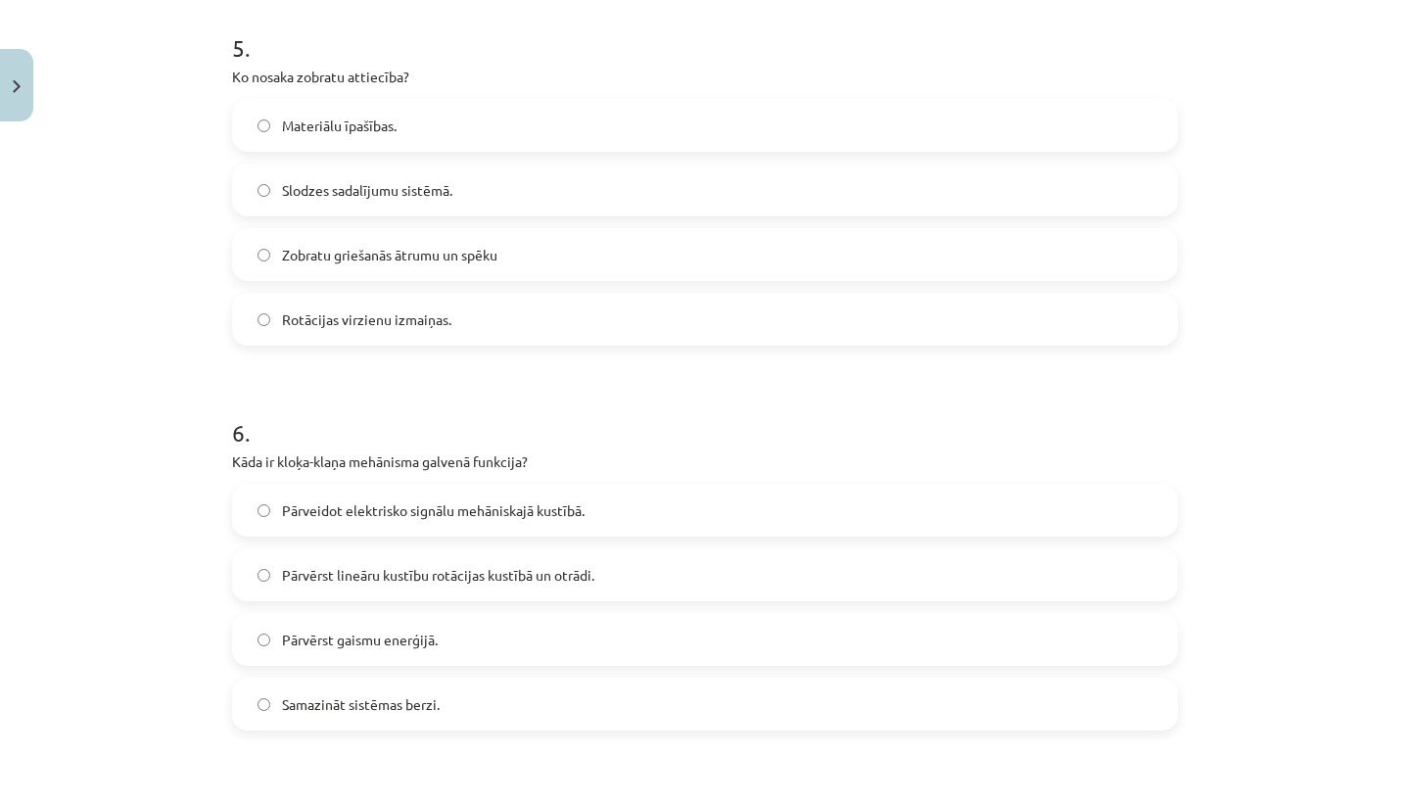
click at [265, 247] on label "Zobratu griešanās ātrumu un spēku" at bounding box center [705, 254] width 942 height 49
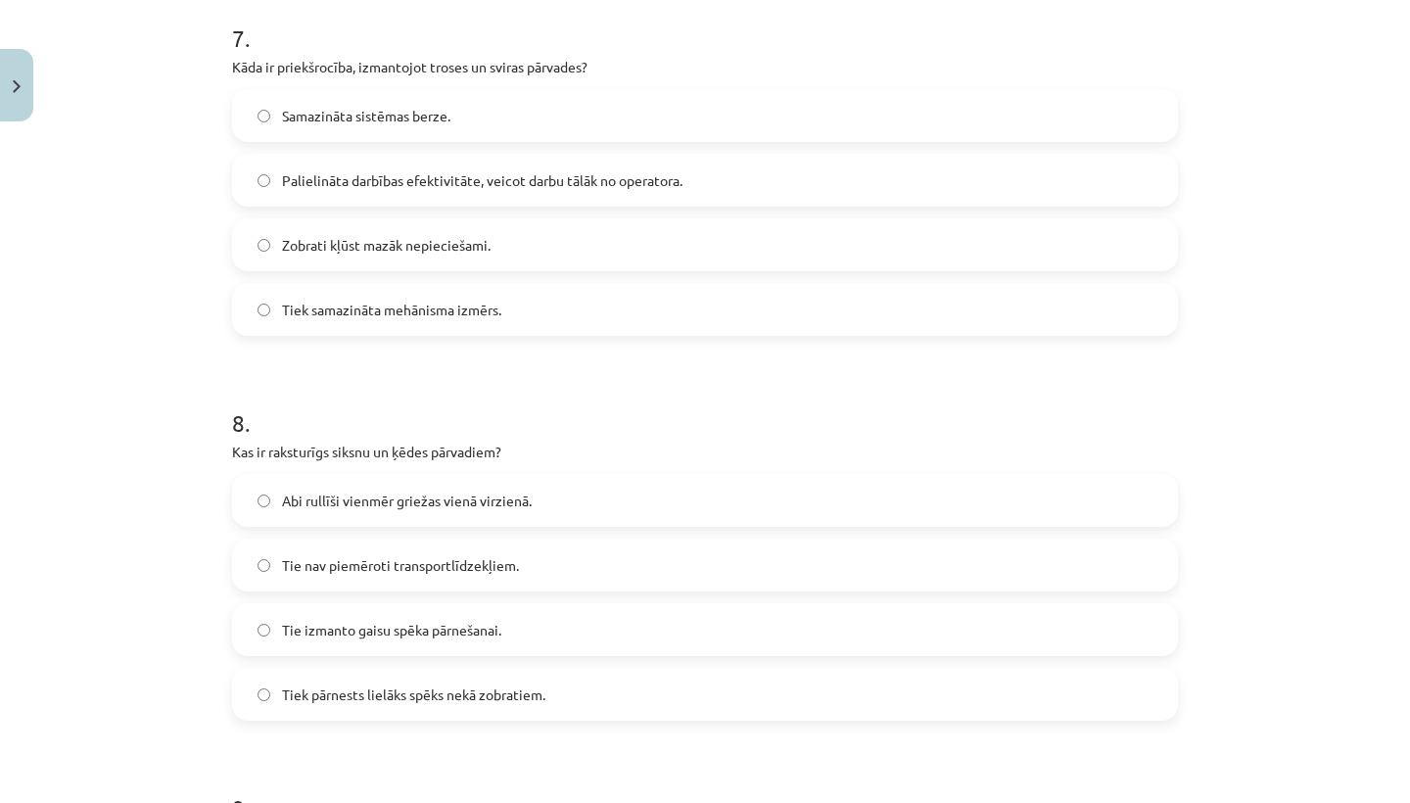
scroll to position [2705, 0]
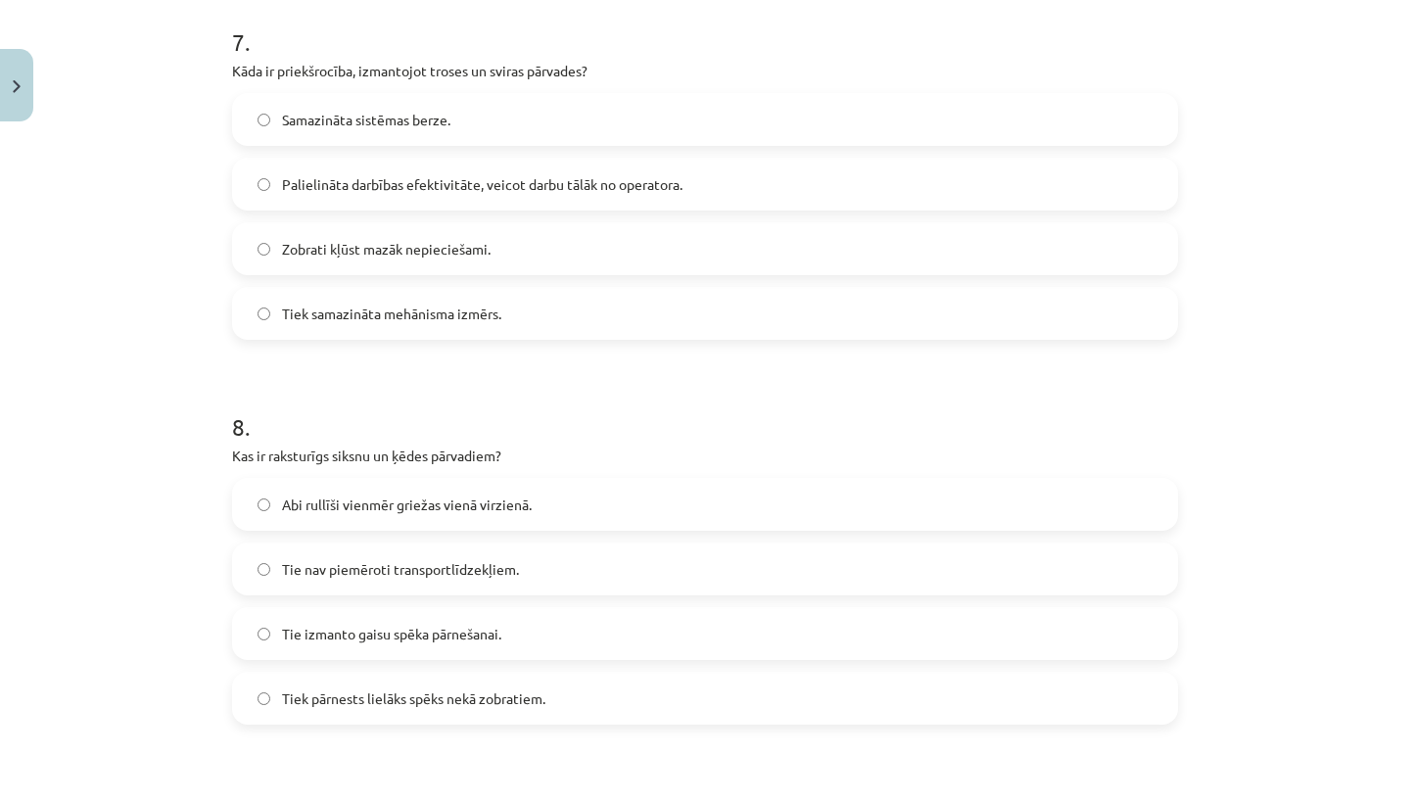
click at [301, 184] on span "Palielināta darbības efektivitāte, veicot darbu tālāk no operatora." at bounding box center [482, 184] width 400 height 21
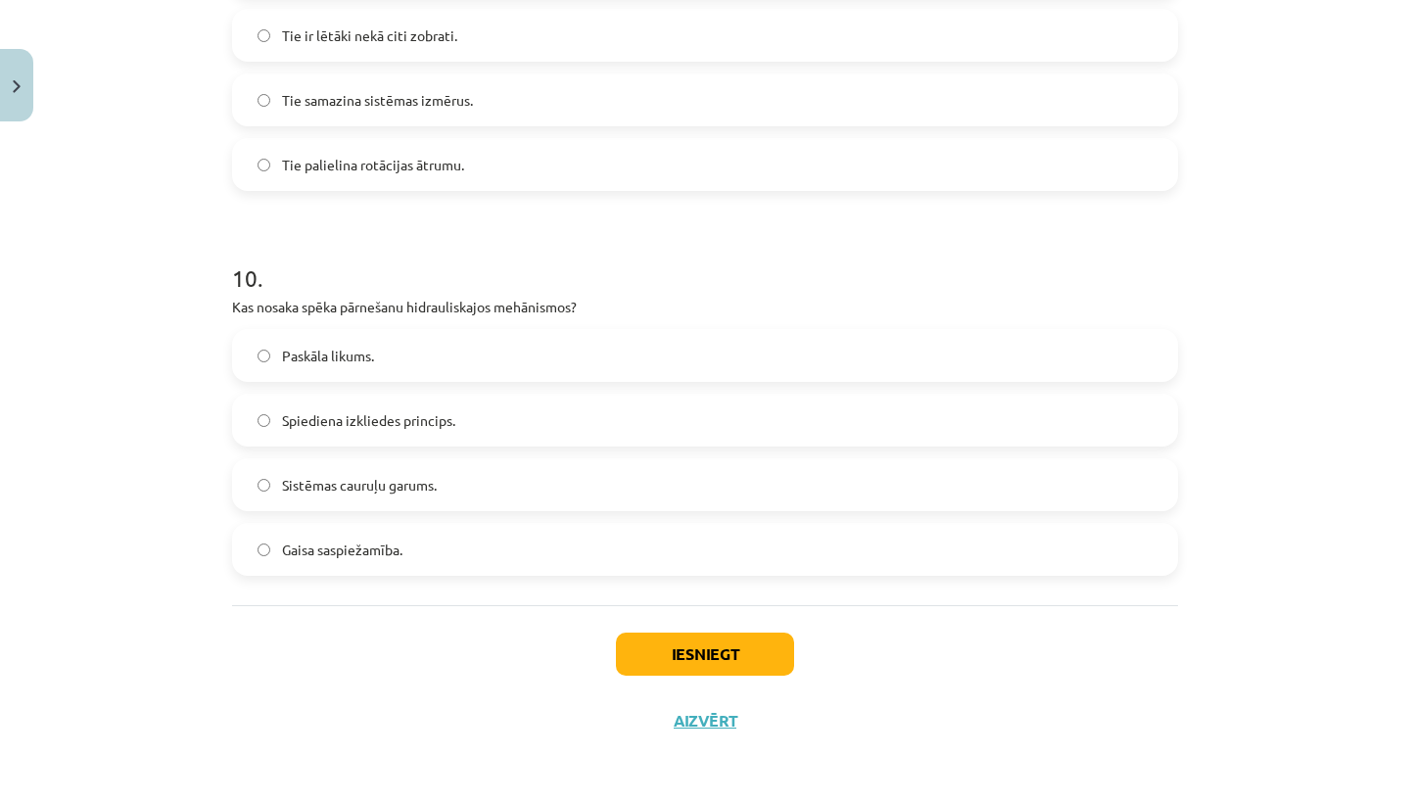
scroll to position [3626, 0]
click at [255, 353] on label "Paskāla likums." at bounding box center [705, 355] width 942 height 49
click at [721, 674] on div "Iesniegt Aizvērt" at bounding box center [705, 673] width 946 height 137
click at [716, 647] on button "Iesniegt" at bounding box center [705, 654] width 178 height 43
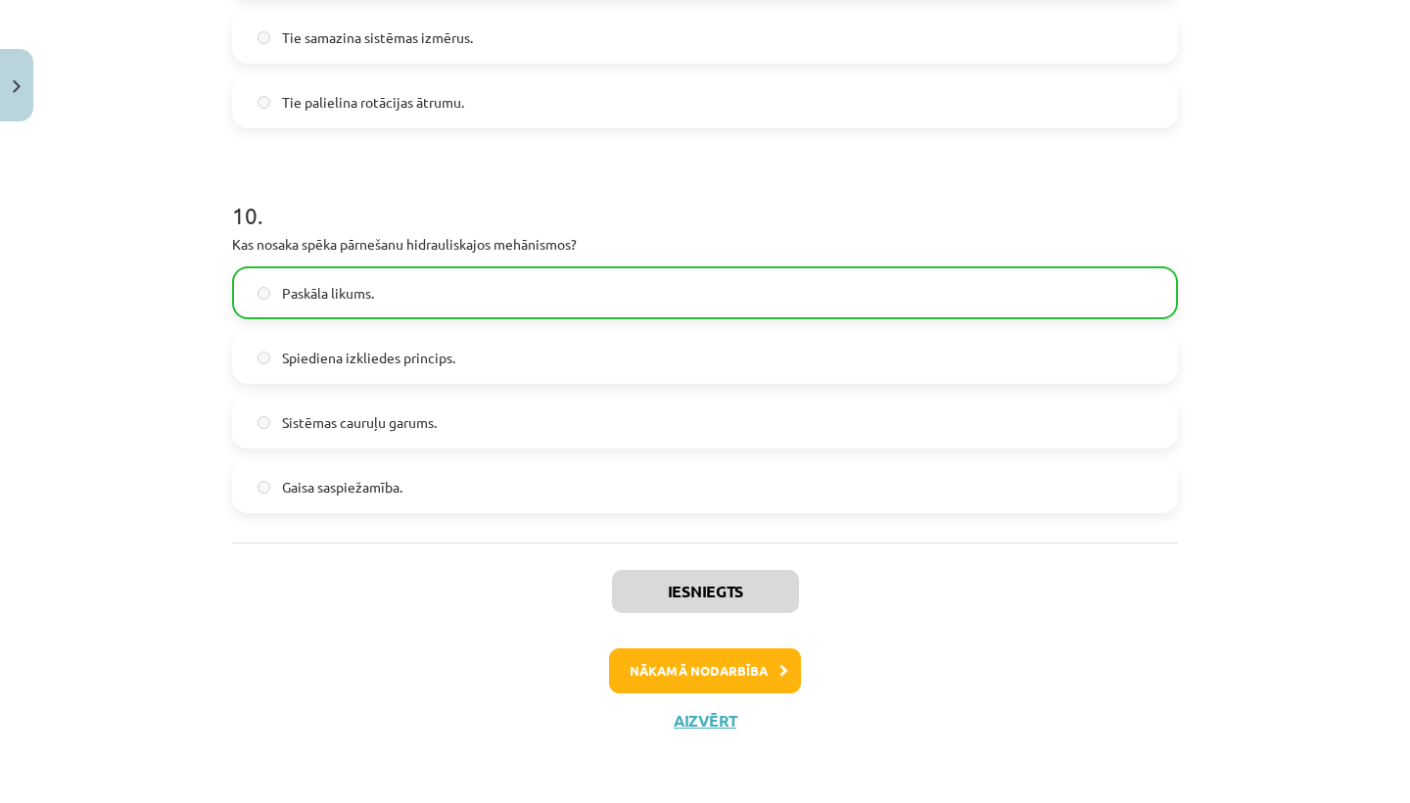
scroll to position [3688, 0]
click at [704, 673] on button "Nākamā nodarbība" at bounding box center [705, 670] width 192 height 45
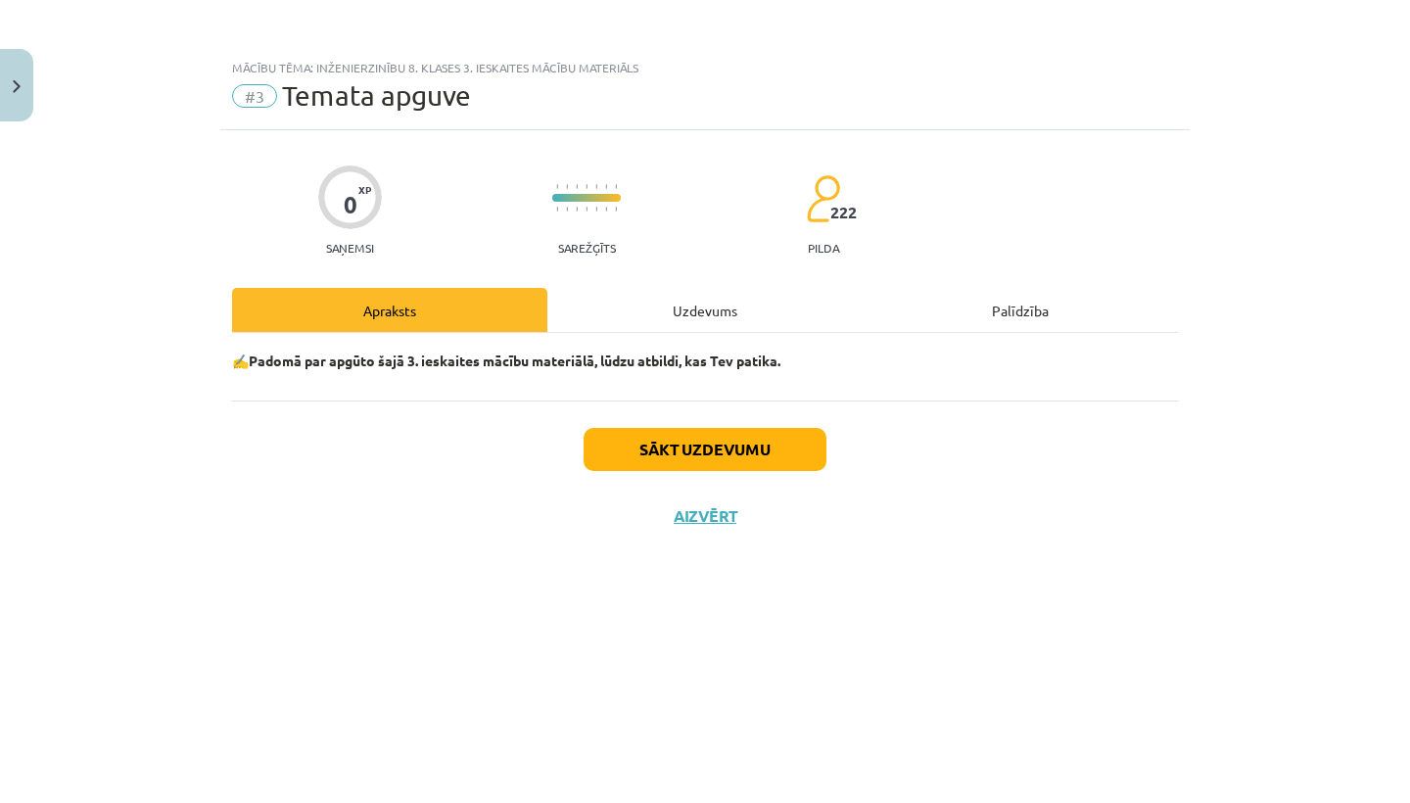
click at [657, 448] on button "Sākt uzdevumu" at bounding box center [705, 449] width 243 height 43
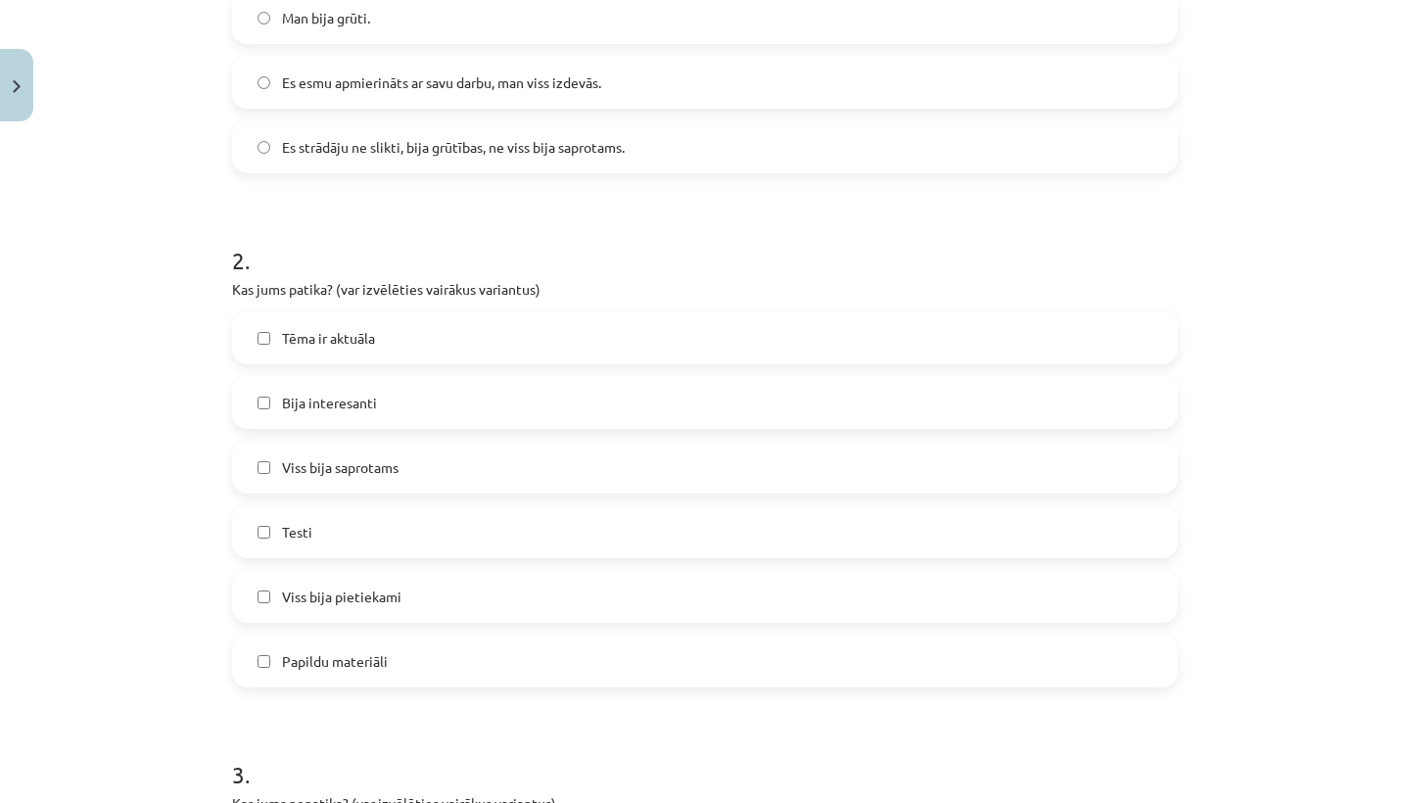
scroll to position [713, 0]
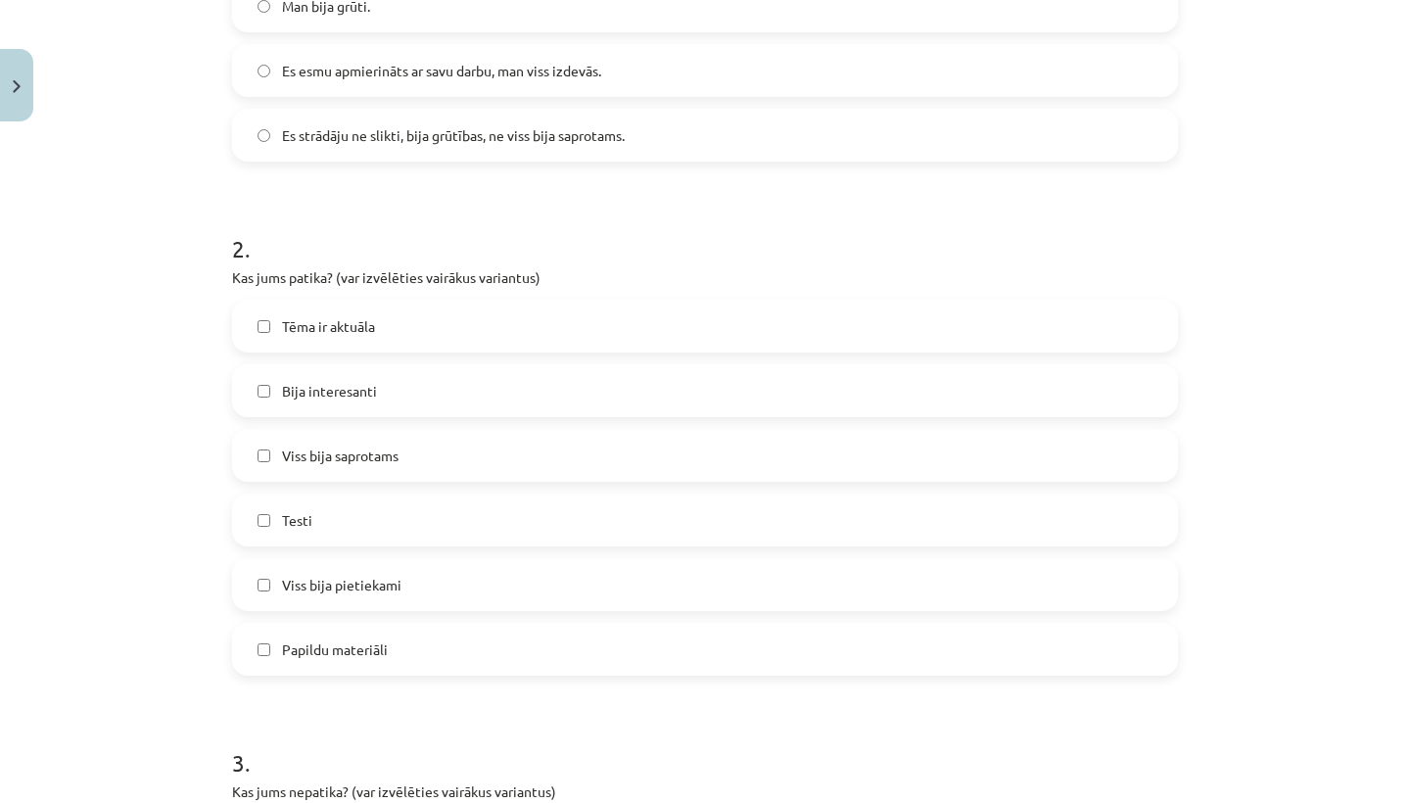
click at [265, 431] on label "Viss bija saprotams" at bounding box center [705, 455] width 942 height 49
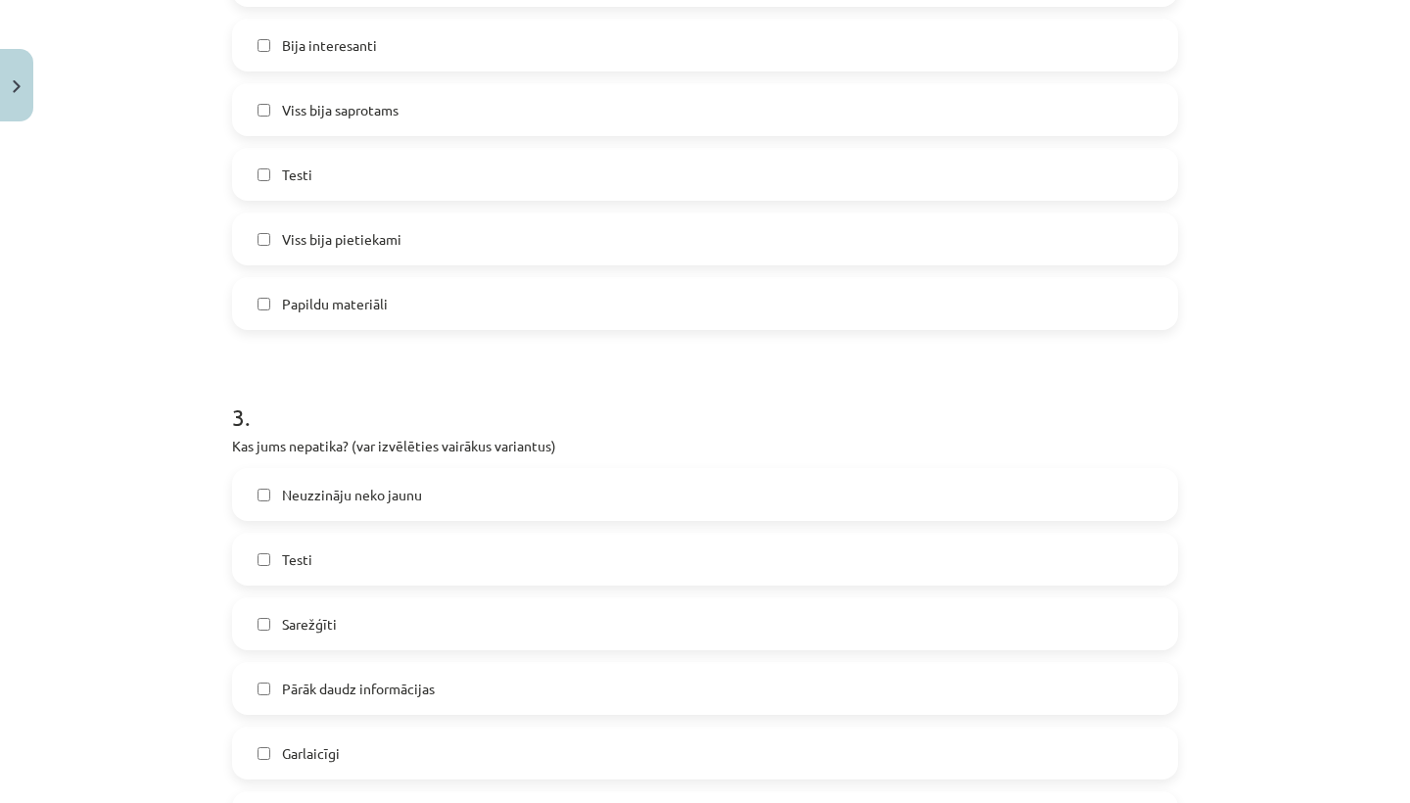
scroll to position [1074, 0]
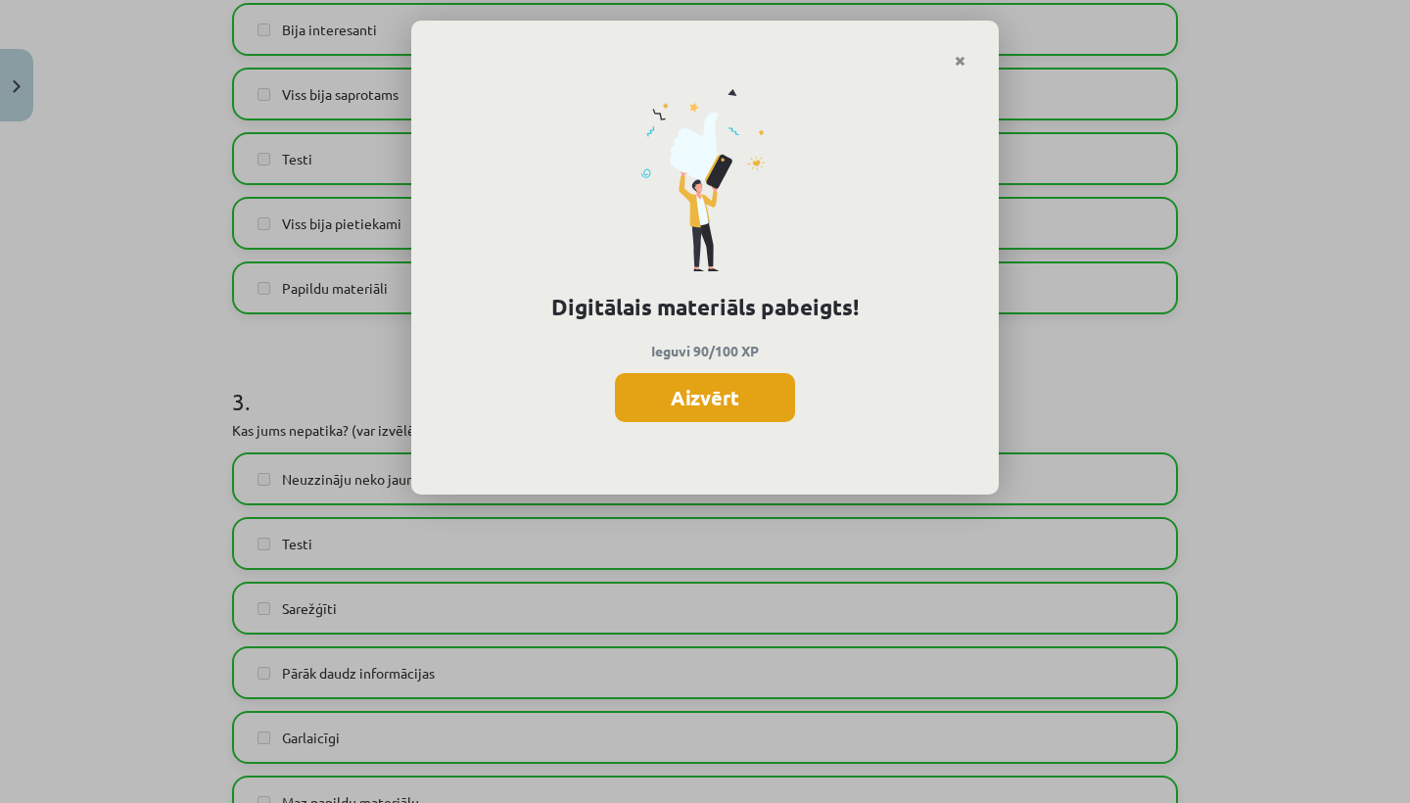
click at [766, 387] on button "Aizvērt" at bounding box center [705, 397] width 180 height 49
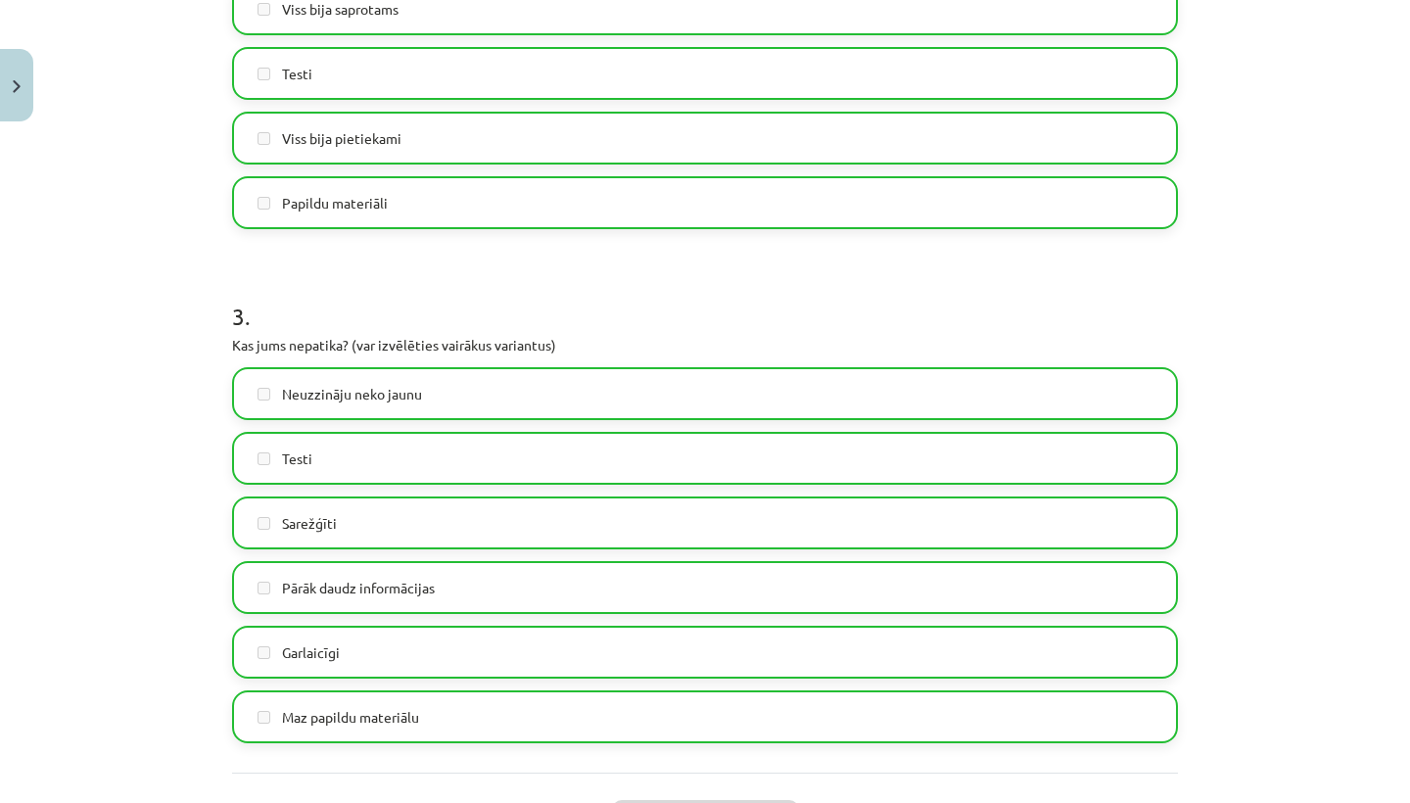
scroll to position [1158, 0]
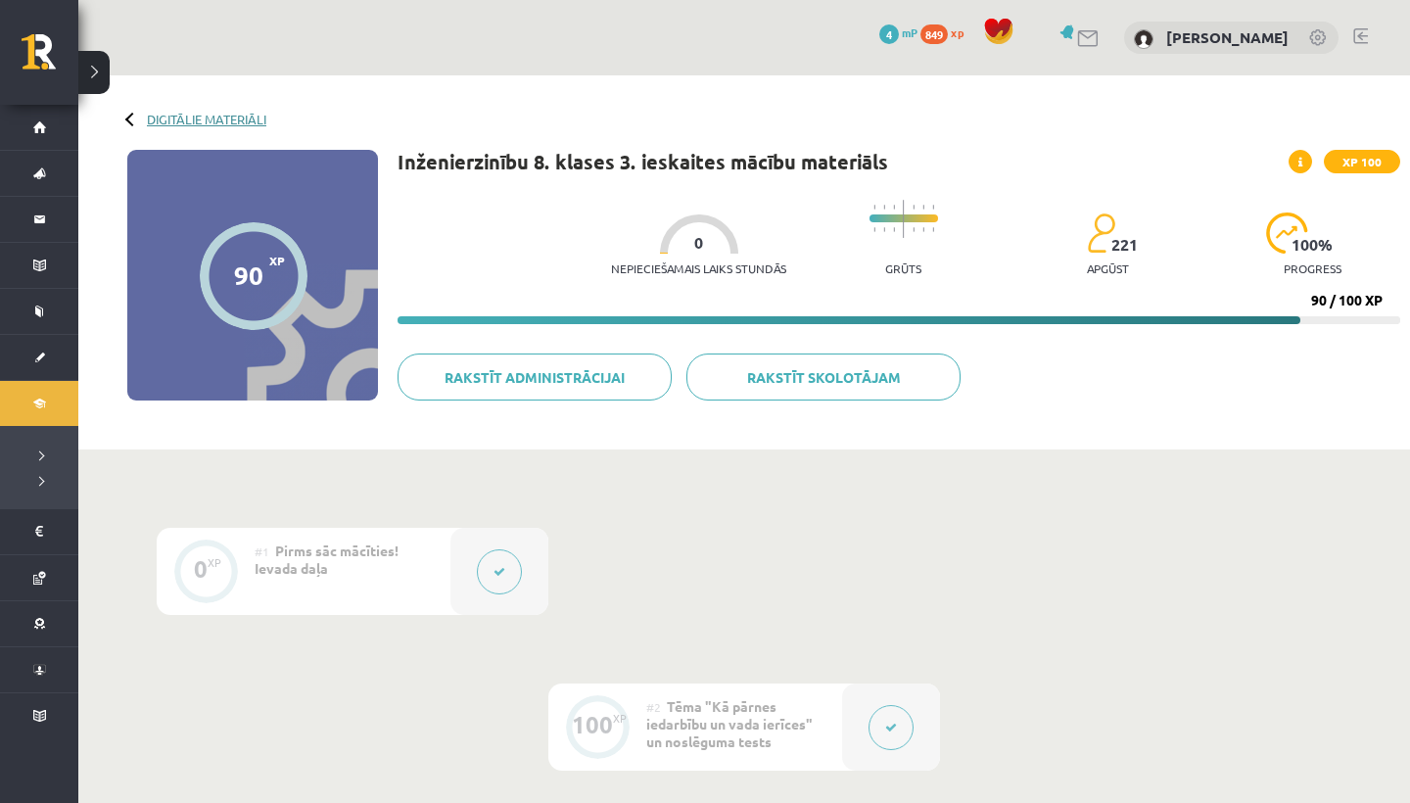
click at [200, 115] on link "Digitālie materiāli" at bounding box center [206, 119] width 119 height 15
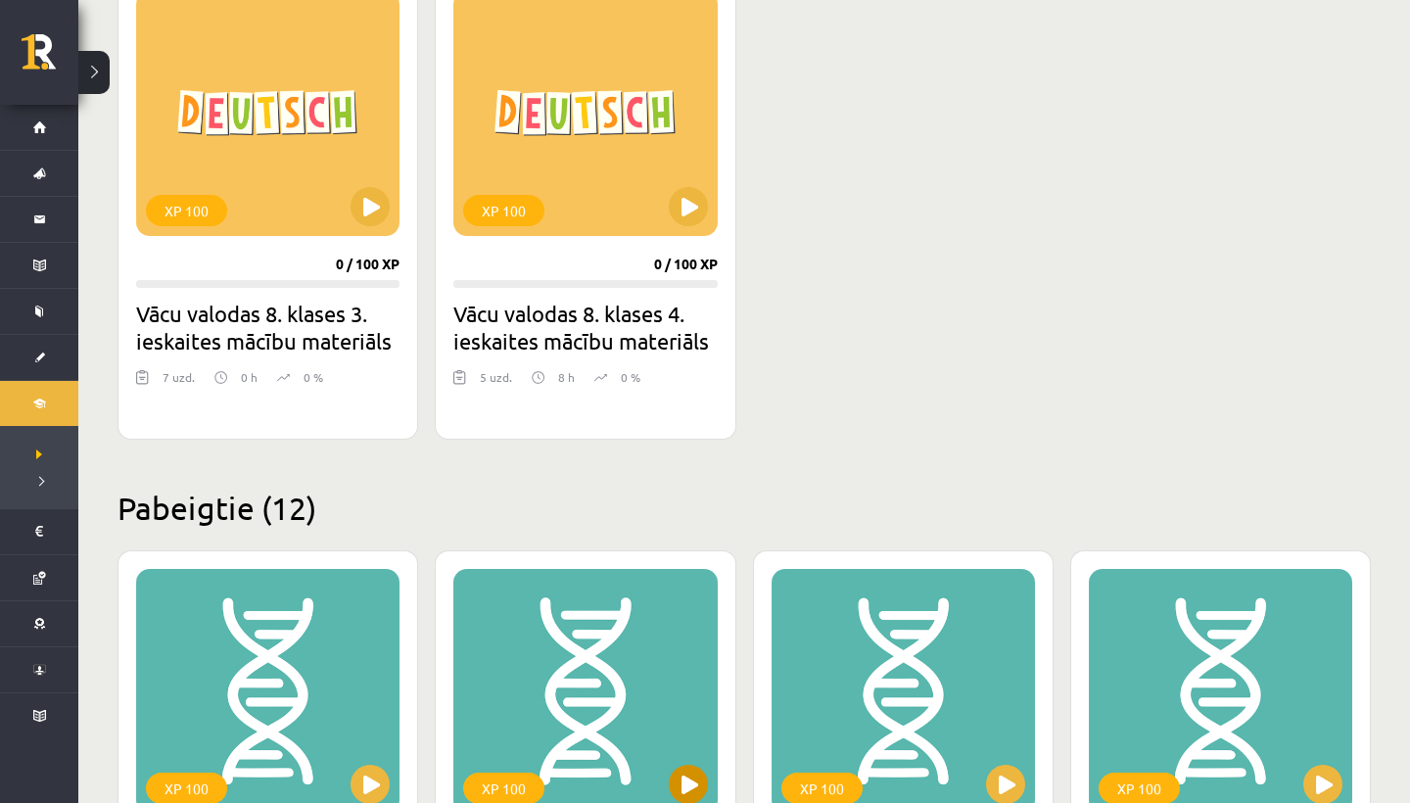
scroll to position [1561, 0]
